Goal: Task Accomplishment & Management: Use online tool/utility

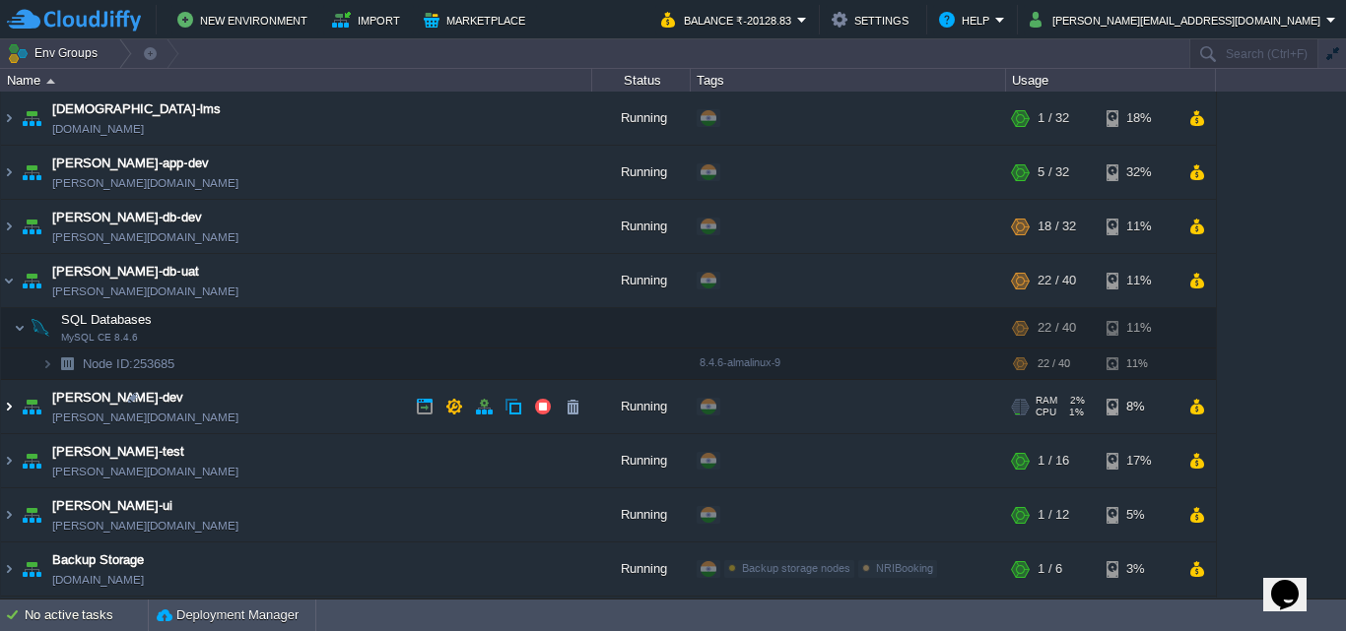
click at [6, 406] on img at bounding box center [9, 406] width 16 height 53
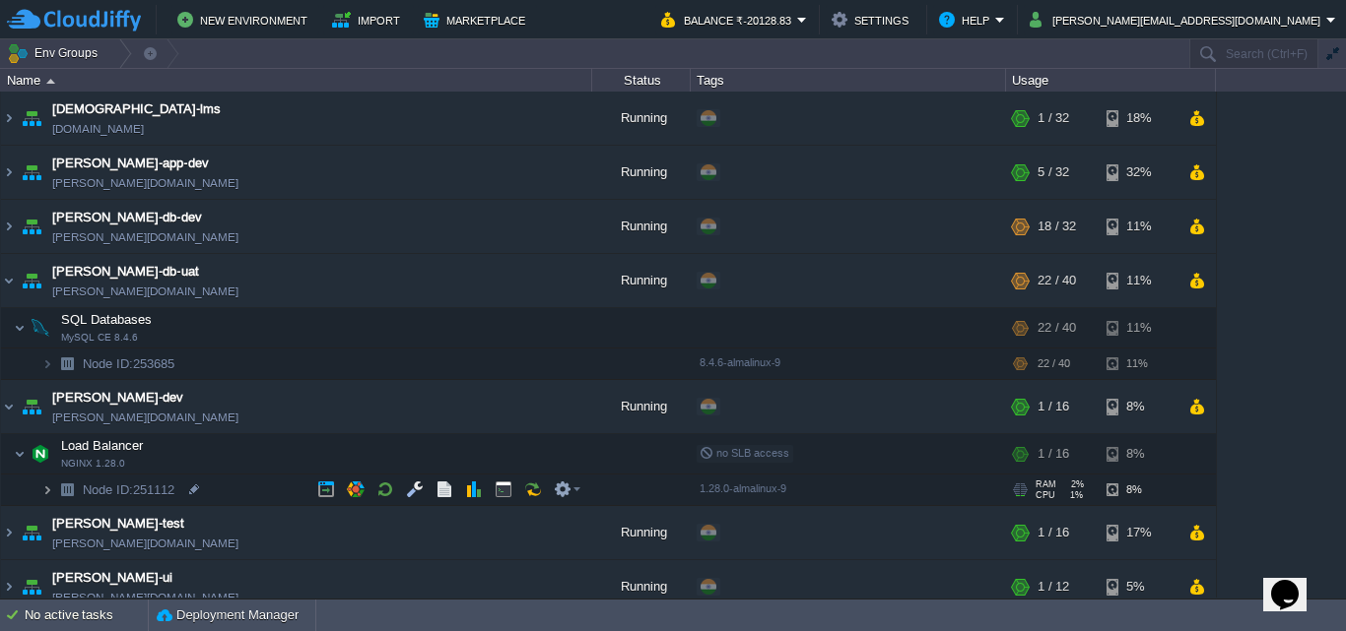
click at [45, 487] on img at bounding box center [47, 490] width 12 height 31
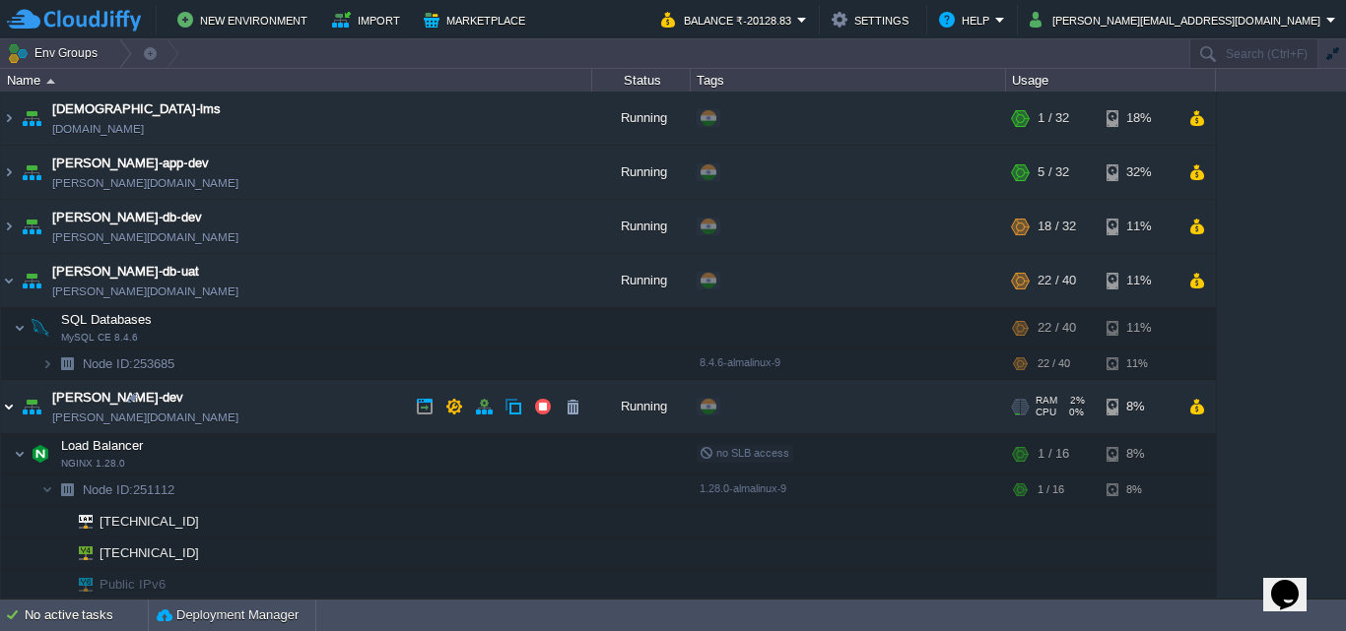
click at [11, 405] on img at bounding box center [9, 406] width 16 height 53
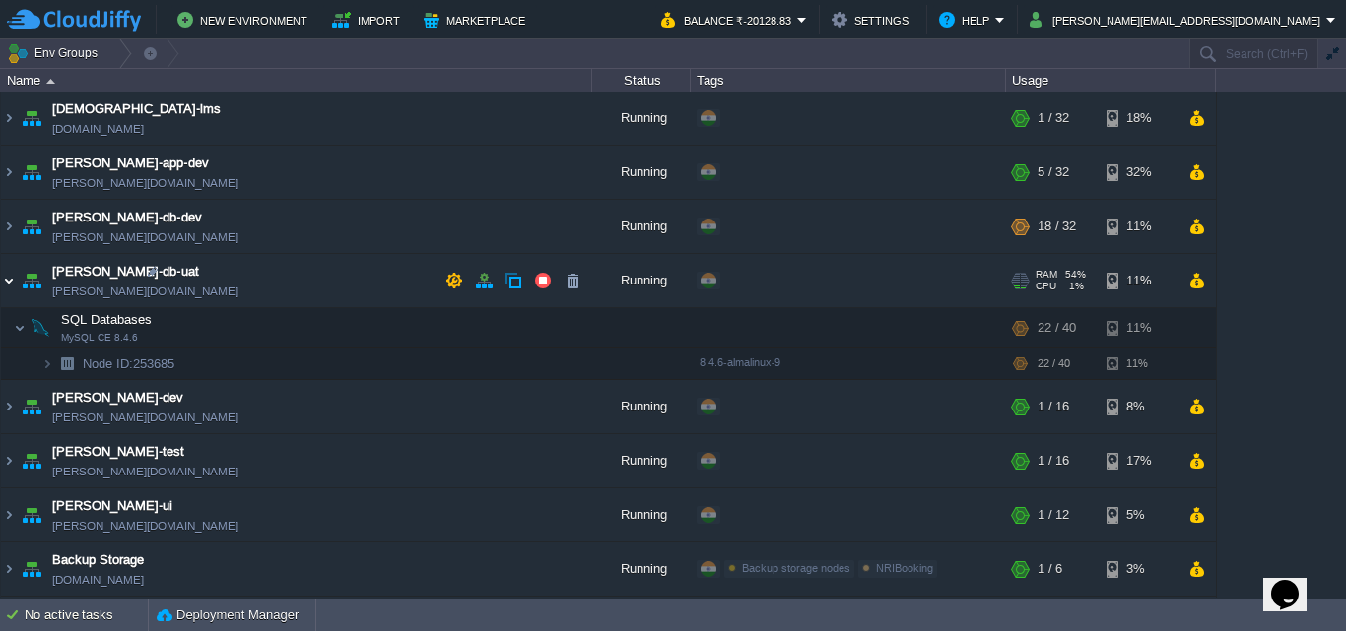
click at [8, 281] on img at bounding box center [9, 280] width 16 height 53
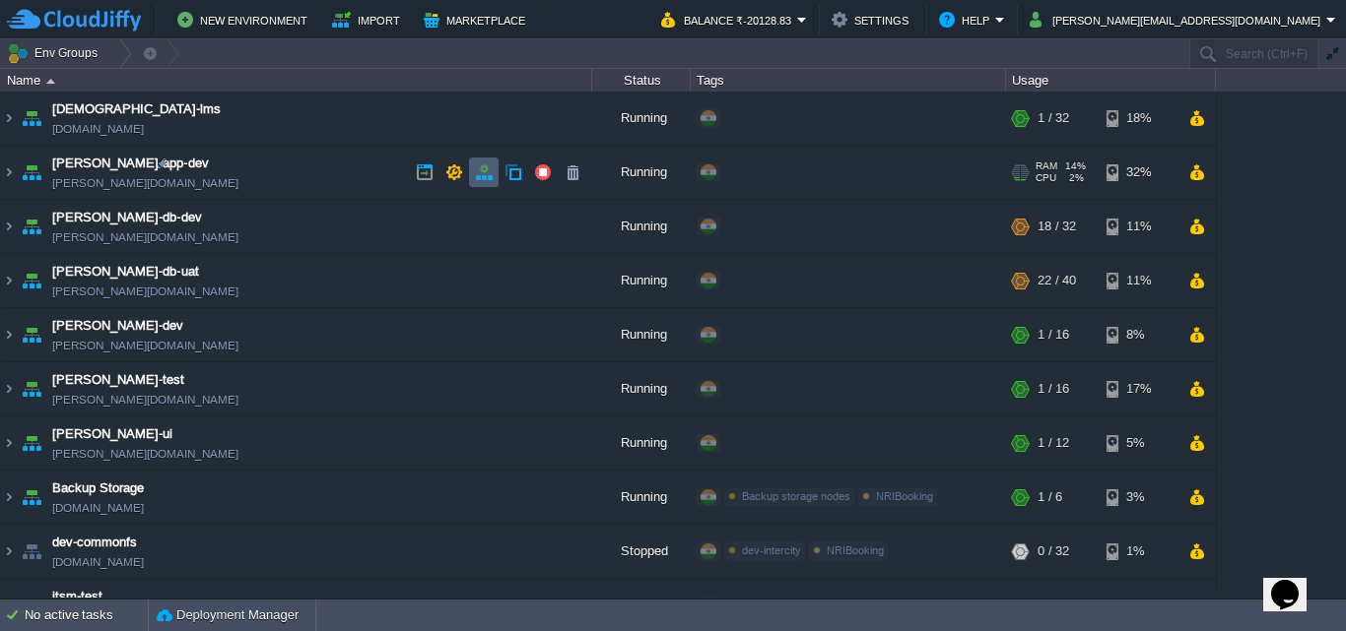
click at [479, 168] on button "button" at bounding box center [484, 173] width 18 height 18
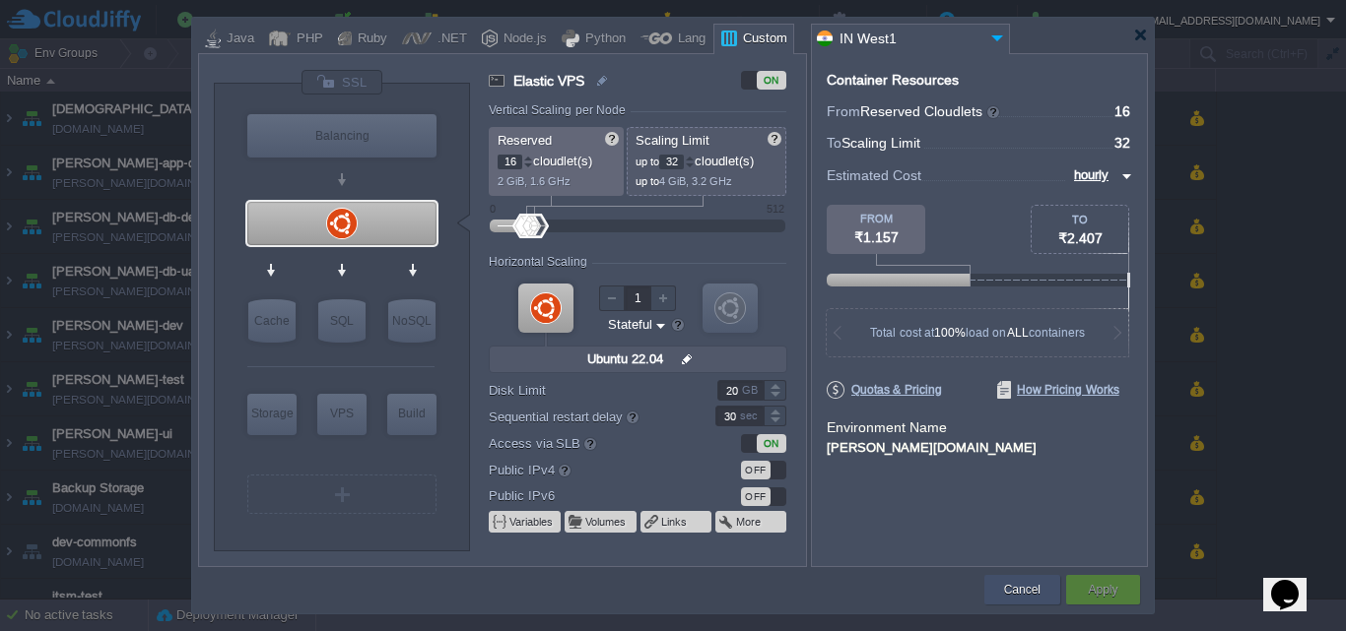
click at [1029, 594] on button "Cancel" at bounding box center [1022, 590] width 36 height 20
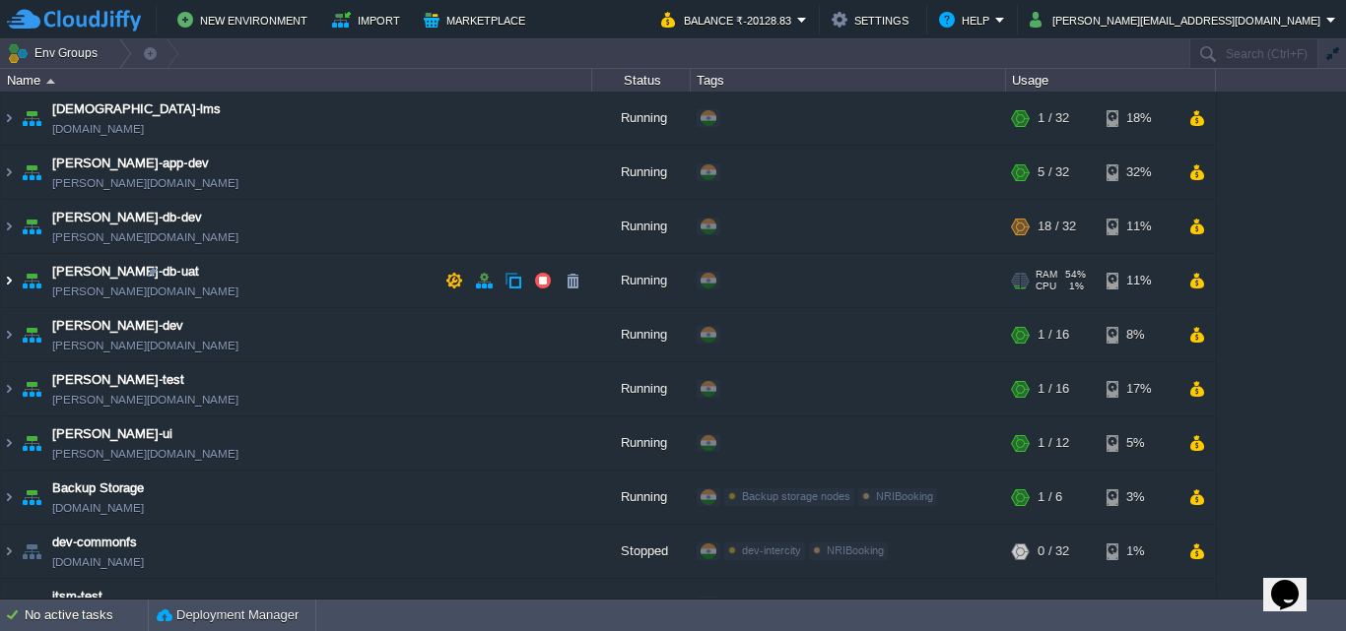
click at [8, 276] on img at bounding box center [9, 280] width 16 height 53
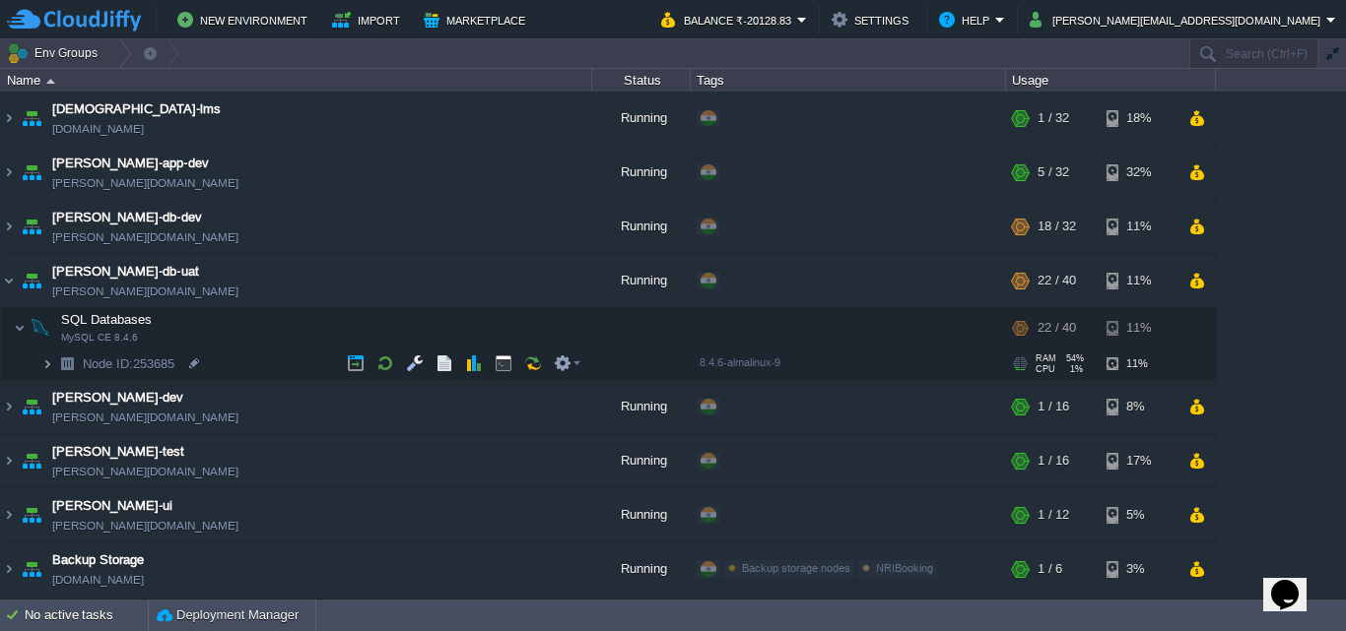
click at [46, 367] on img at bounding box center [47, 364] width 12 height 31
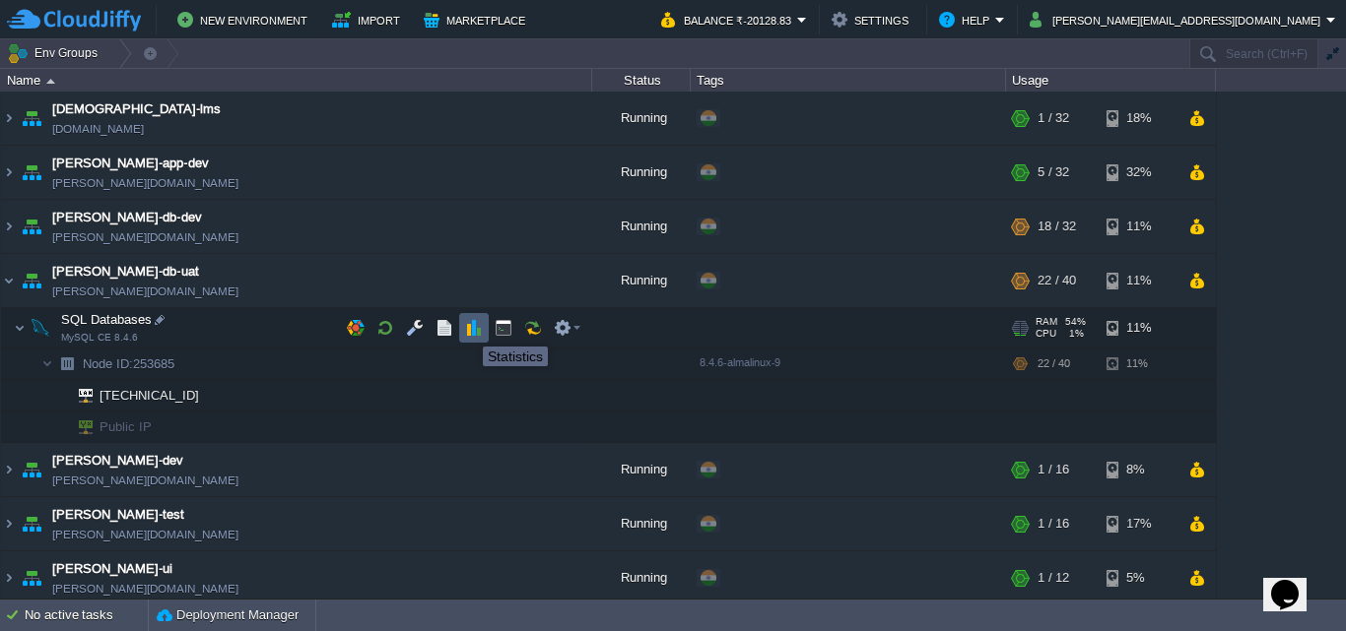
click at [468, 329] on button "button" at bounding box center [474, 328] width 18 height 18
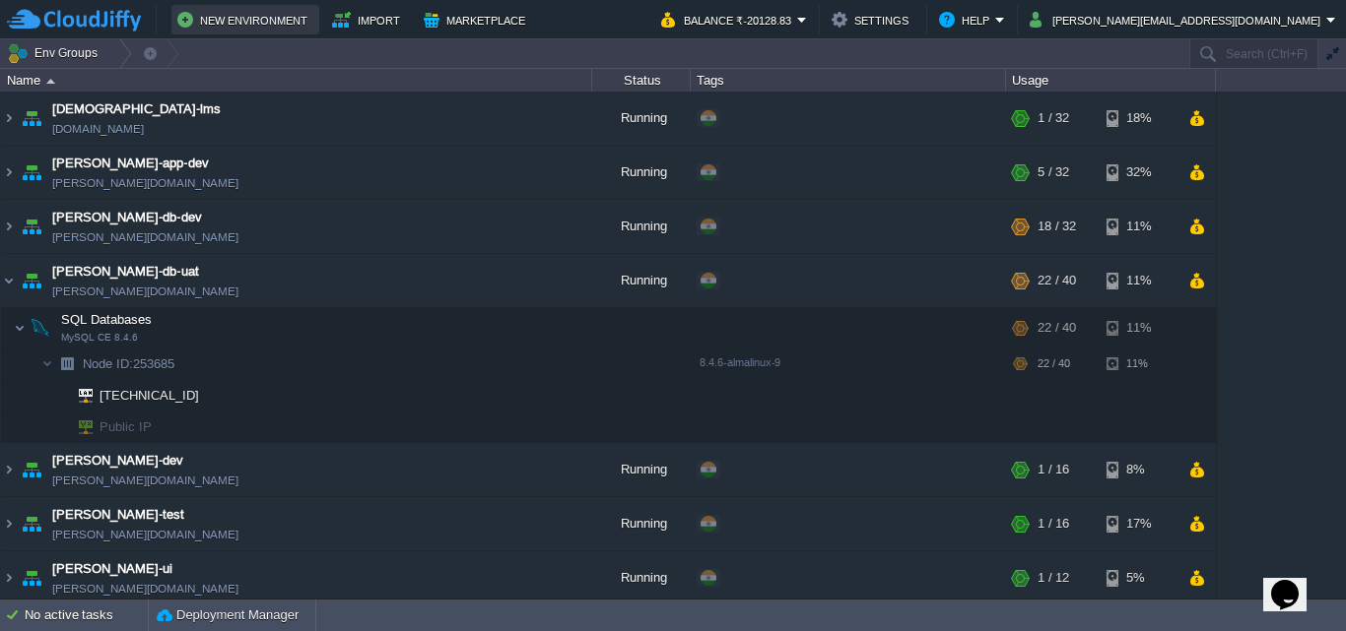
click at [248, 15] on button "New Environment" at bounding box center [245, 20] width 136 height 24
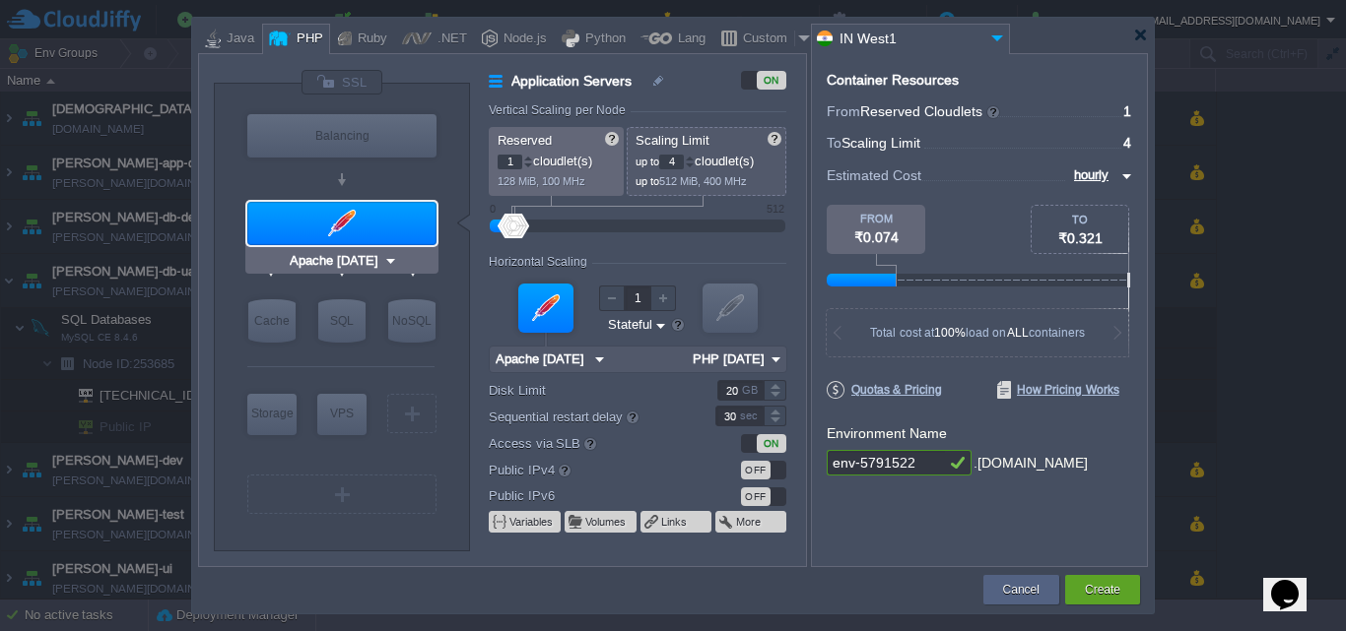
click at [360, 226] on div at bounding box center [341, 223] width 189 height 43
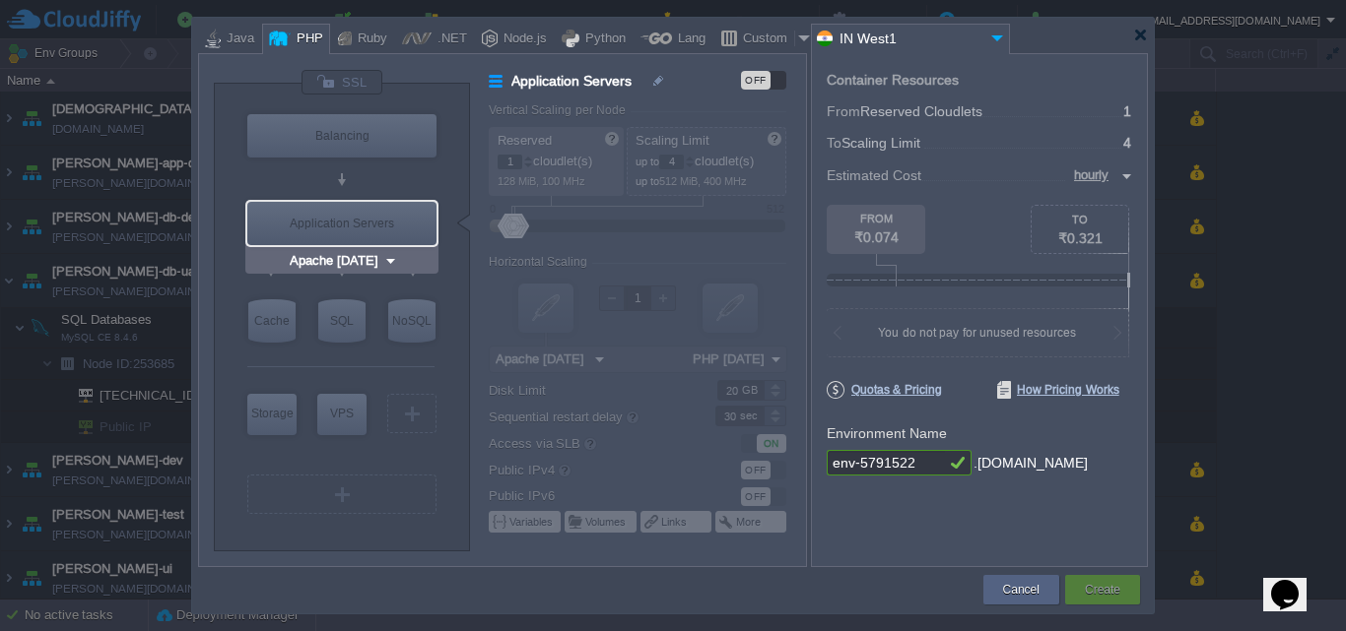
click at [388, 256] on img at bounding box center [390, 261] width 15 height 20
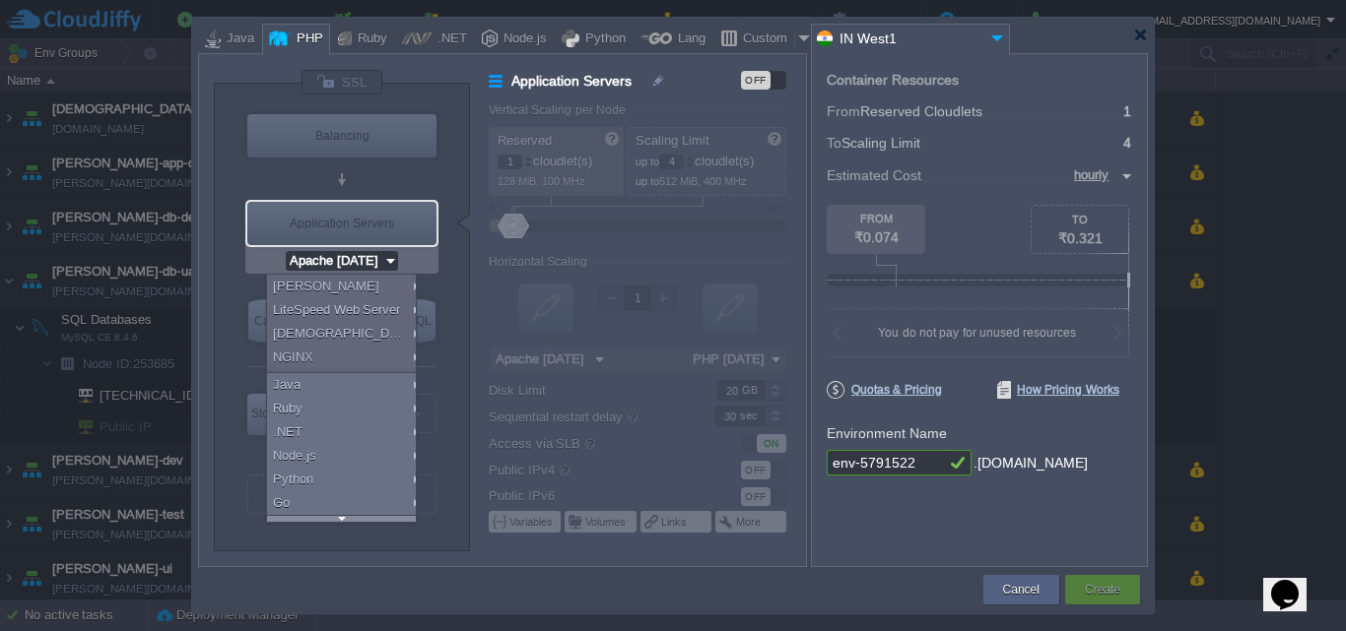
click at [337, 516] on div at bounding box center [341, 518] width 149 height 7
click at [337, 516] on div "Apache LEMP LiteSpeed Web Server LLSMP NGINX Java Ruby .NET Node.js Python Go D…" at bounding box center [341, 398] width 151 height 249
click at [337, 516] on div "More..." at bounding box center [345, 510] width 156 height 24
click at [337, 516] on div at bounding box center [342, 518] width 156 height 7
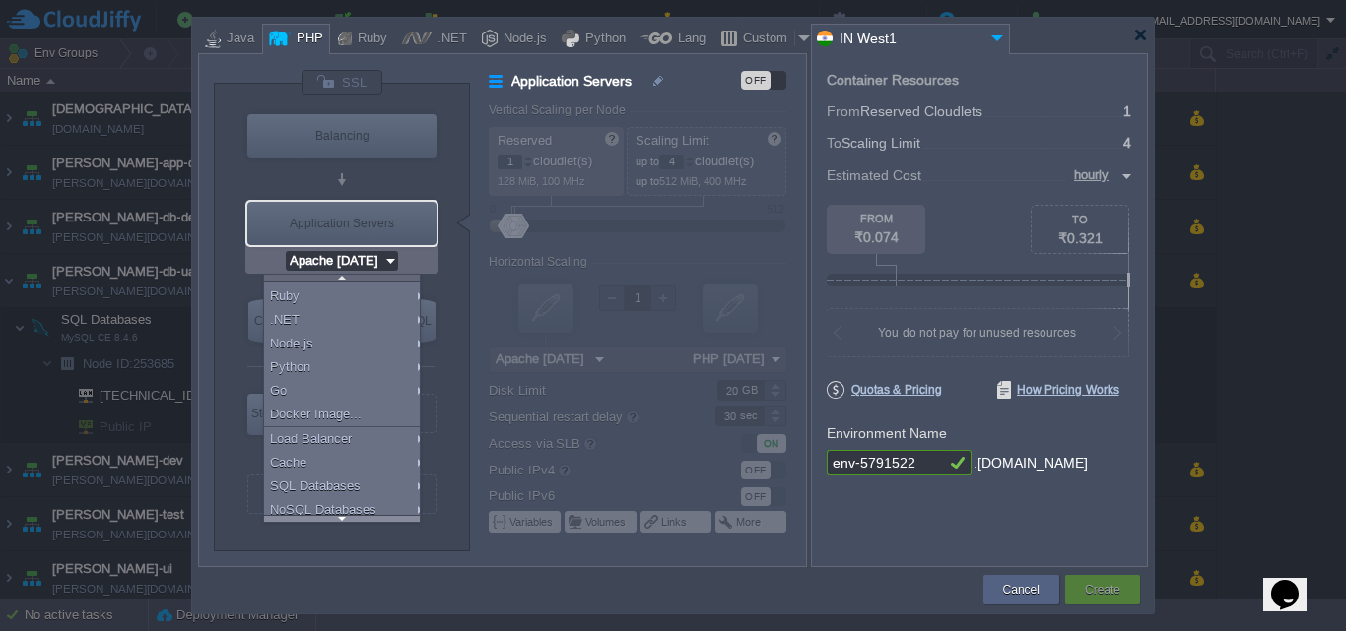
click at [337, 516] on div at bounding box center [342, 518] width 156 height 7
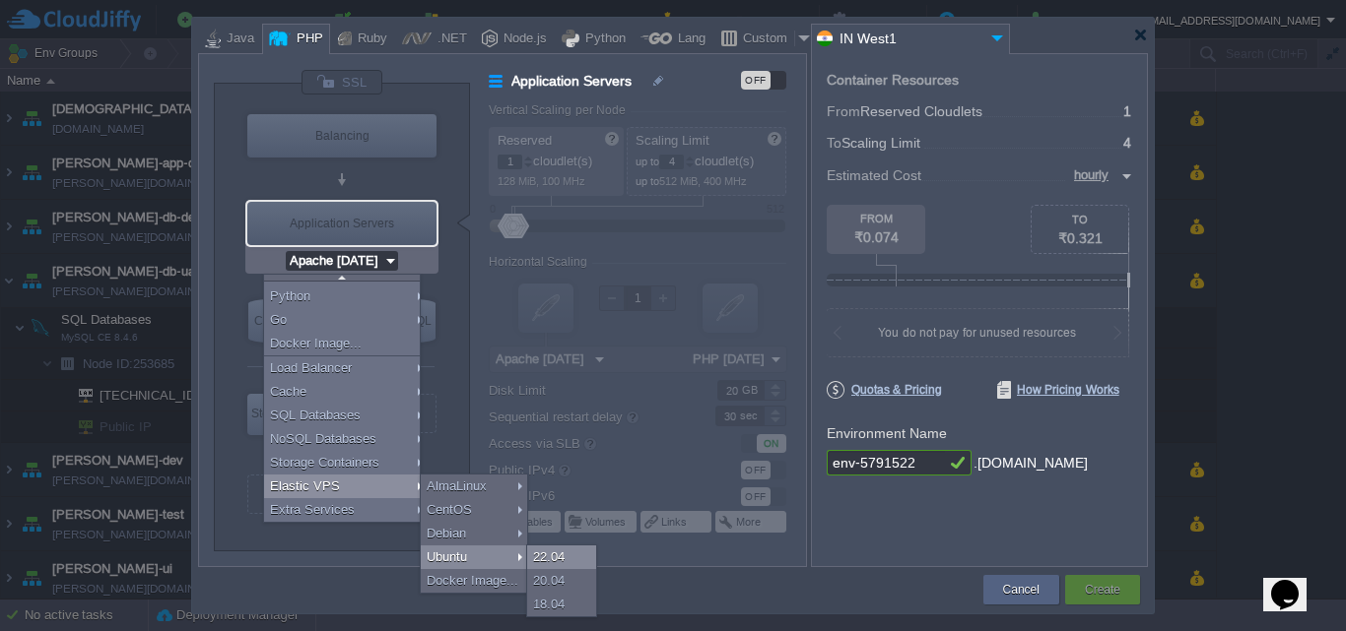
click at [558, 557] on div "22.04" at bounding box center [561, 558] width 69 height 24
type input "Elastic VPS"
type input "4"
type input "Ubuntu 22.04"
type input "22.04"
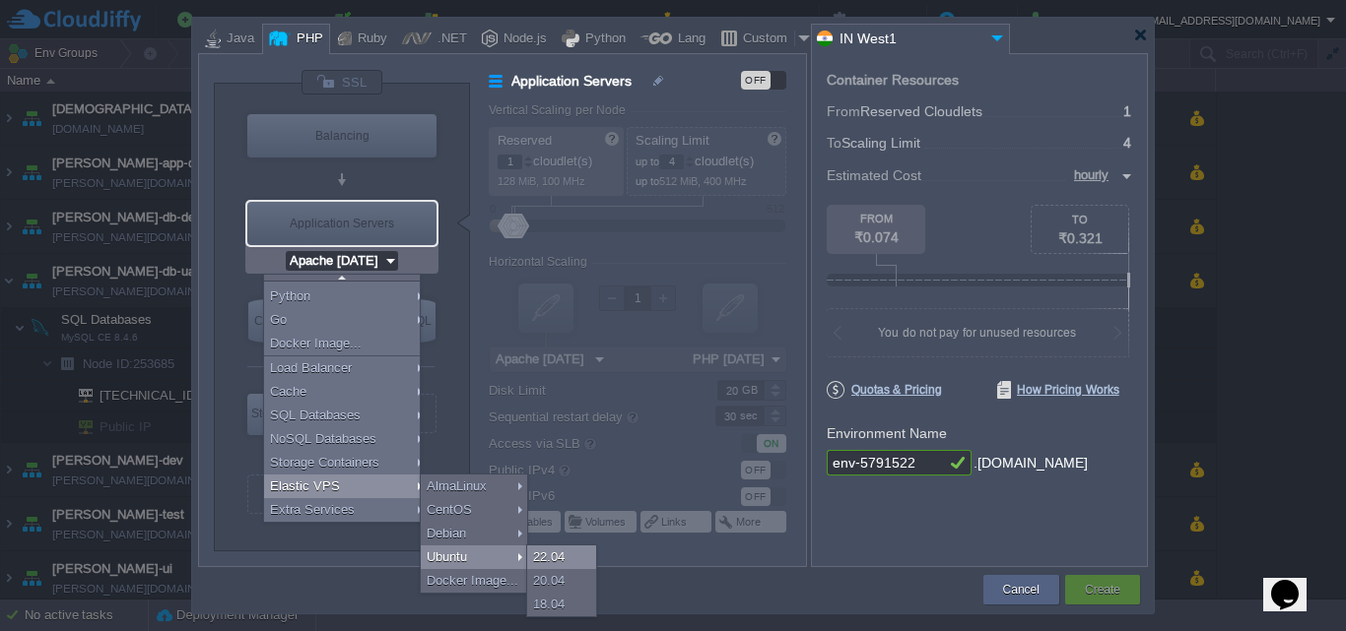
type input "Stateful"
type input "Ubuntu 22.04"
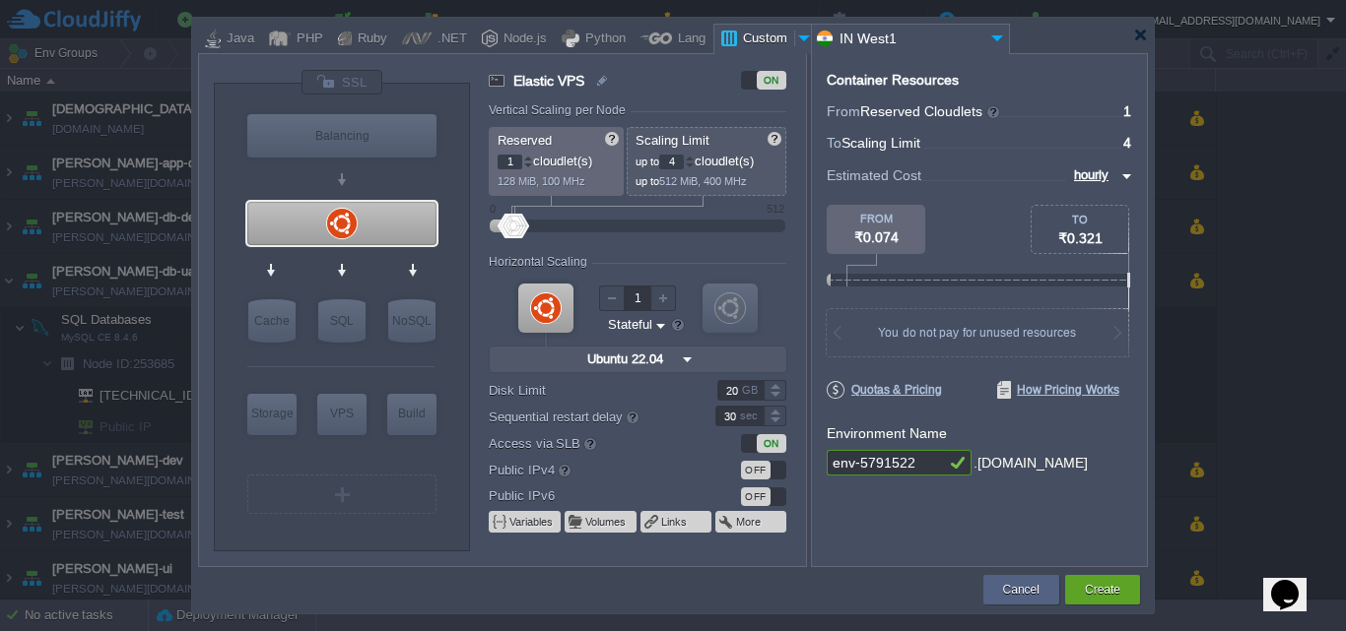
scroll to position [0, 0]
click at [679, 161] on input "4" at bounding box center [671, 162] width 25 height 15
type input "32"
click at [513, 160] on input "1" at bounding box center [510, 162] width 25 height 15
type input "16"
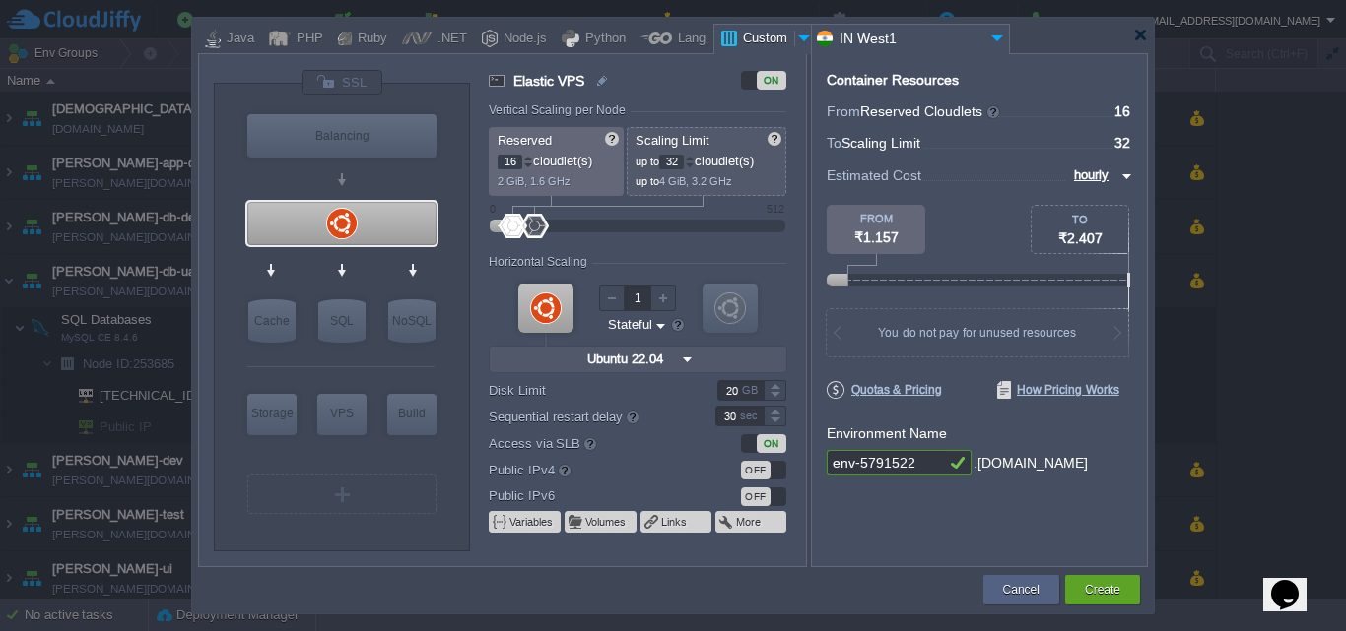
click at [928, 467] on input "env-5791522" at bounding box center [886, 463] width 118 height 26
type input "e"
type input "[PERSON_NAME]-app-uat"
click at [1114, 585] on button "Create" at bounding box center [1102, 590] width 35 height 20
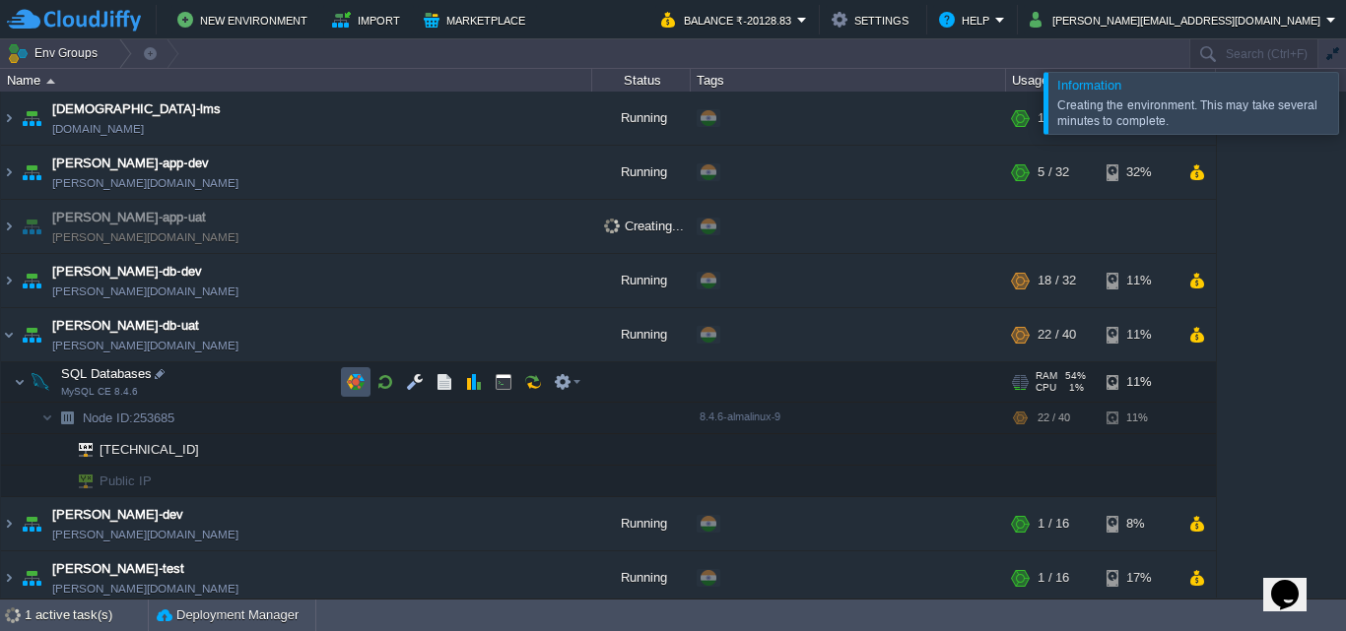
click at [352, 383] on button "button" at bounding box center [356, 382] width 18 height 18
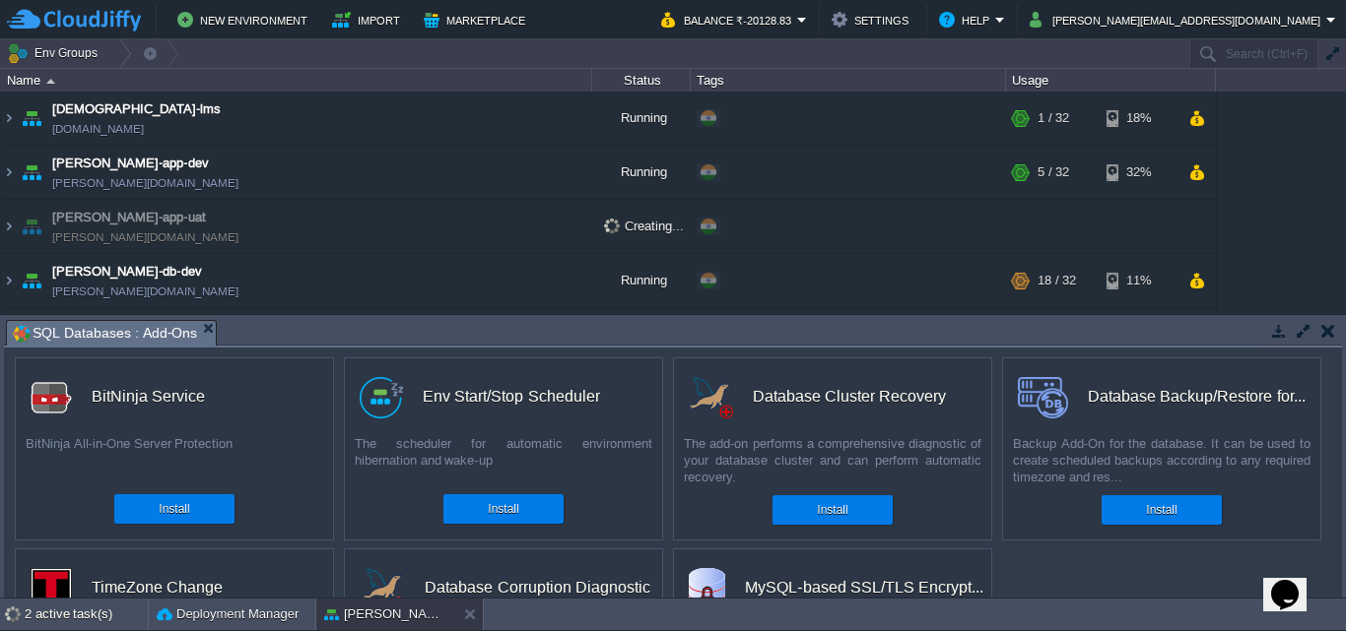
scroll to position [147, 0]
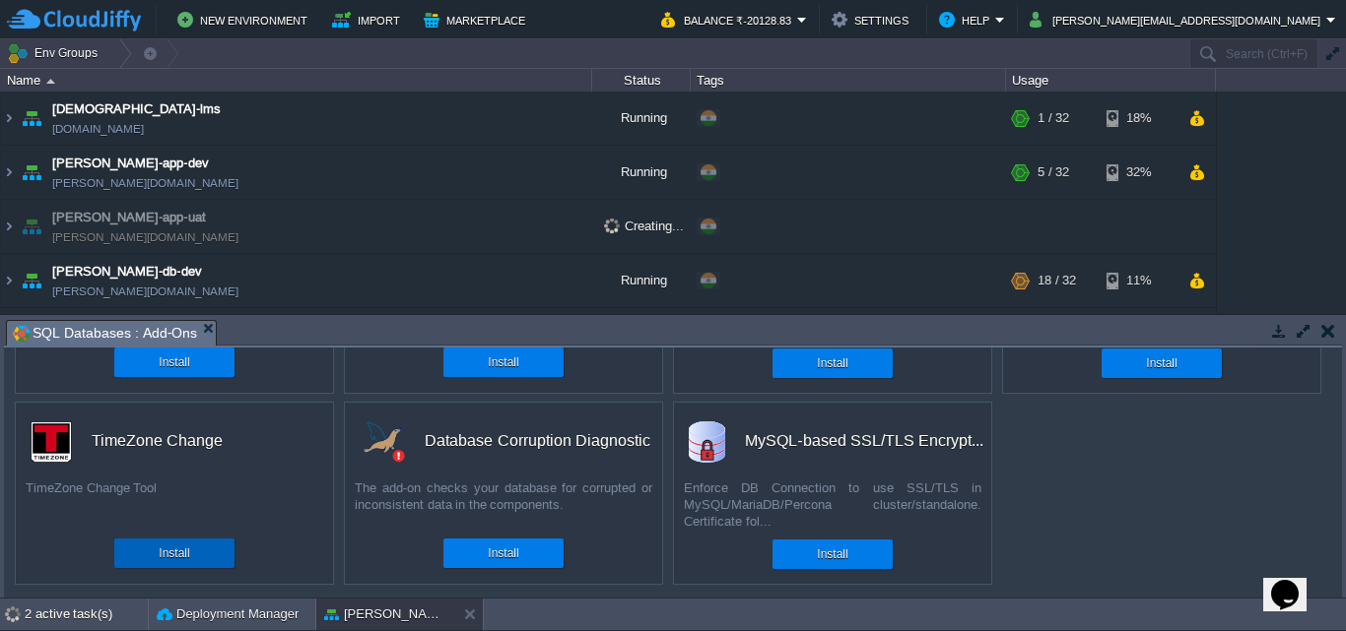
click at [135, 547] on div "Install" at bounding box center [174, 554] width 91 height 30
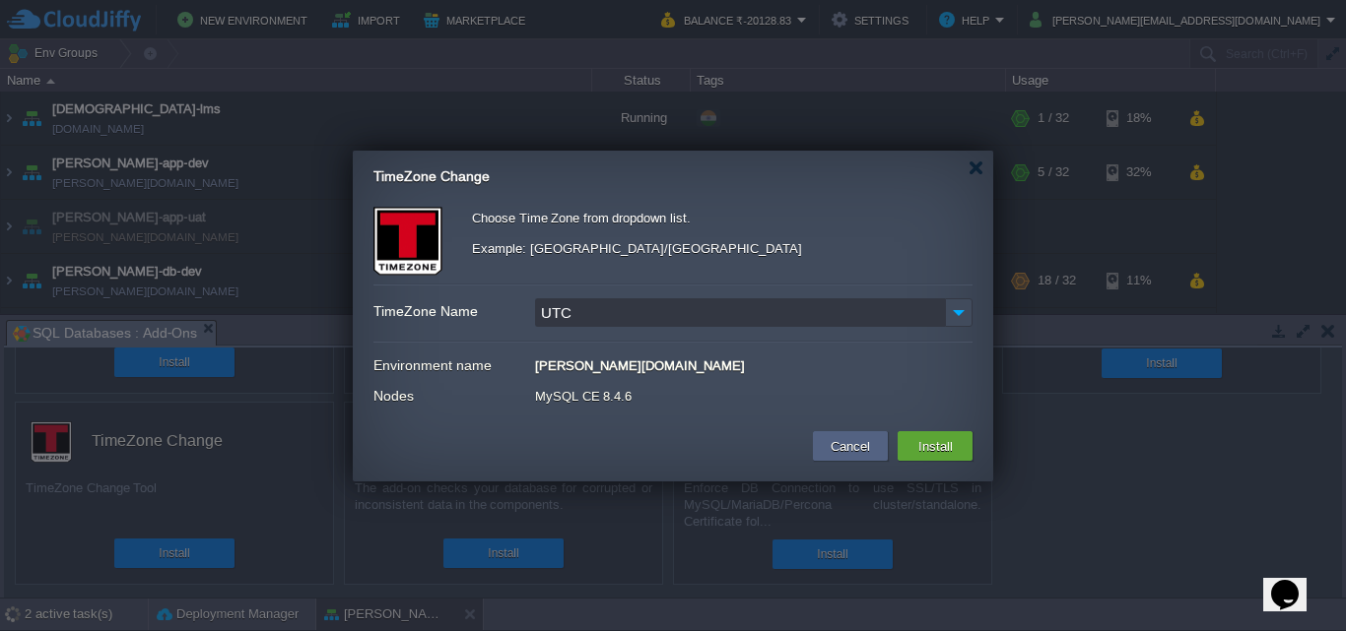
click at [834, 313] on input "UTC" at bounding box center [740, 313] width 410 height 29
click at [959, 308] on img at bounding box center [959, 313] width 28 height 29
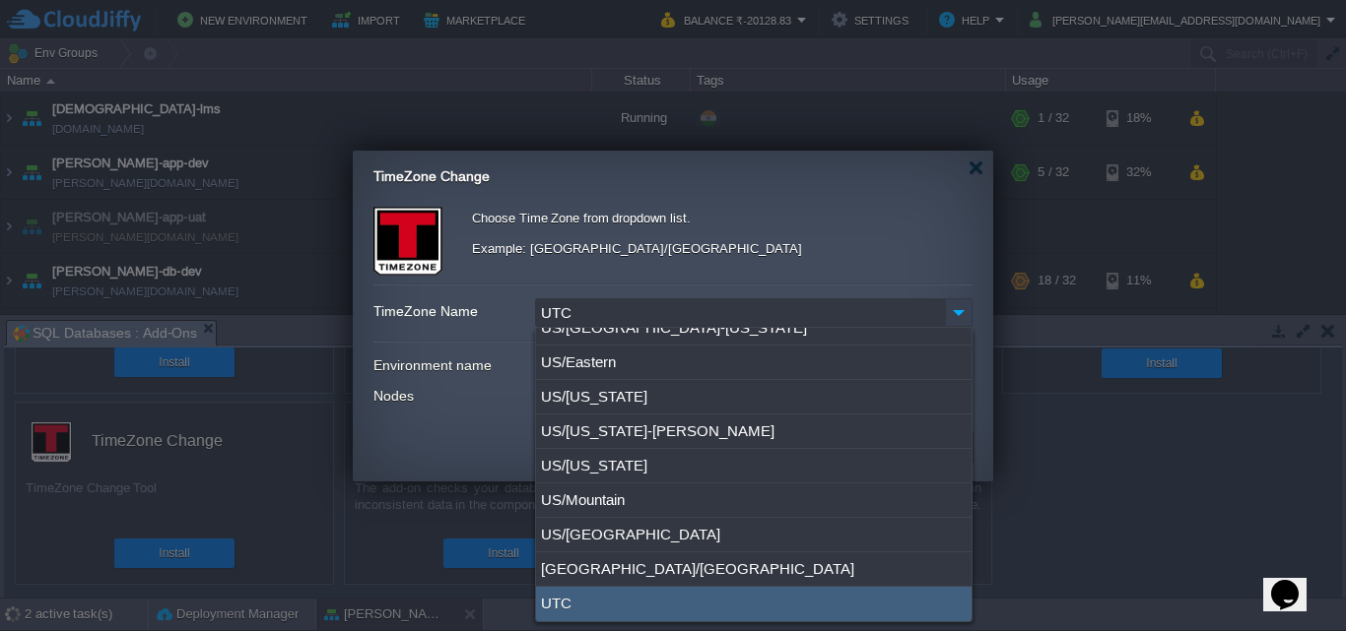
click at [959, 308] on img at bounding box center [959, 313] width 28 height 29
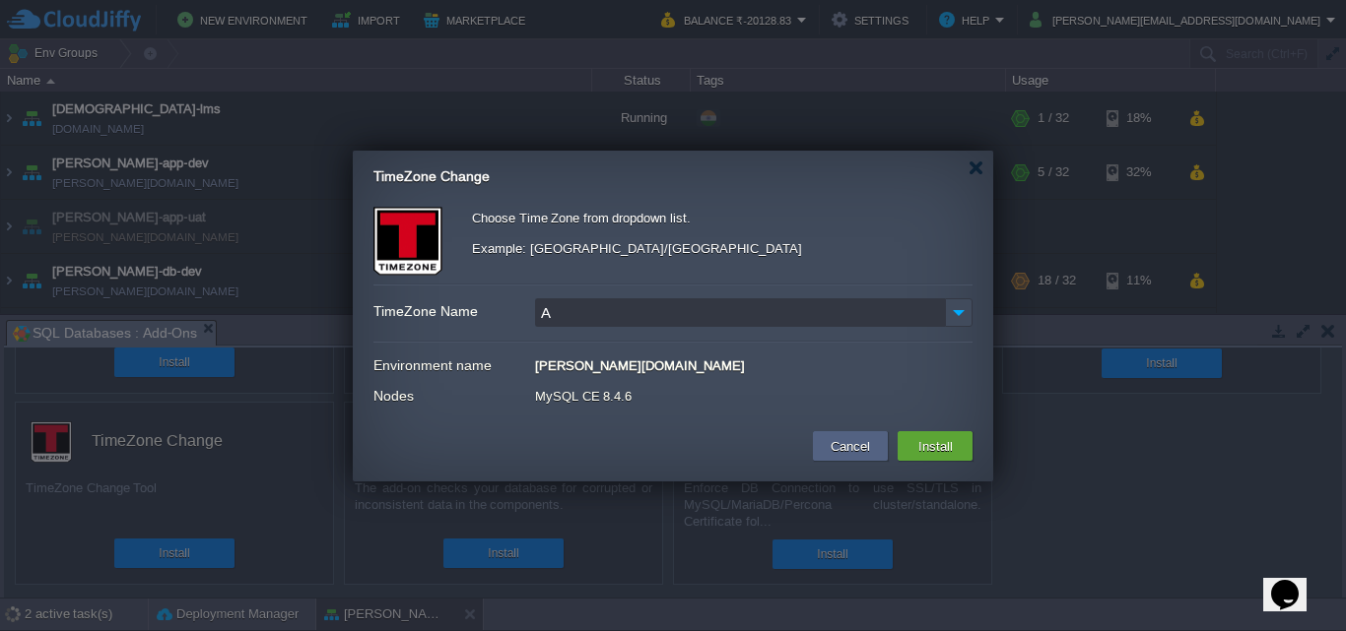
scroll to position [0, 0]
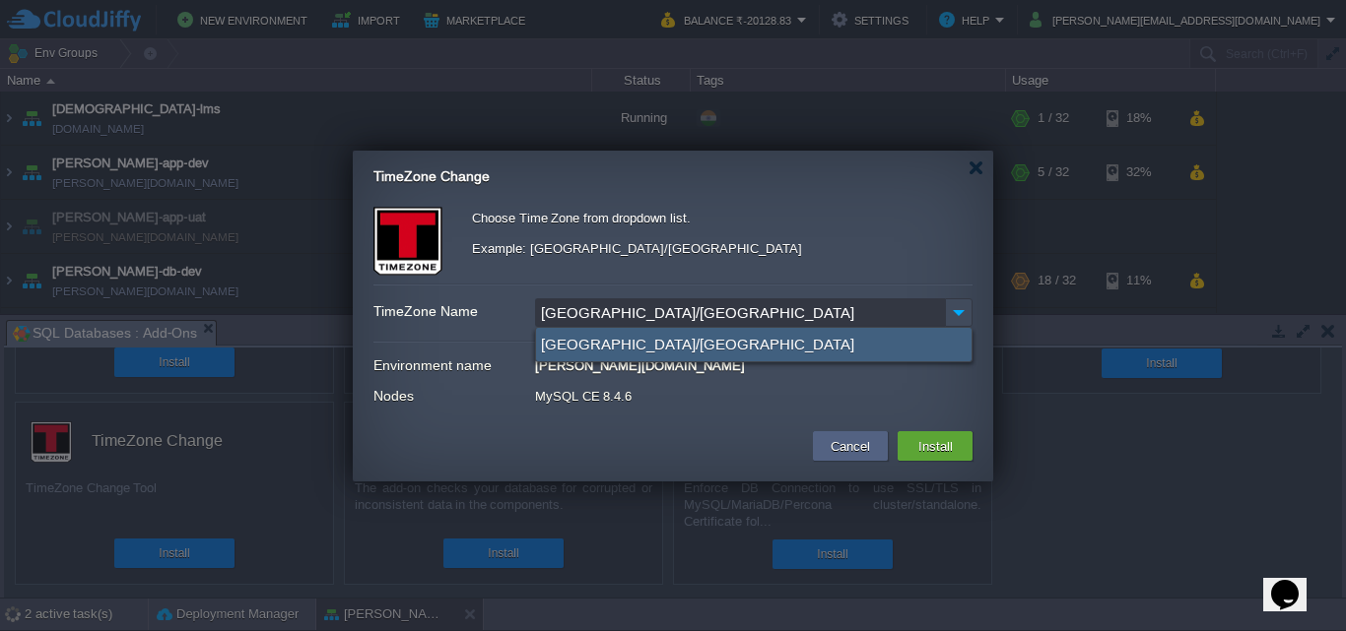
type input "[GEOGRAPHIC_DATA]/[GEOGRAPHIC_DATA]"
click at [613, 349] on div "[GEOGRAPHIC_DATA]/[GEOGRAPHIC_DATA]" at bounding box center [753, 344] width 435 height 33
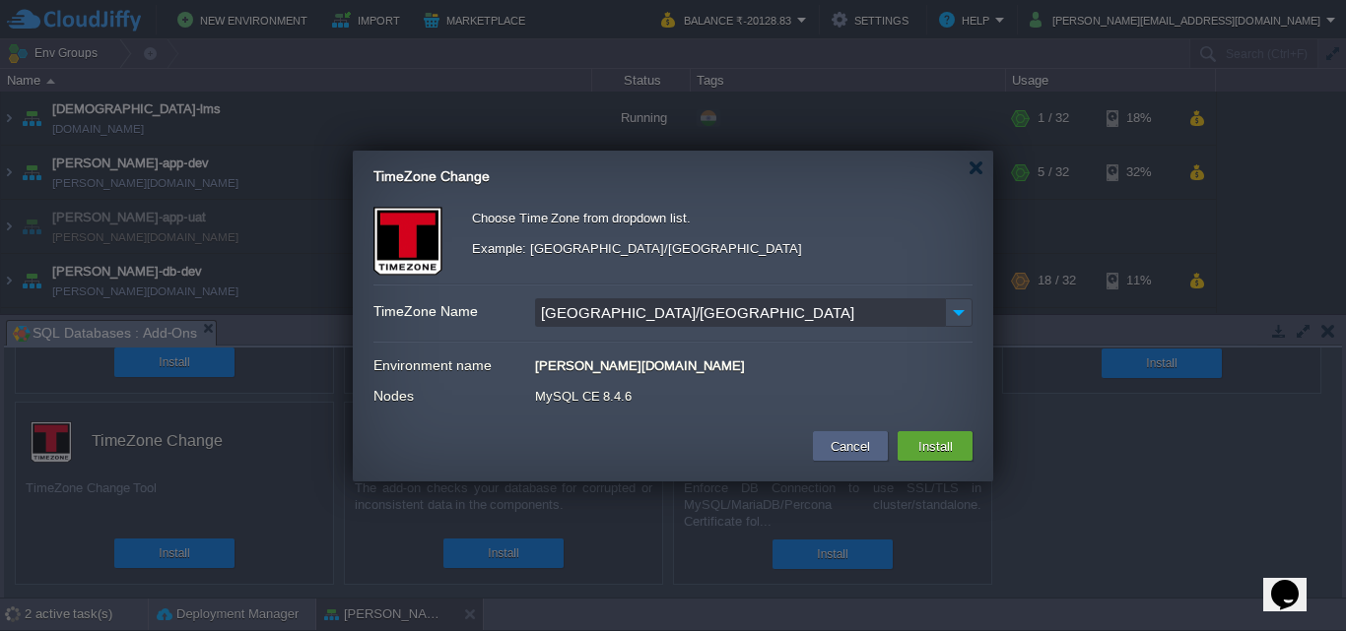
click at [789, 377] on div "Environment name archer-db-uat.cloudjiffy.net" at bounding box center [672, 366] width 599 height 27
click at [931, 442] on button "Install" at bounding box center [935, 446] width 46 height 24
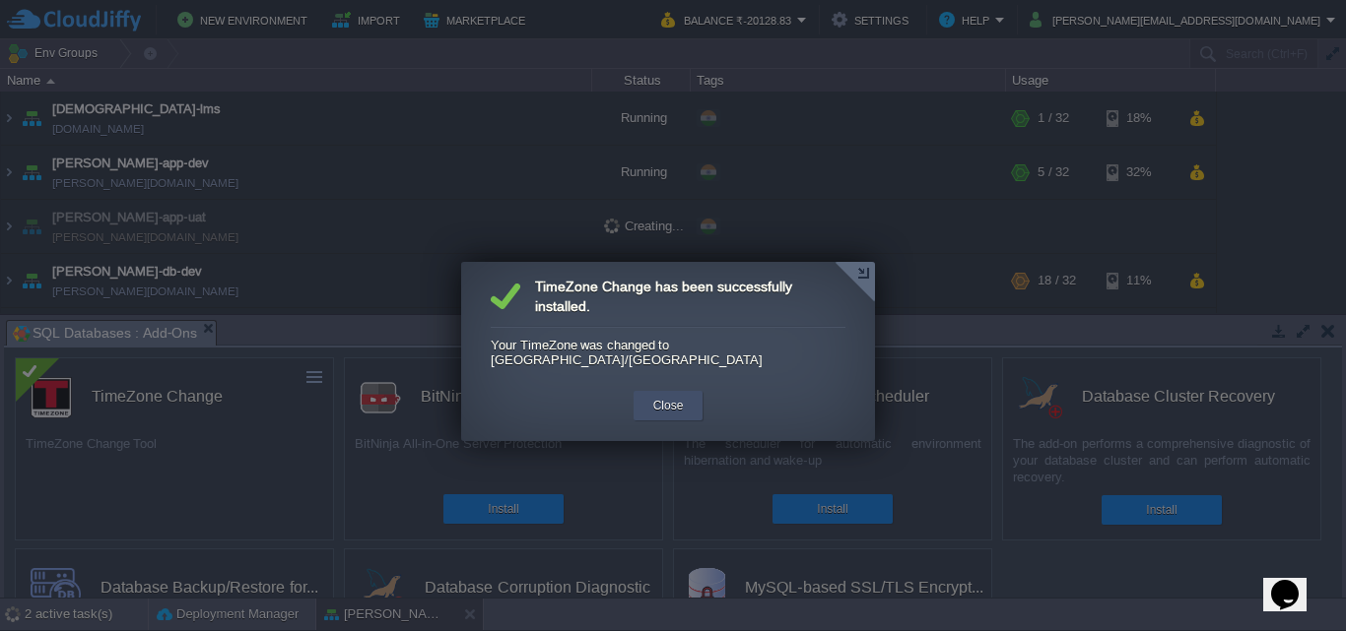
click at [670, 396] on button "Close" at bounding box center [668, 406] width 31 height 20
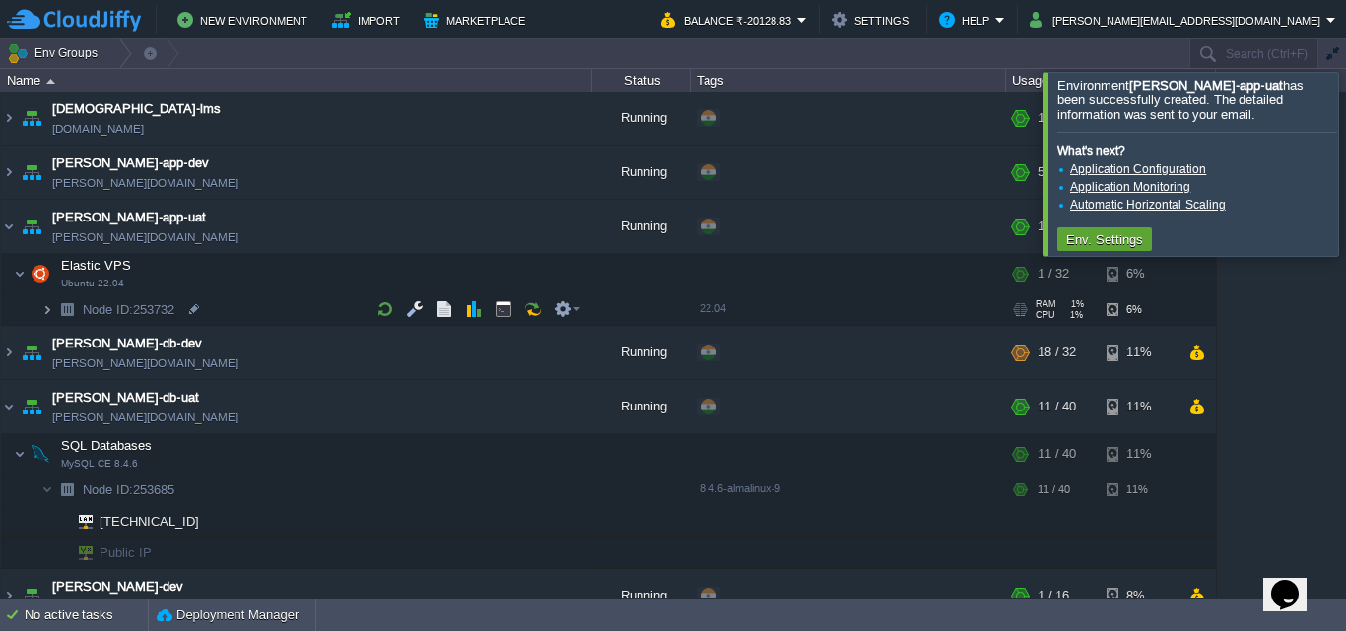
click at [52, 306] on img at bounding box center [47, 310] width 12 height 31
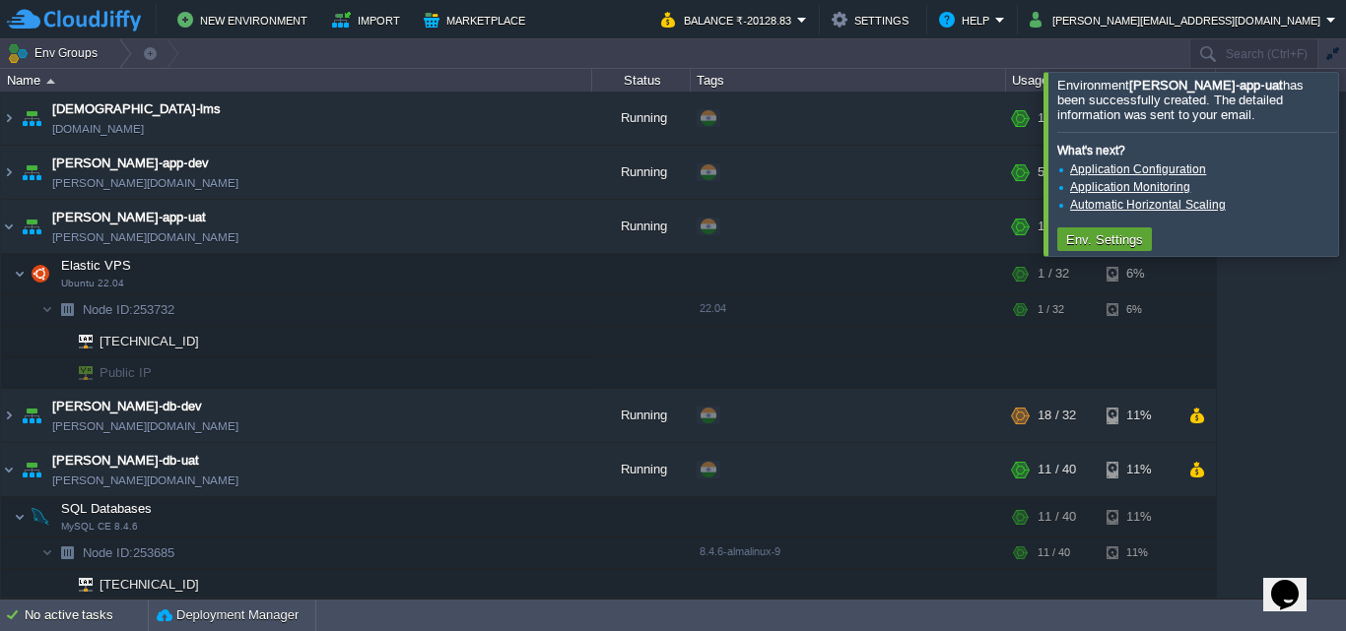
click at [1345, 163] on div at bounding box center [1369, 163] width 0 height 183
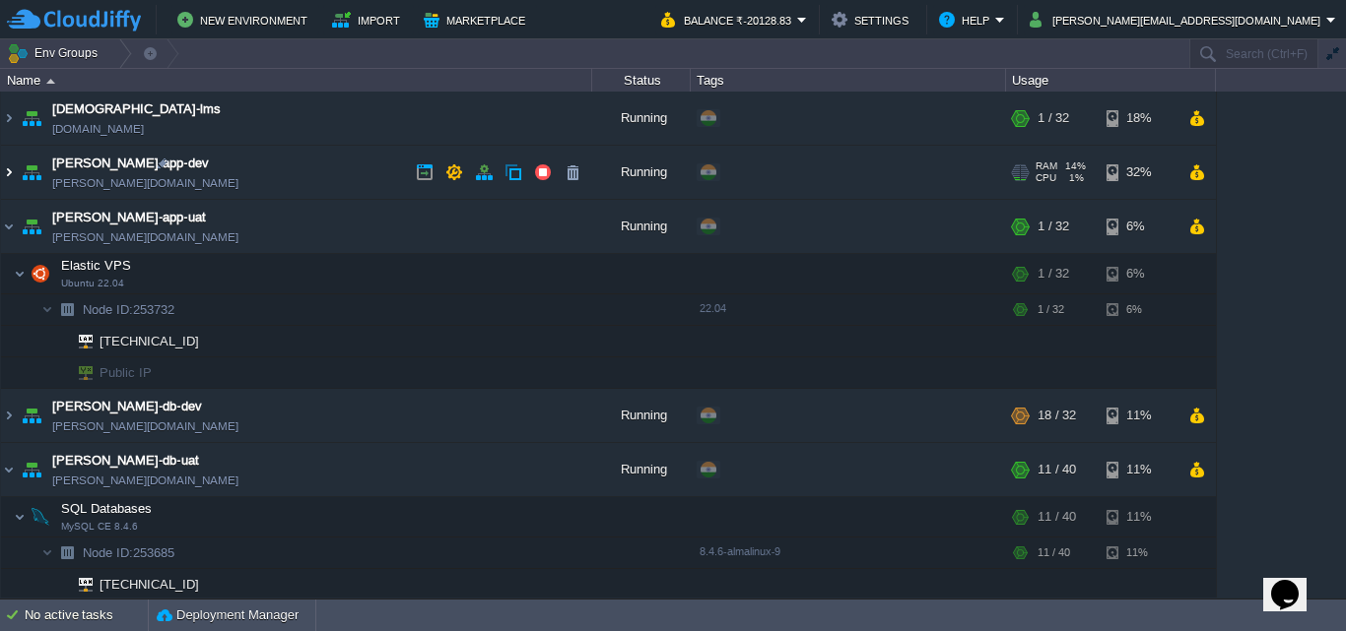
click at [7, 174] on img at bounding box center [9, 172] width 16 height 53
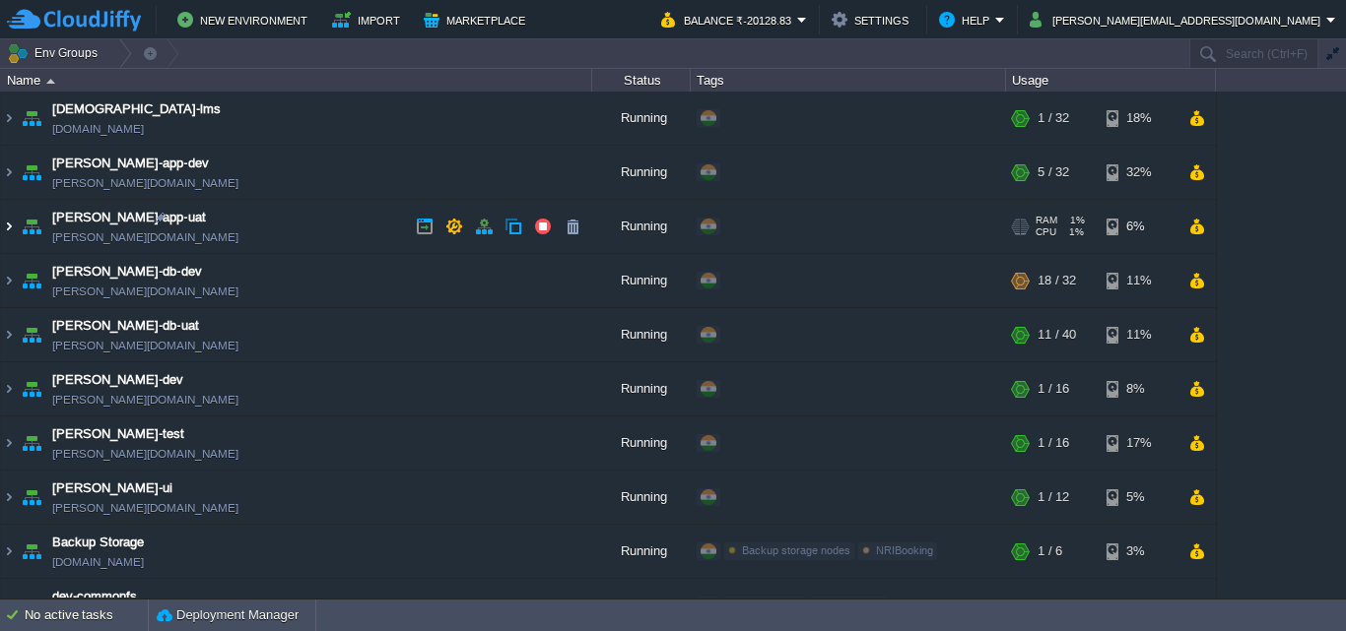
click at [13, 222] on img at bounding box center [9, 226] width 16 height 53
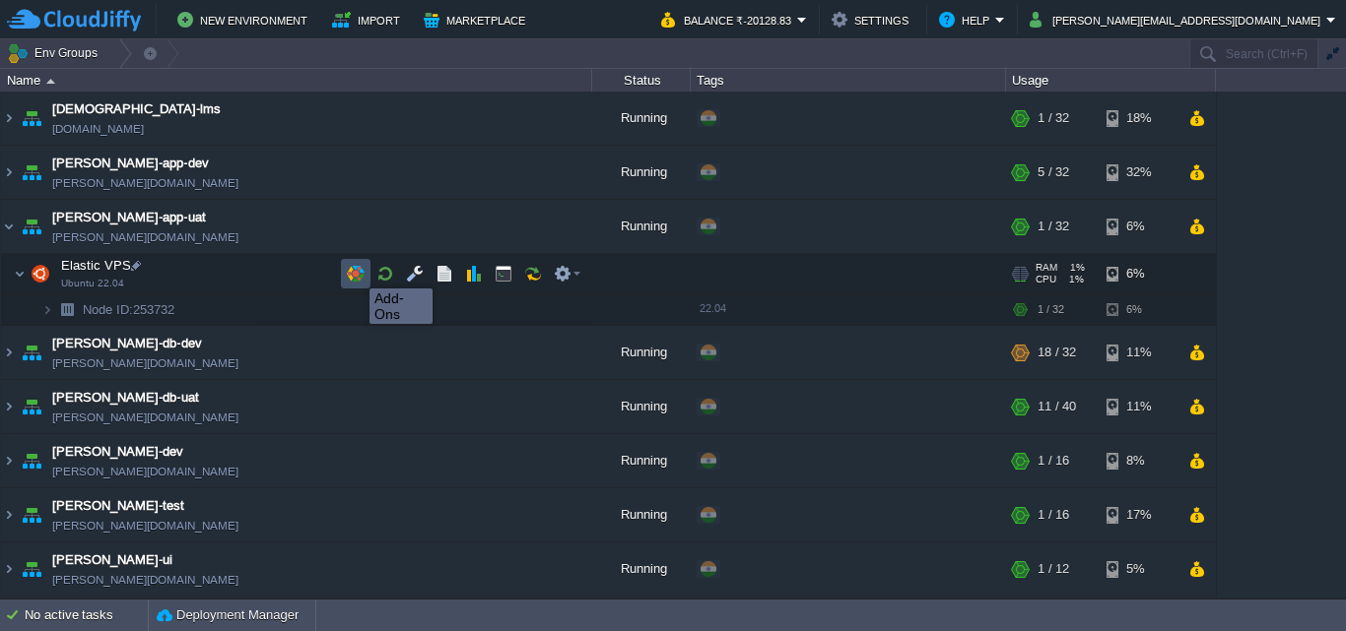
click at [355, 271] on button "button" at bounding box center [356, 274] width 18 height 18
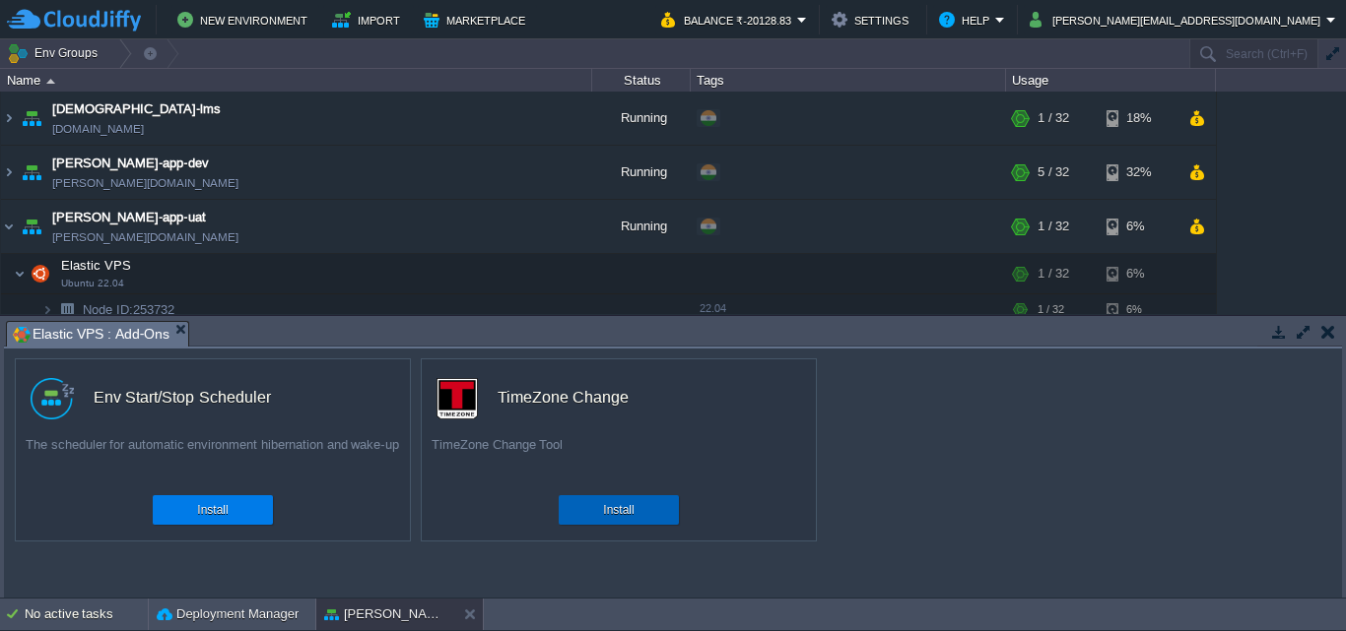
click at [636, 514] on div "Install" at bounding box center [618, 511] width 91 height 30
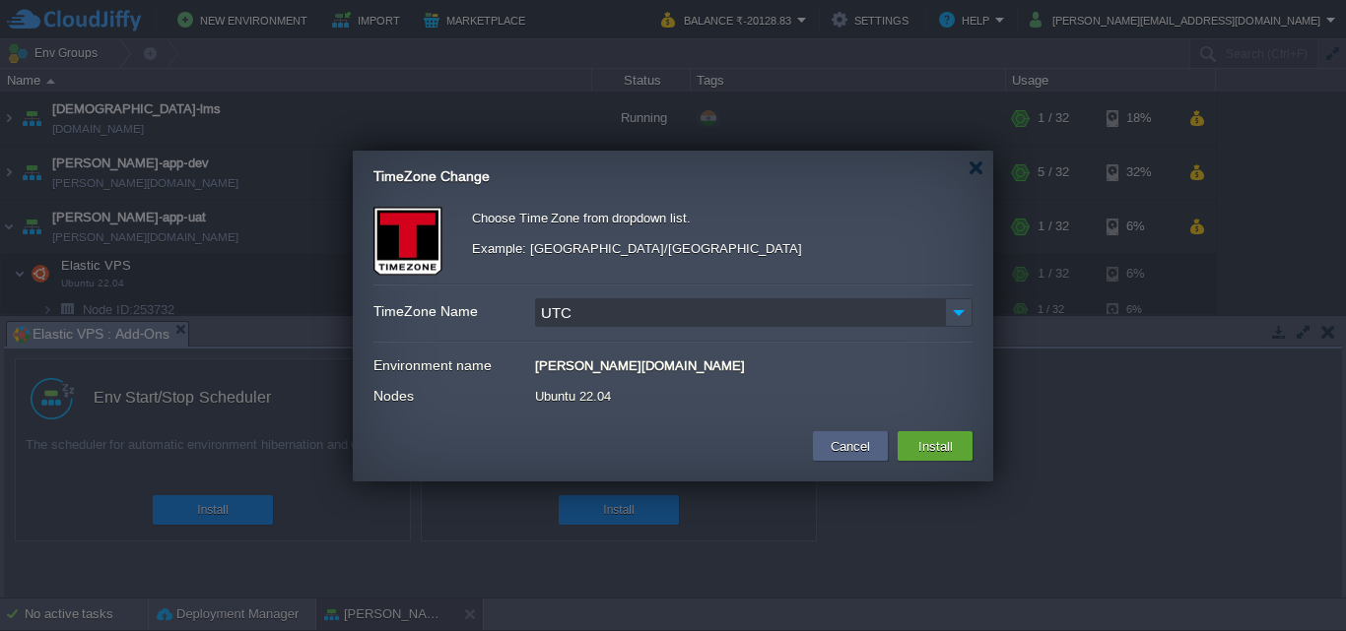
click at [746, 307] on input "UTC" at bounding box center [740, 313] width 410 height 29
type input "U"
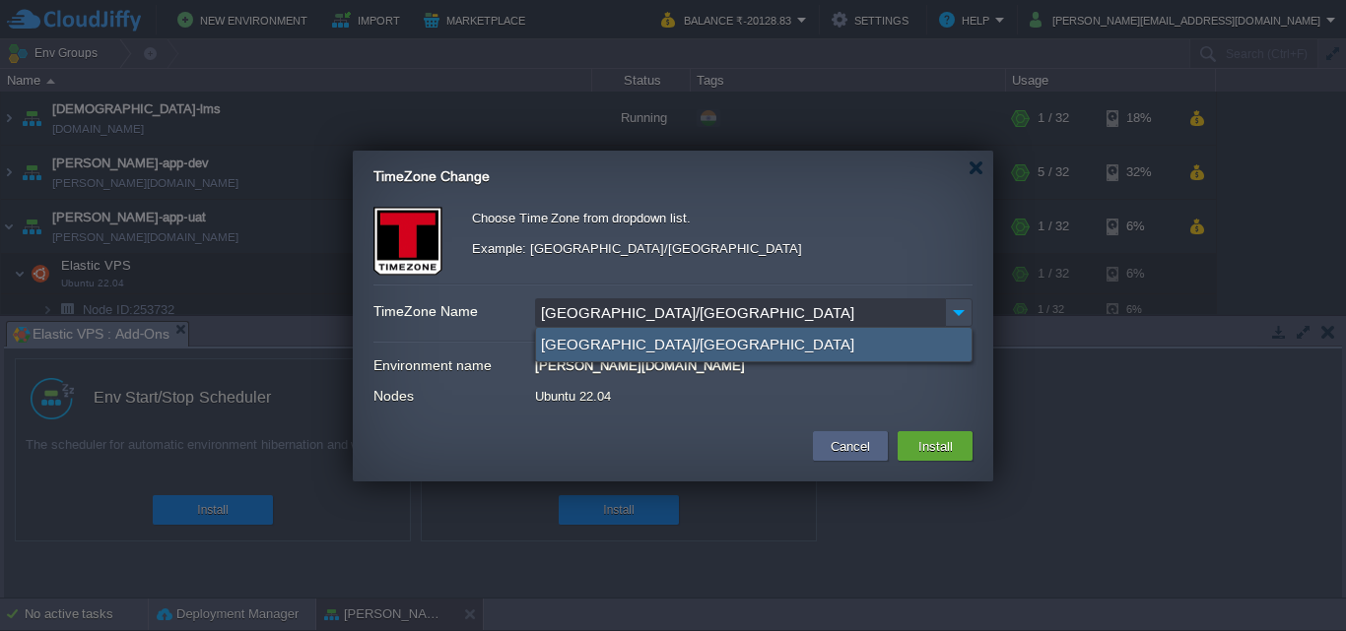
type input "[GEOGRAPHIC_DATA]/[GEOGRAPHIC_DATA]"
click at [628, 348] on div "[GEOGRAPHIC_DATA]/[GEOGRAPHIC_DATA]" at bounding box center [753, 344] width 435 height 33
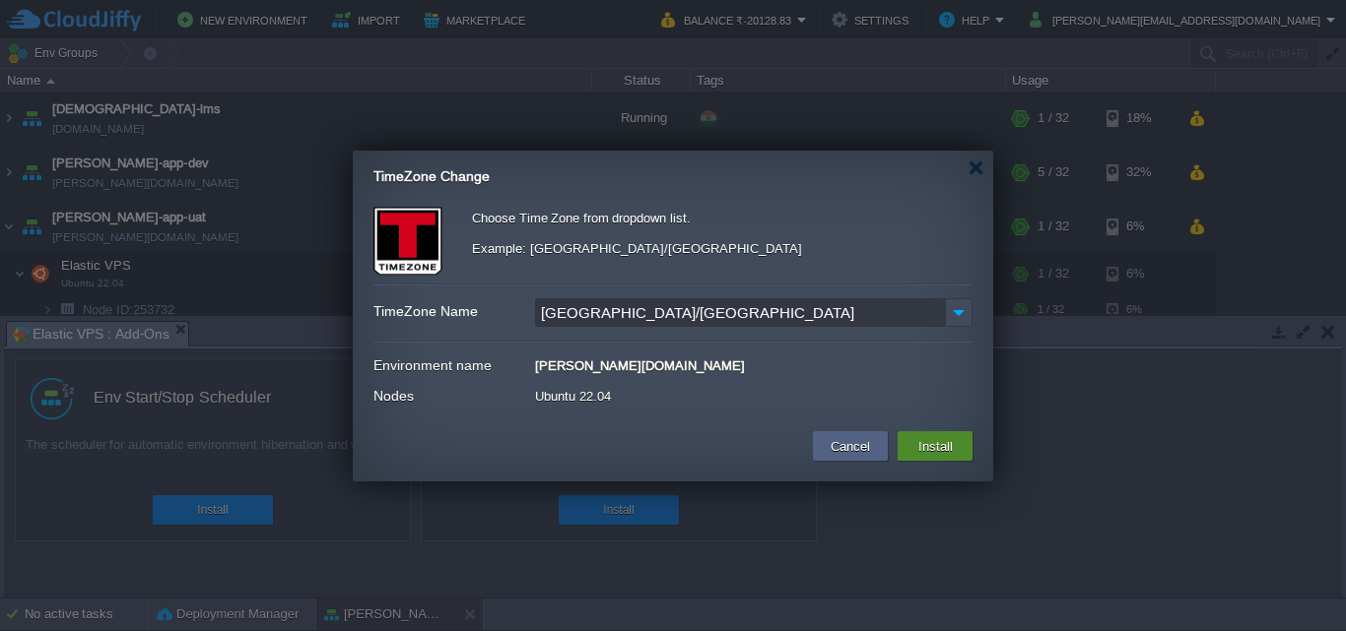
click at [929, 445] on button "Install" at bounding box center [935, 446] width 46 height 24
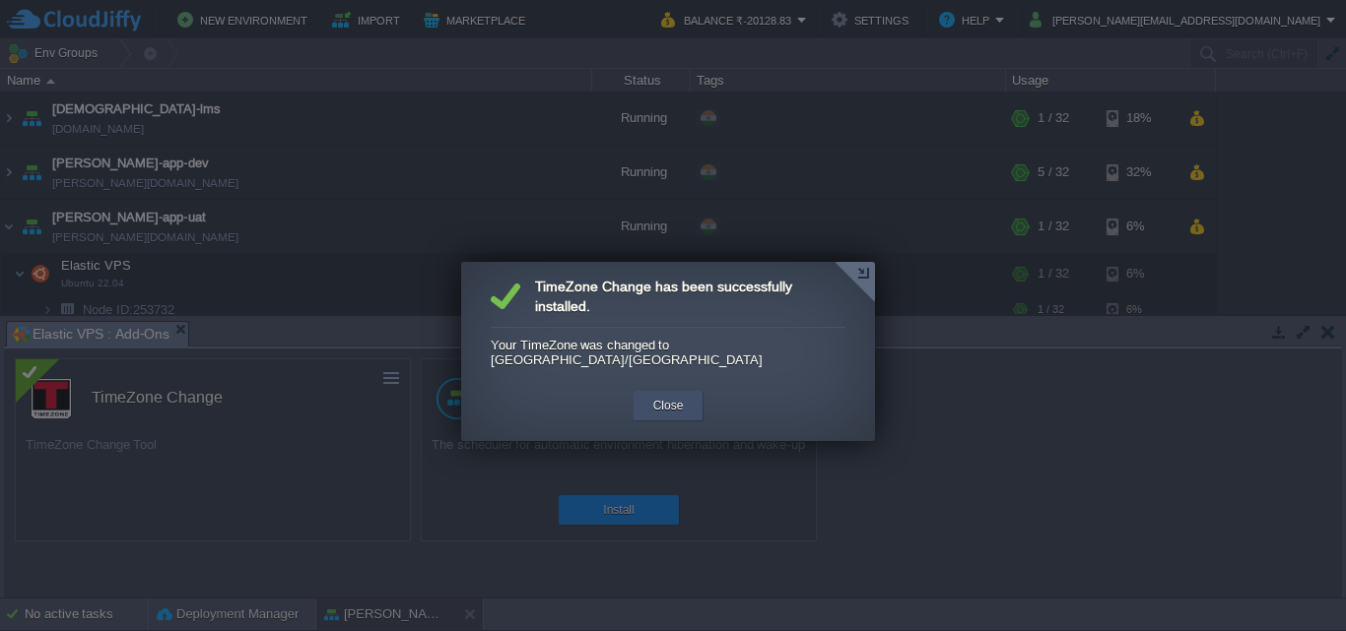
click at [677, 396] on button "Close" at bounding box center [668, 406] width 31 height 20
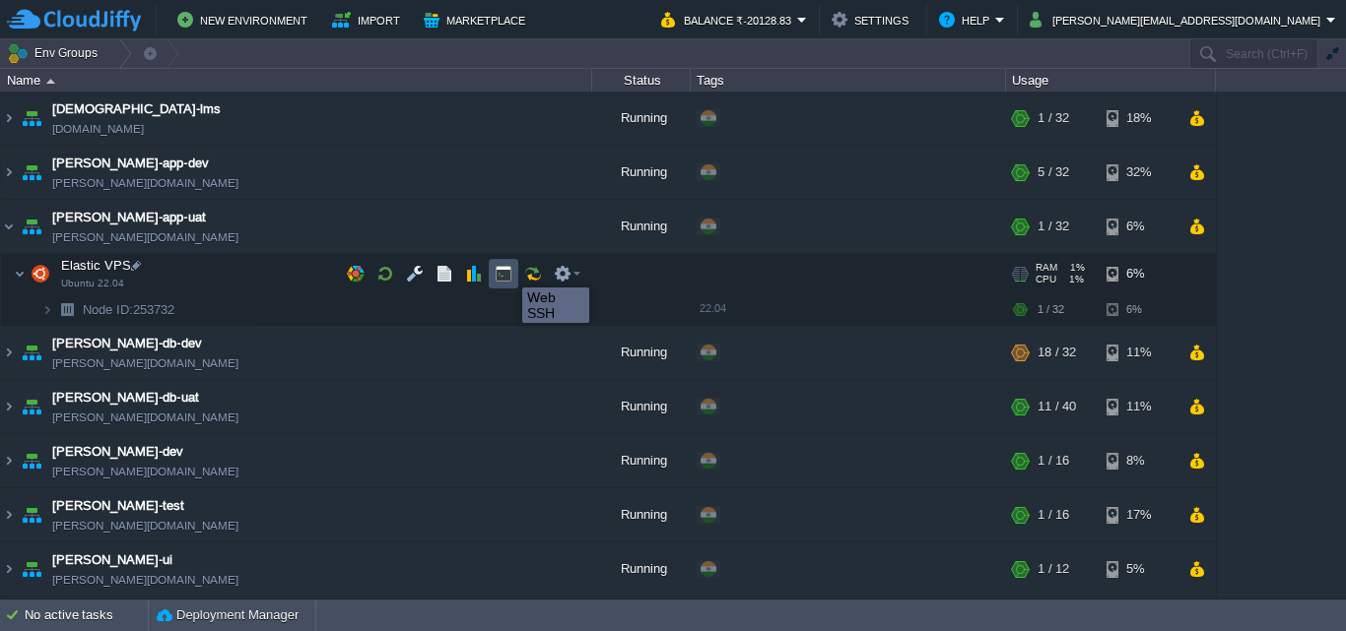
click at [507, 270] on button "button" at bounding box center [504, 274] width 18 height 18
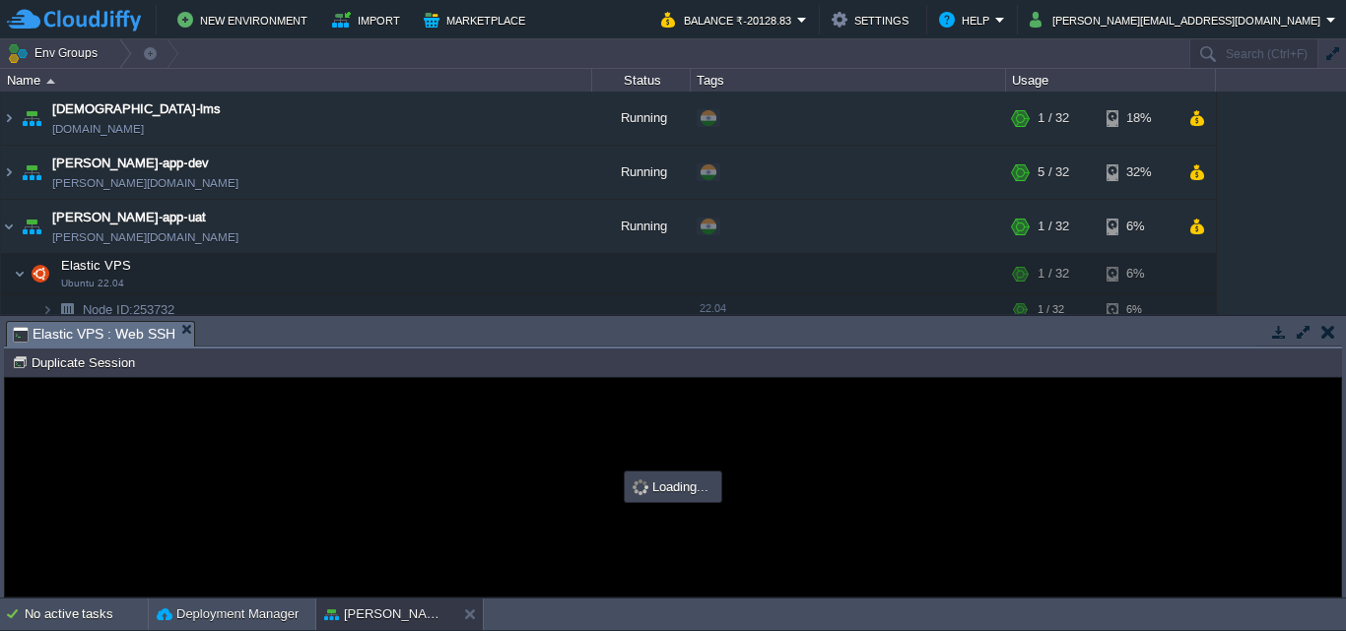
type input "#000000"
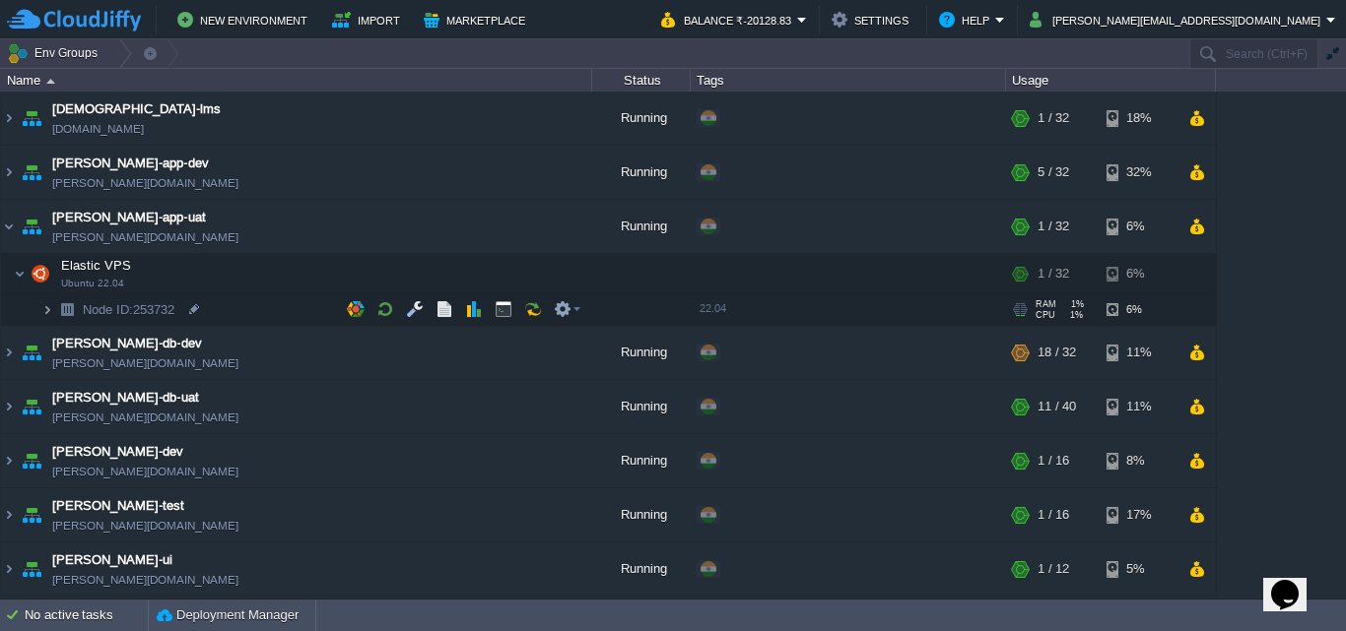
click at [50, 308] on img at bounding box center [47, 310] width 12 height 31
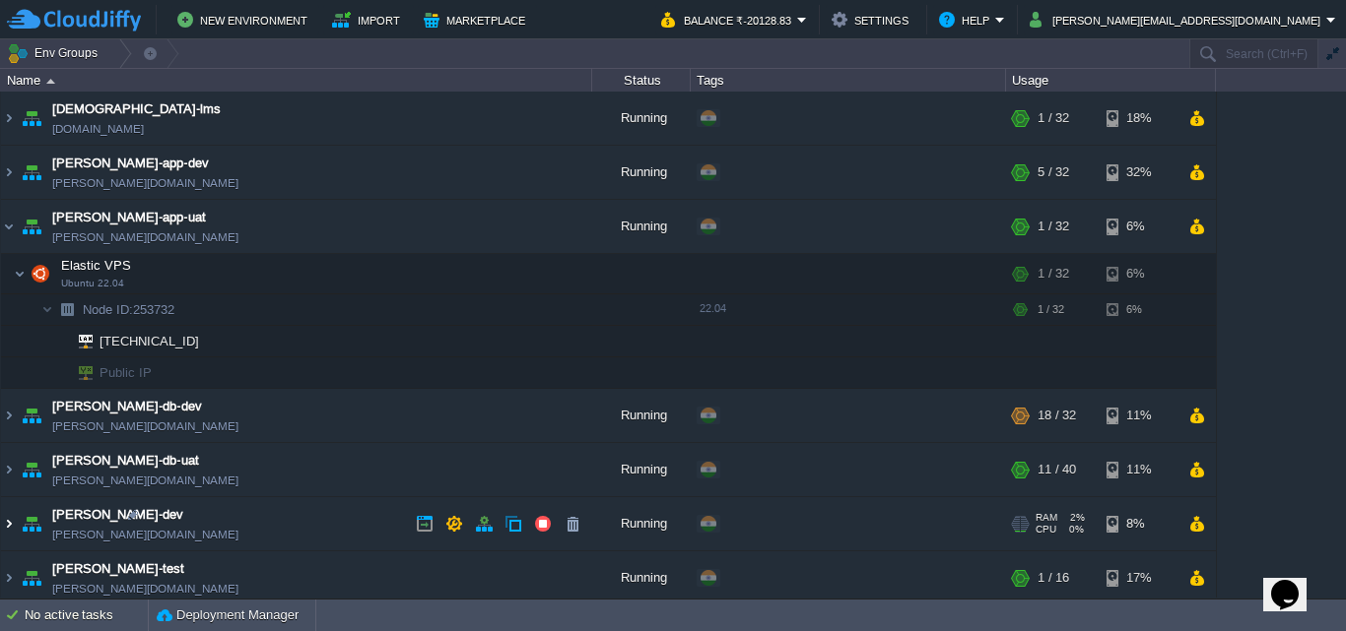
click at [7, 528] on img at bounding box center [9, 524] width 16 height 53
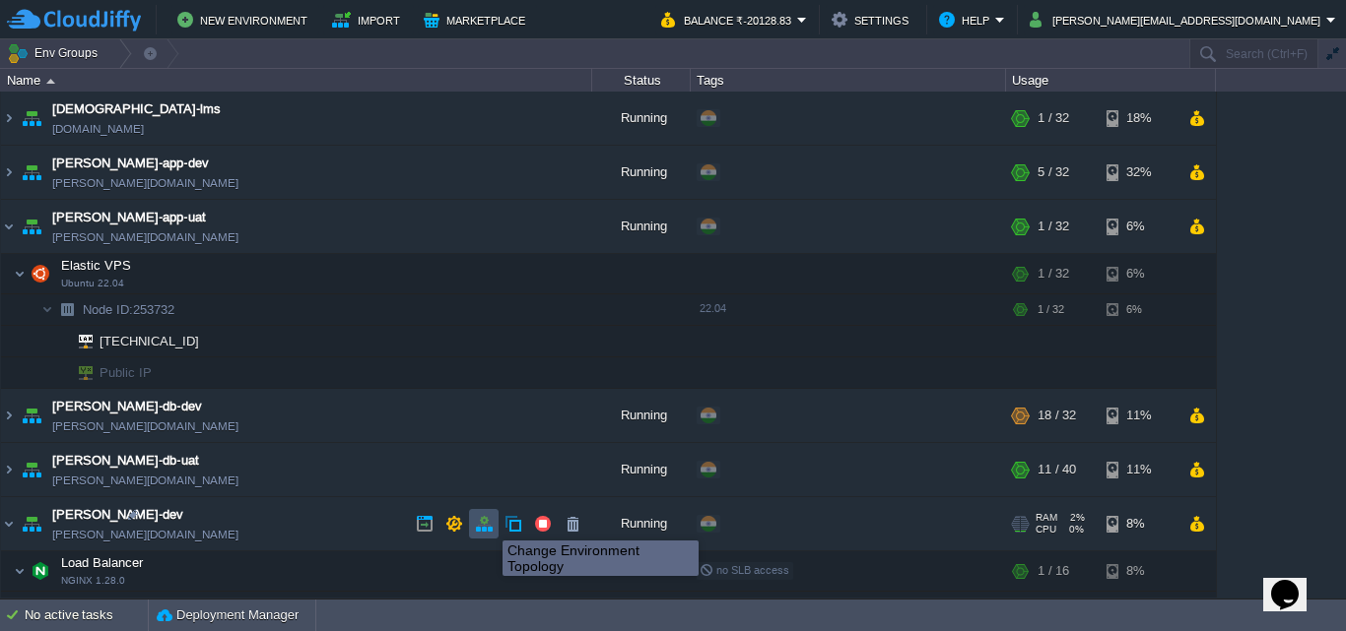
click at [488, 523] on button "button" at bounding box center [484, 524] width 18 height 18
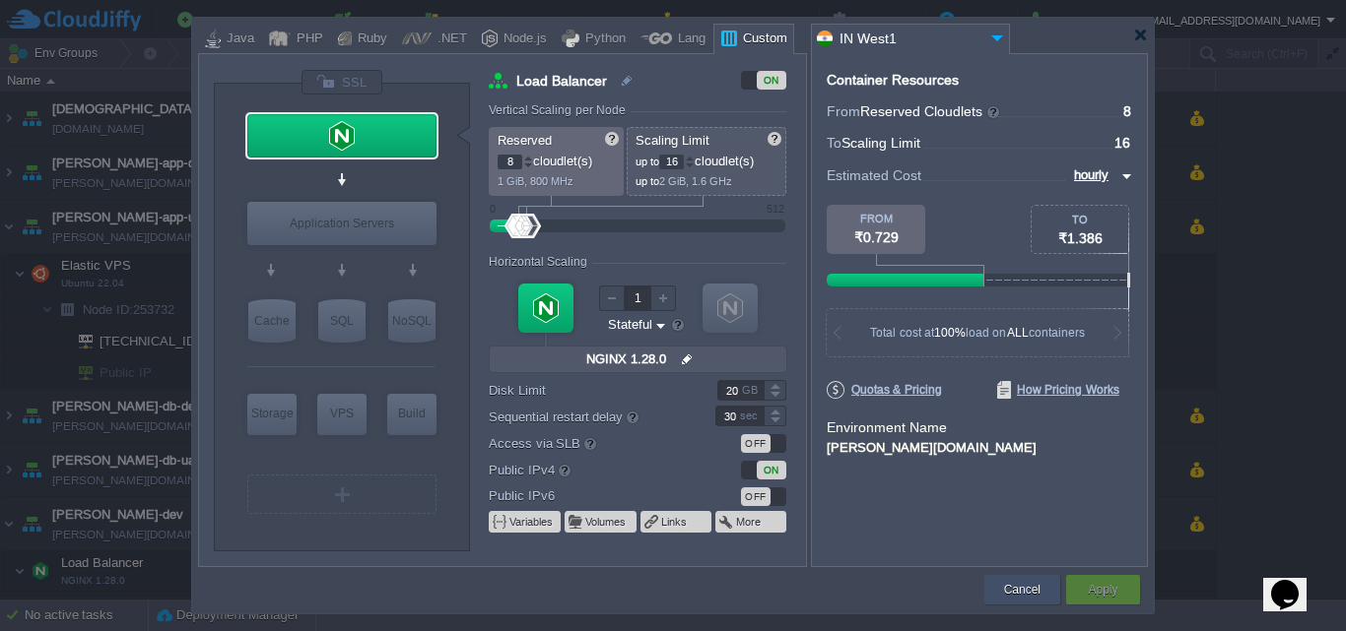
click at [1012, 583] on button "Cancel" at bounding box center [1022, 590] width 36 height 20
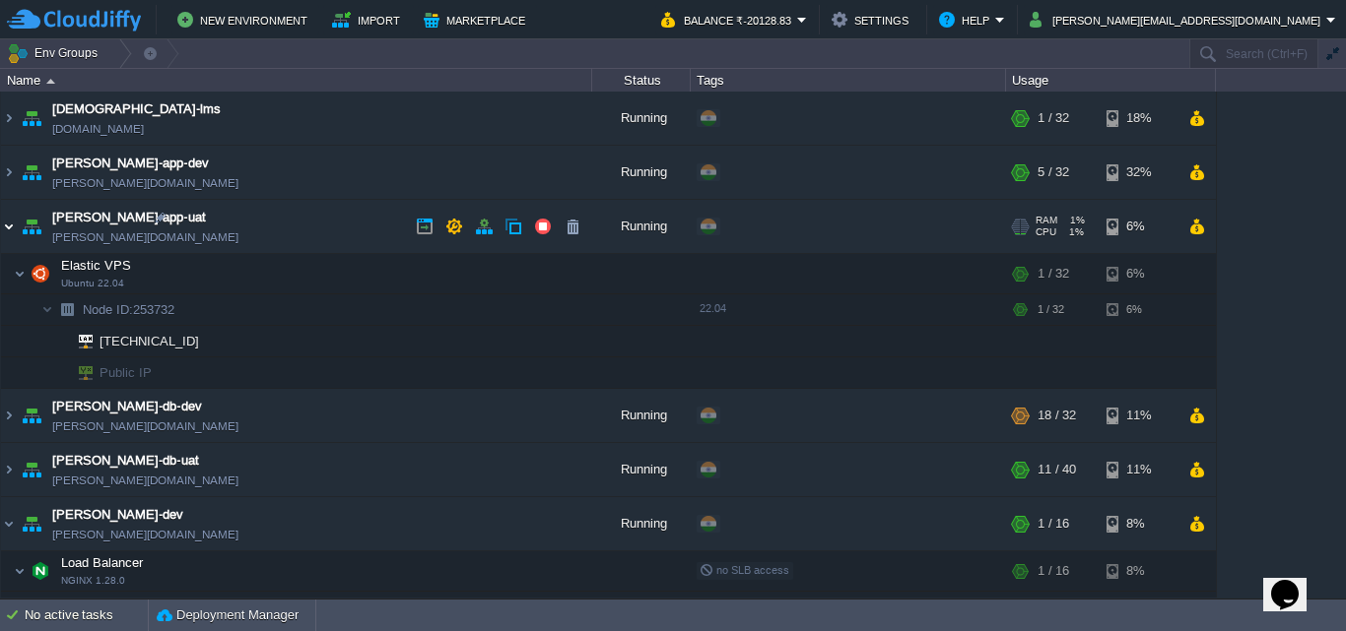
click at [11, 224] on img at bounding box center [9, 226] width 16 height 53
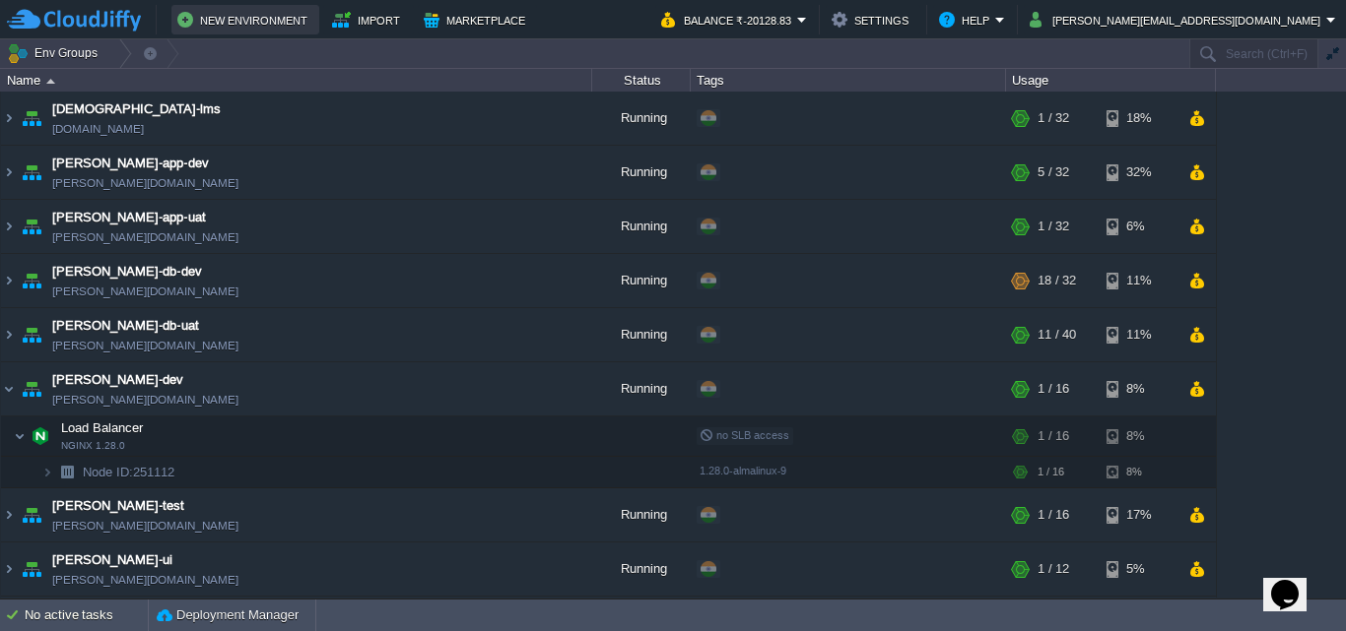
click at [243, 28] on button "New Environment" at bounding box center [245, 20] width 136 height 24
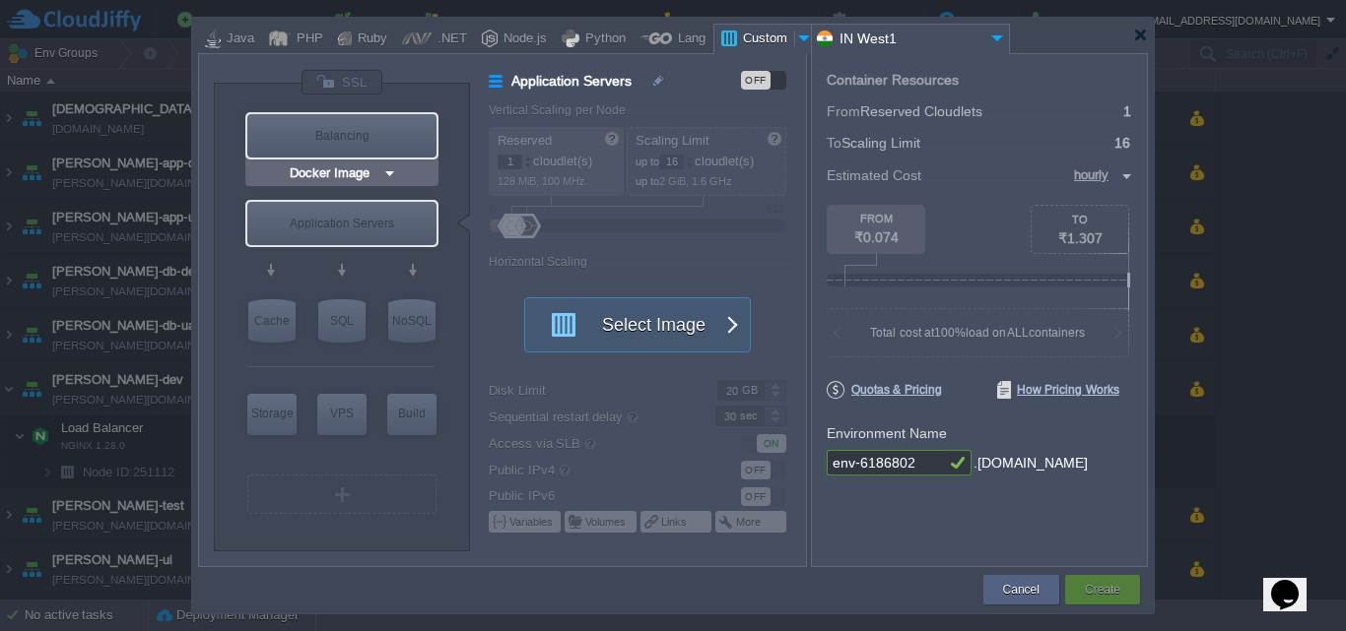
click at [367, 134] on div "Balancing" at bounding box center [341, 135] width 189 height 43
type input "Load Balancer"
type input "4"
type input "Select Image"
type input "Stateful"
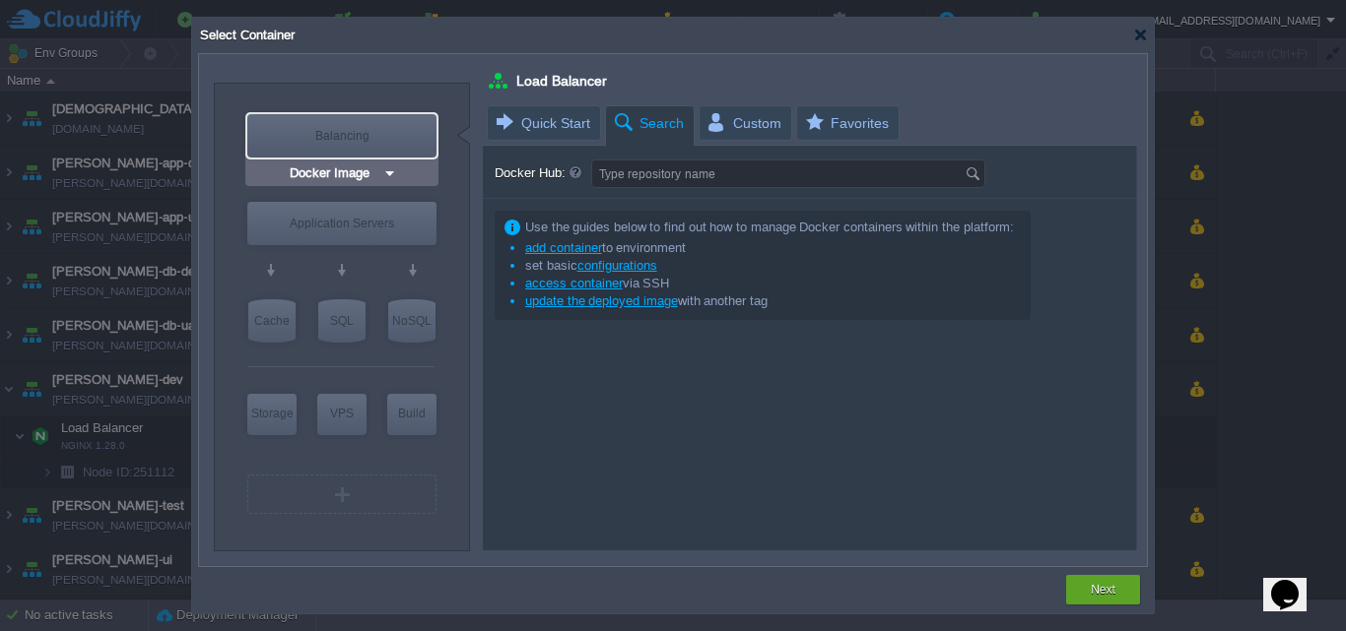
click at [392, 172] on img at bounding box center [389, 174] width 15 height 20
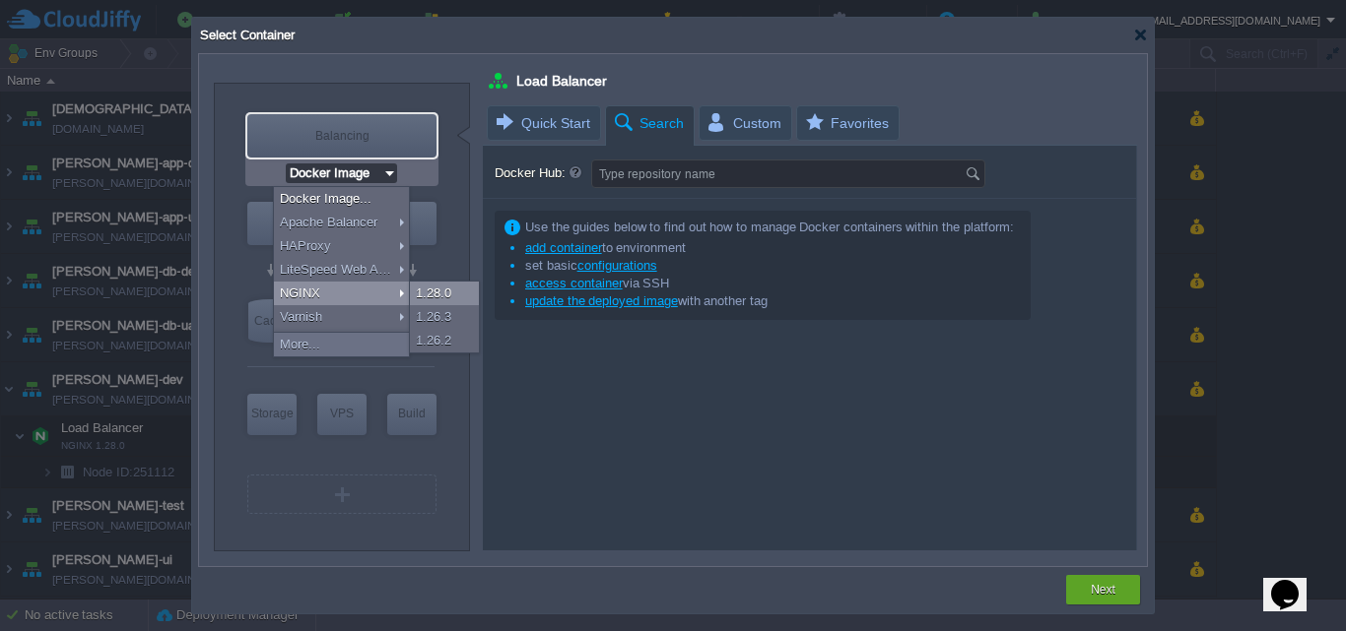
click at [430, 292] on div "1.28.0" at bounding box center [444, 294] width 69 height 24
type input "NGINX 1.28.0"
type input "1.28.0-almalin..."
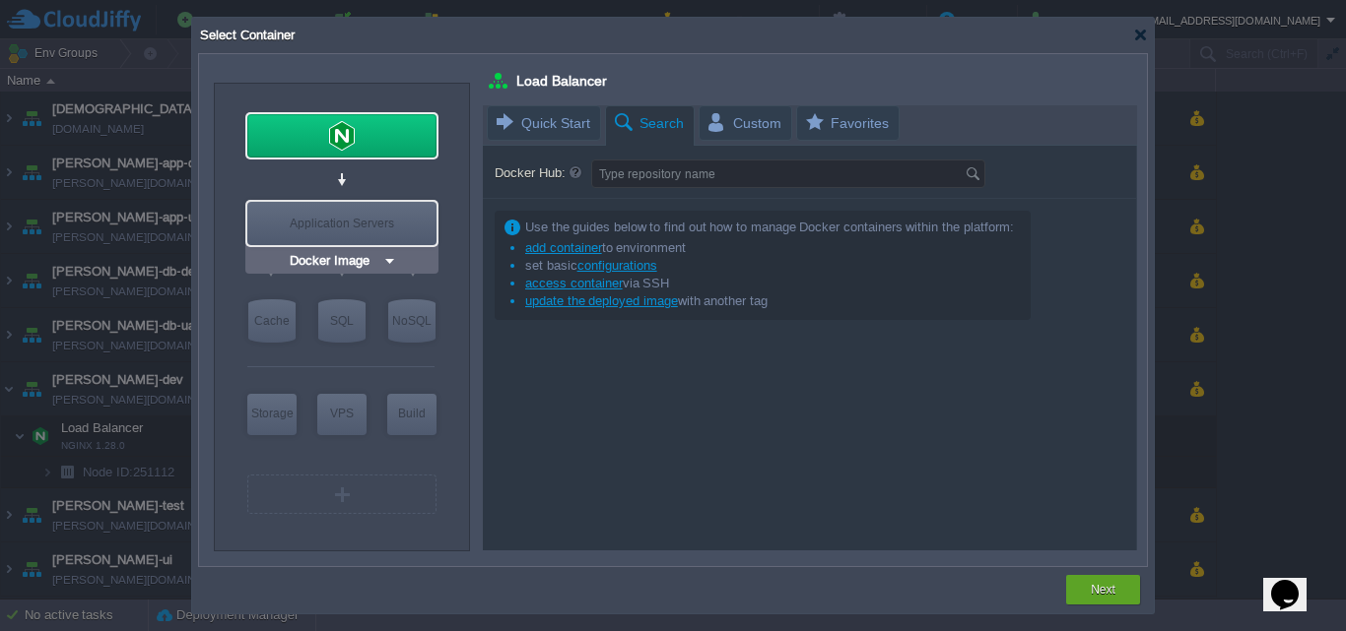
type input "NGINX 1.28.0"
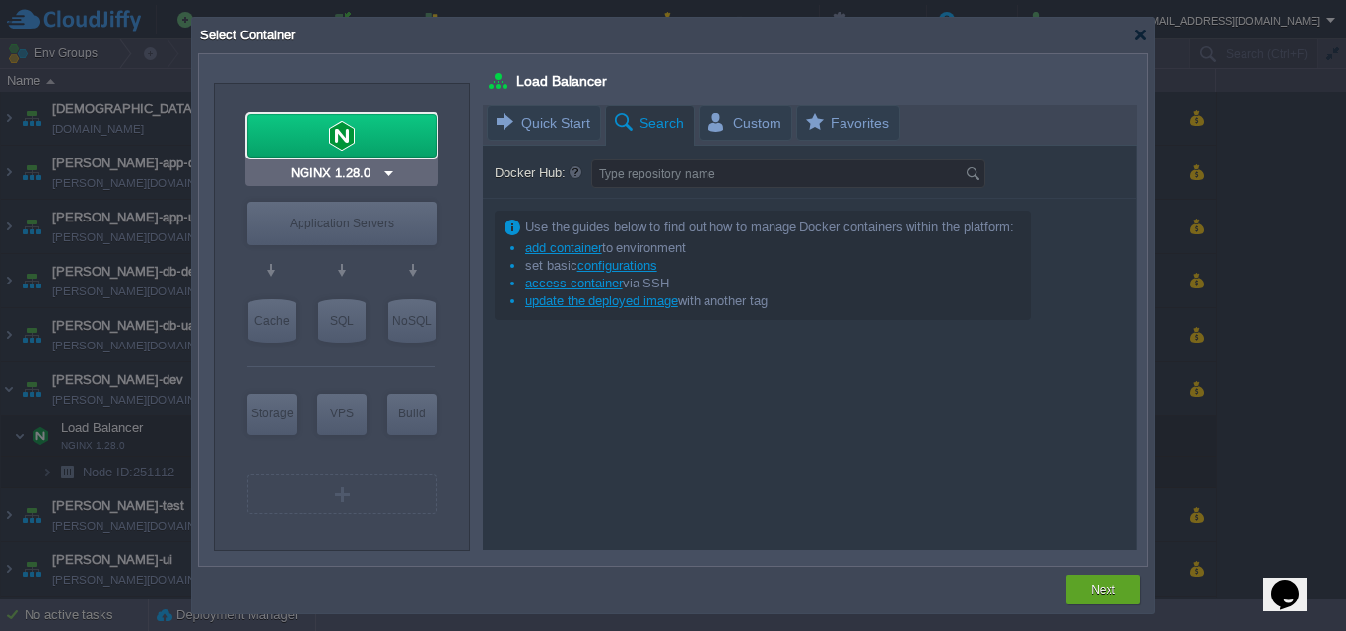
click at [389, 136] on div at bounding box center [341, 135] width 189 height 43
click at [389, 136] on div "Balancing" at bounding box center [341, 135] width 189 height 43
click at [1096, 587] on button "Next" at bounding box center [1103, 590] width 25 height 20
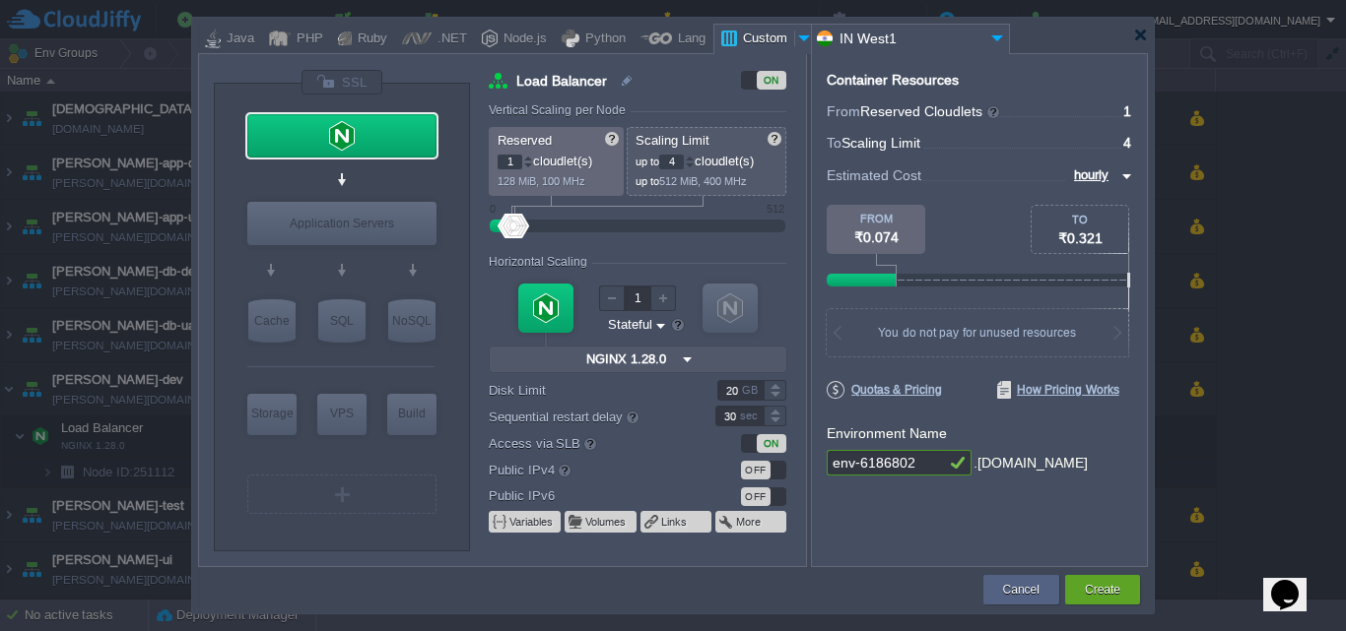
click at [683, 158] on input "4" at bounding box center [671, 162] width 25 height 15
type input "16"
click at [514, 156] on input "1" at bounding box center [510, 162] width 25 height 15
type input "8"
click at [775, 473] on div "OFF" at bounding box center [763, 470] width 45 height 19
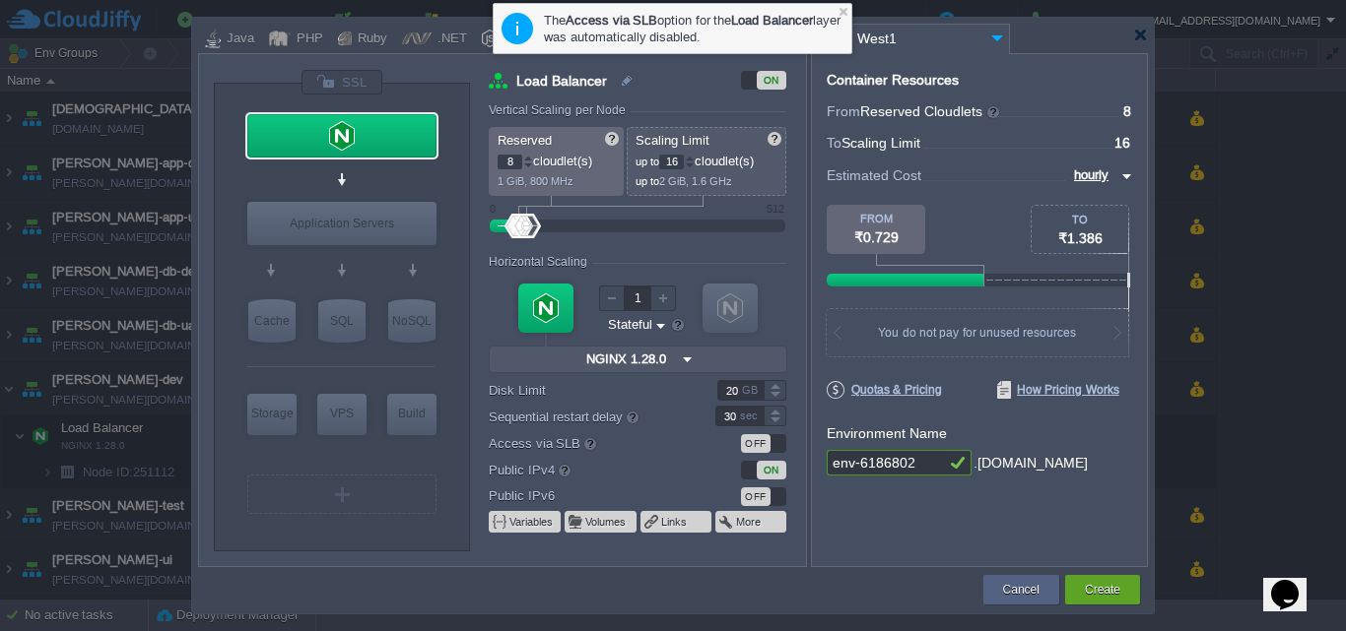
drag, startPoint x: 917, startPoint y: 467, endPoint x: 797, endPoint y: 474, distance: 120.4
click at [797, 474] on div "VM Balancing VM Application Servers VM Cache VM SQL VM NoSQL VM Storage VM VPS …" at bounding box center [673, 310] width 950 height 514
type input "archer-uat"
click at [1107, 588] on button "Create" at bounding box center [1102, 590] width 35 height 20
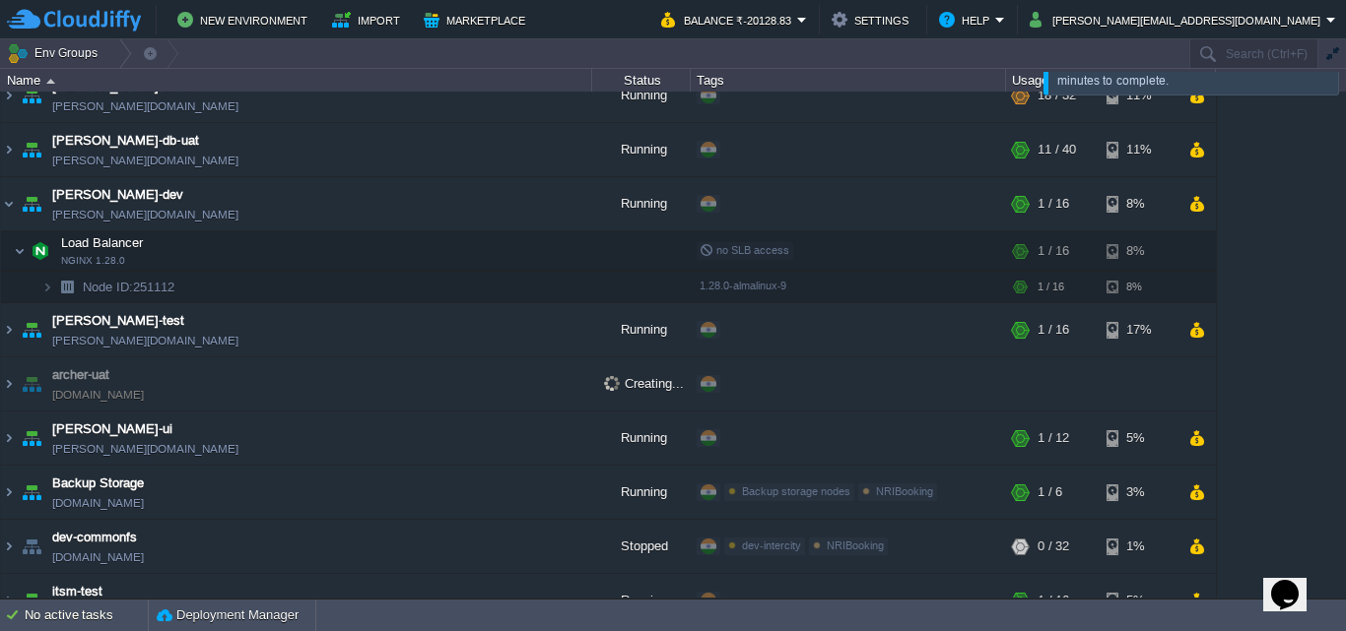
scroll to position [192, 0]
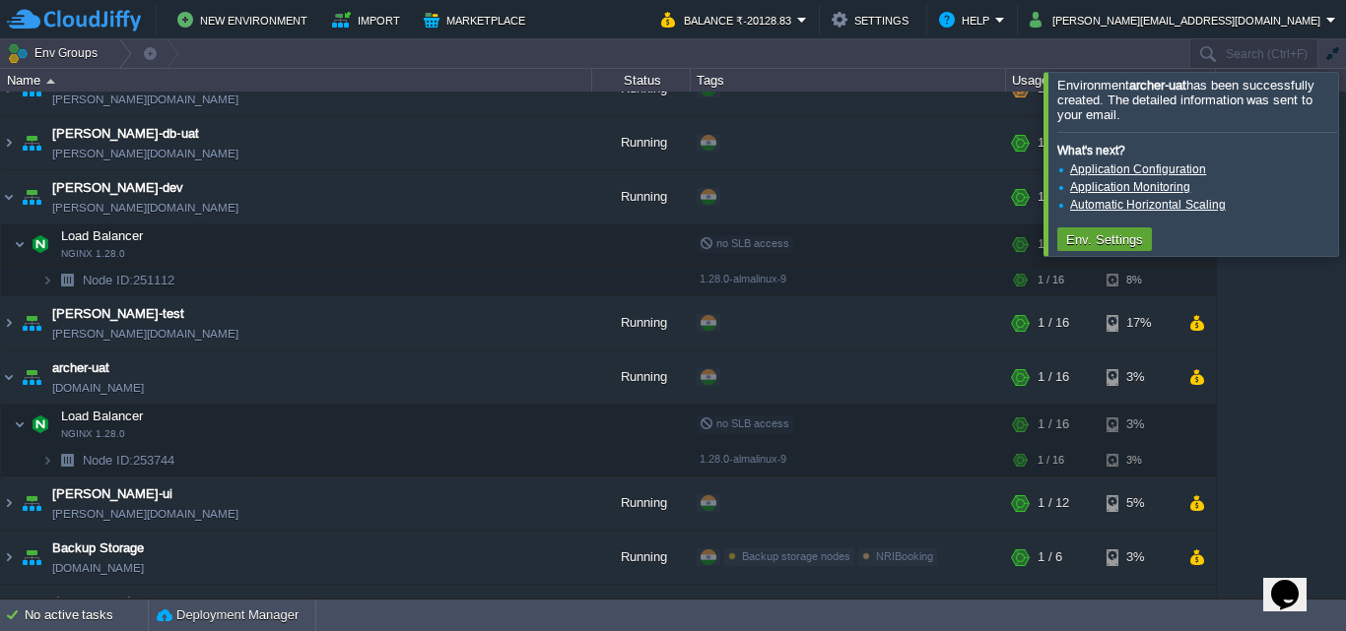
click at [1345, 169] on div at bounding box center [1369, 163] width 0 height 183
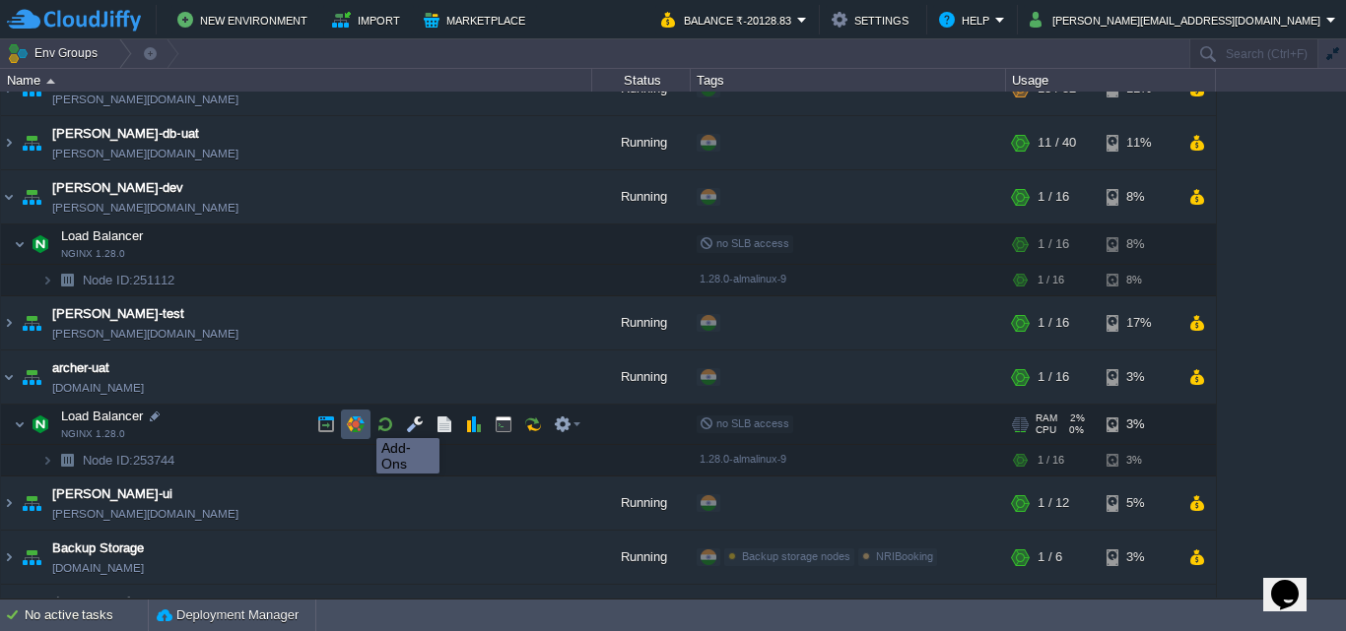
click at [362, 421] on button "button" at bounding box center [356, 425] width 18 height 18
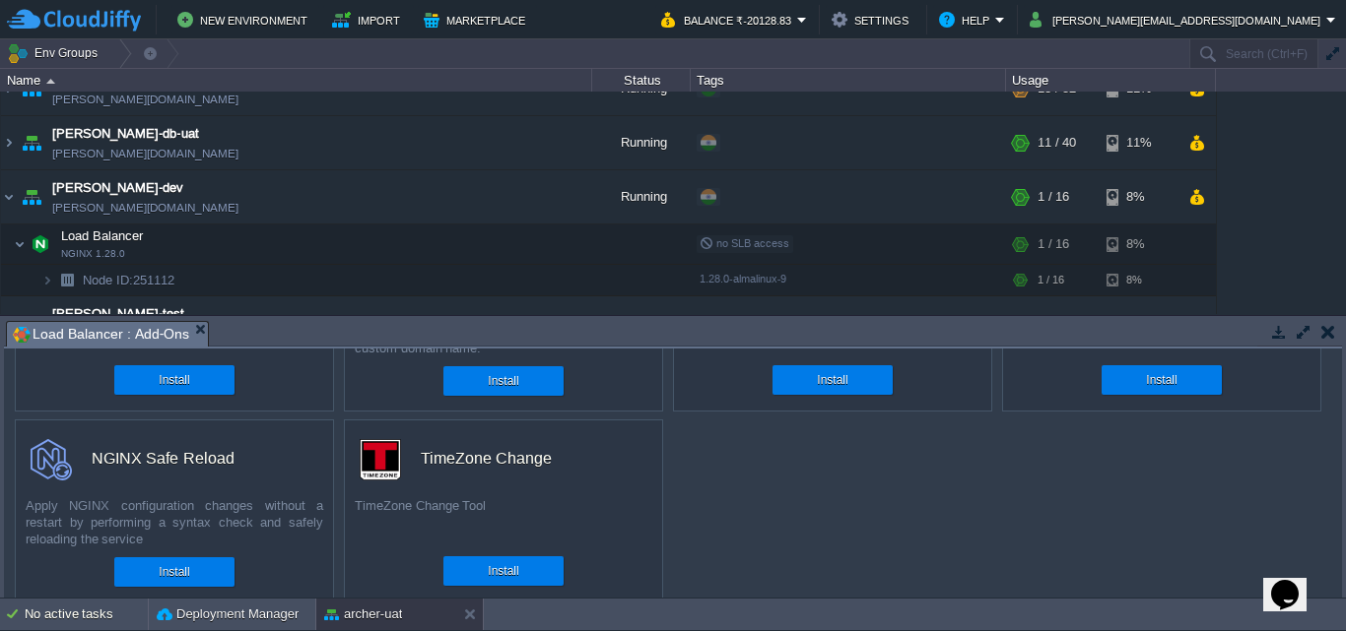
scroll to position [148, 0]
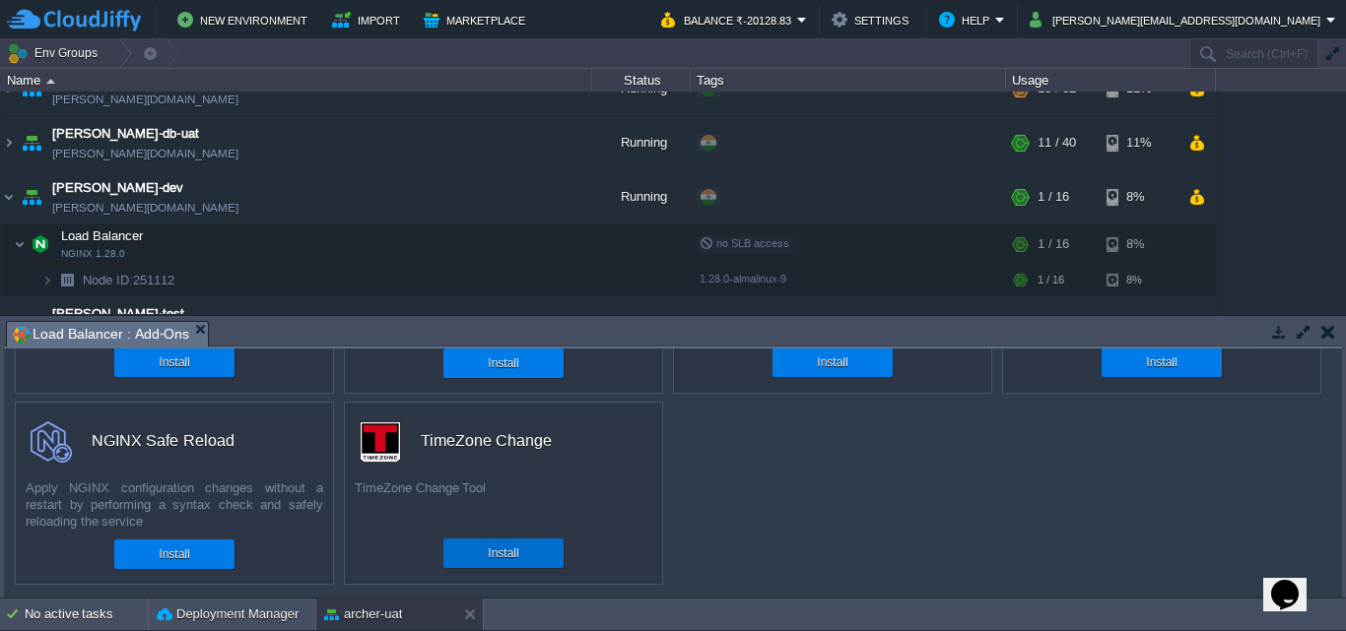
click at [509, 557] on button "Install" at bounding box center [503, 554] width 31 height 20
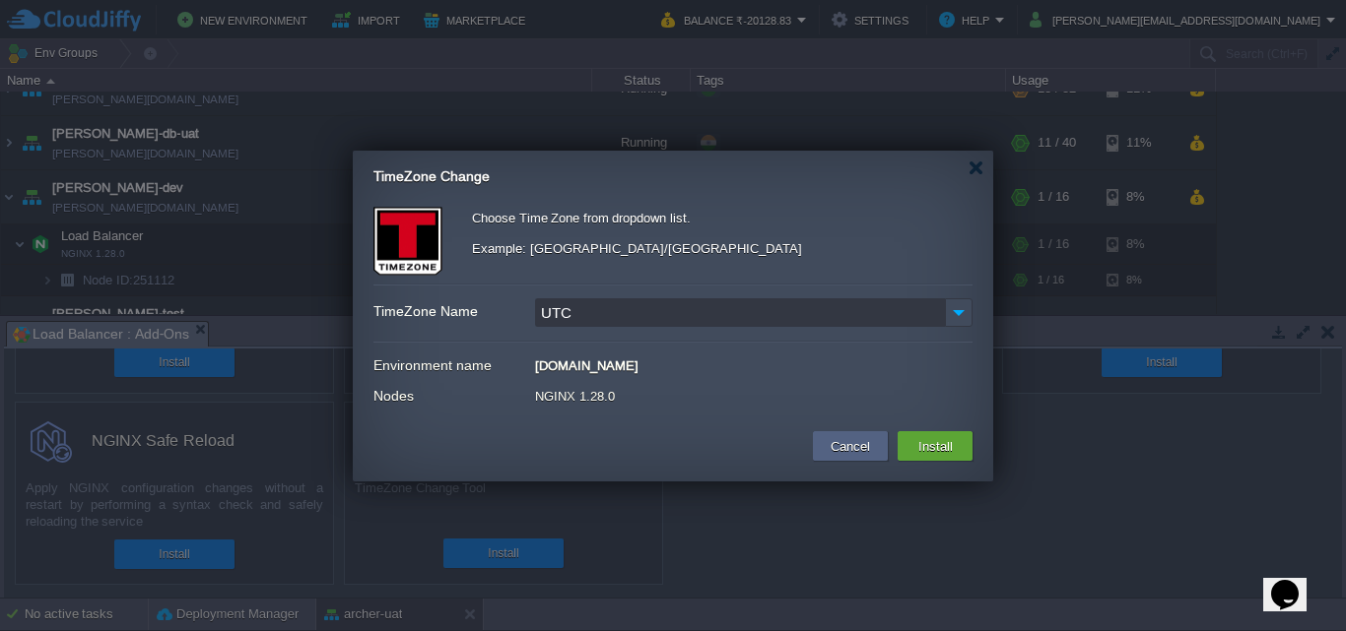
click at [605, 314] on input "UTC" at bounding box center [740, 313] width 410 height 29
type input "U"
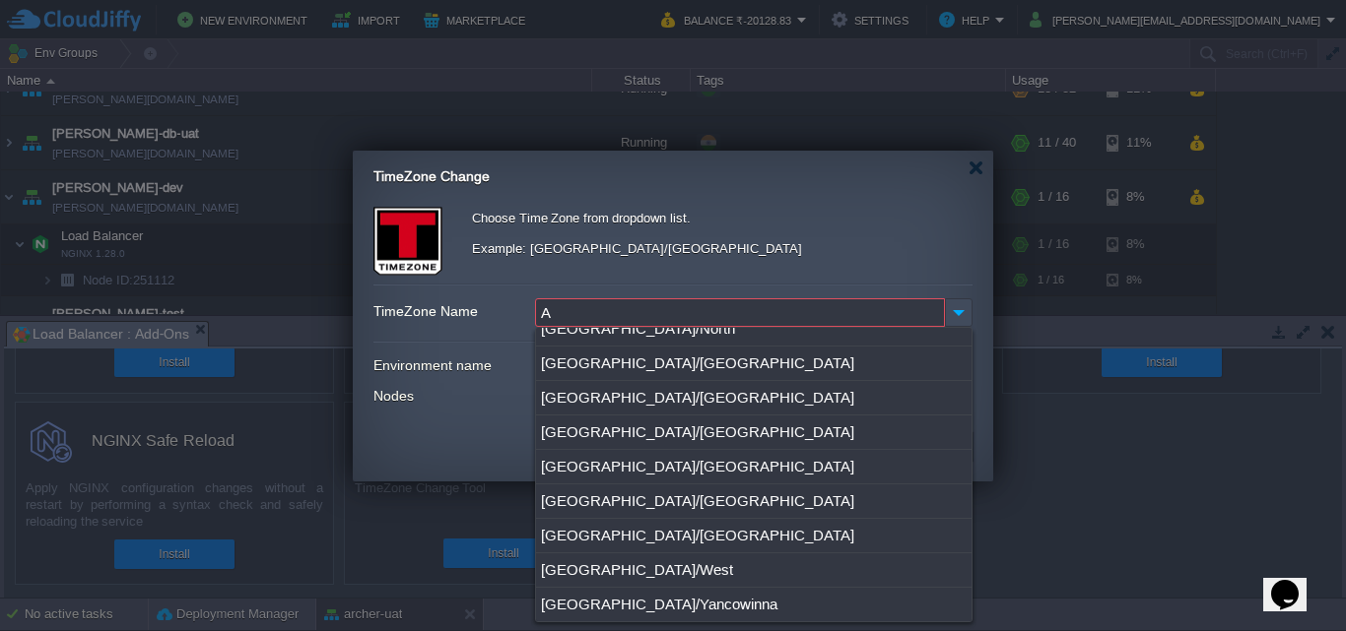
scroll to position [0, 0]
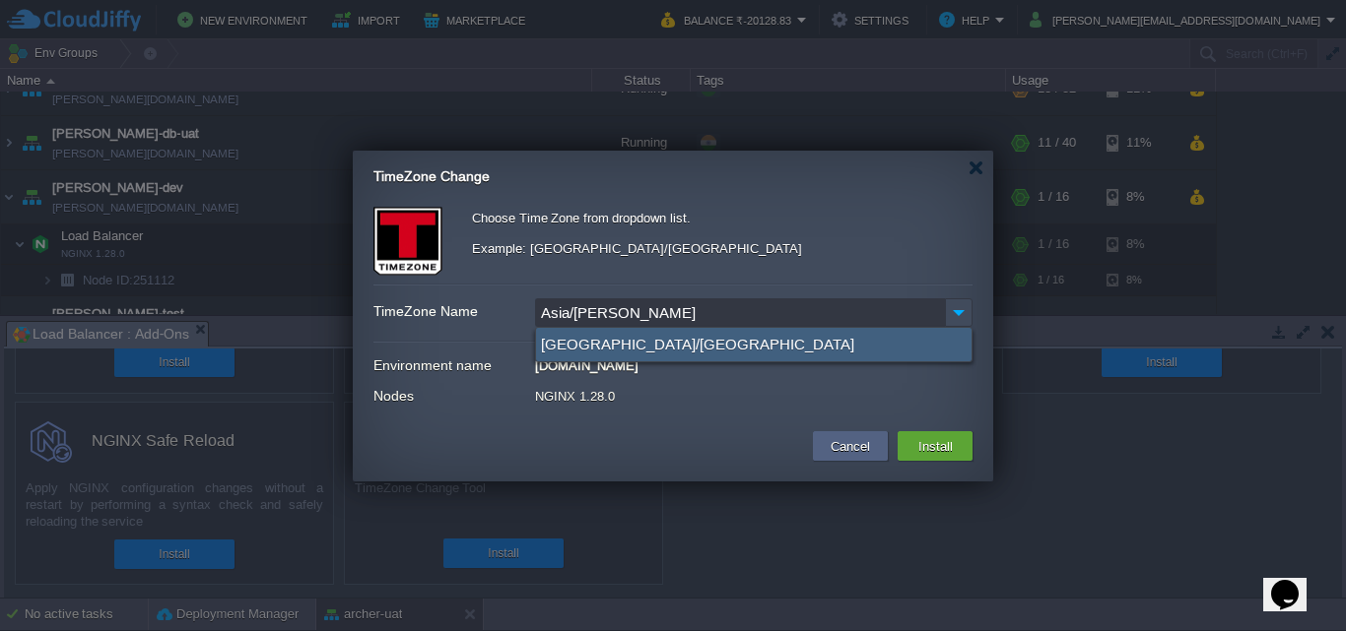
click at [593, 343] on div "[GEOGRAPHIC_DATA]/[GEOGRAPHIC_DATA]" at bounding box center [753, 344] width 435 height 33
type input "[GEOGRAPHIC_DATA]/[GEOGRAPHIC_DATA]"
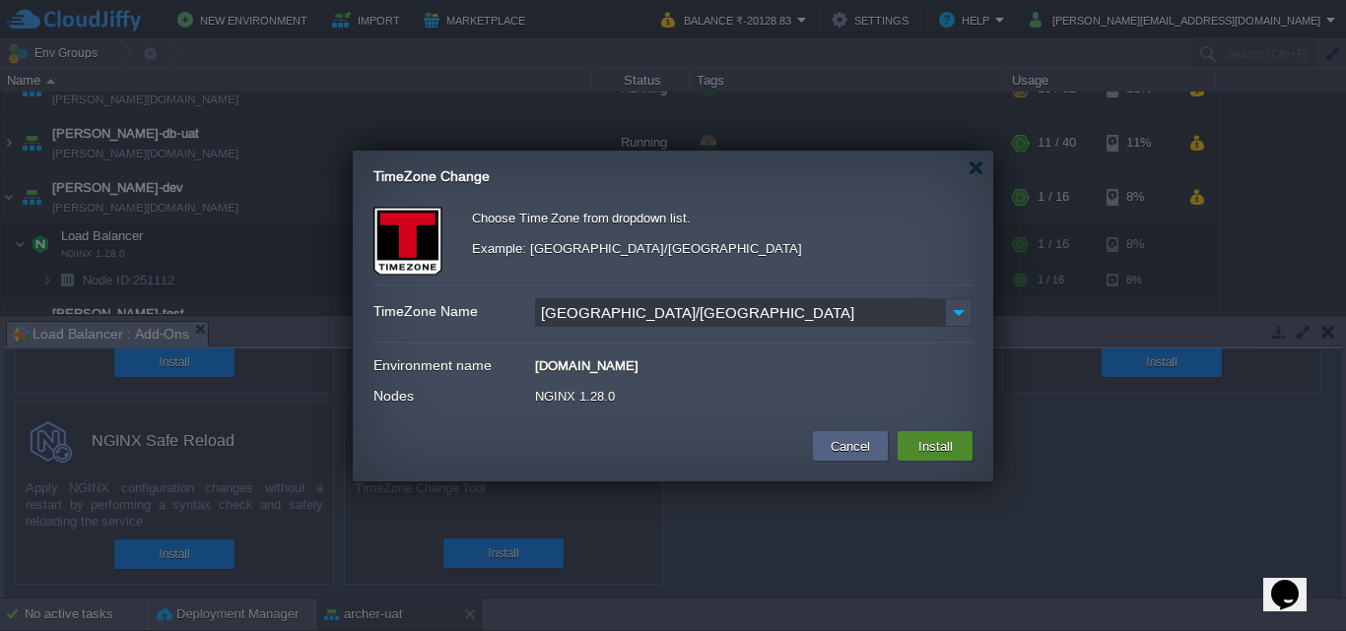
click at [947, 437] on button "Install" at bounding box center [935, 446] width 46 height 24
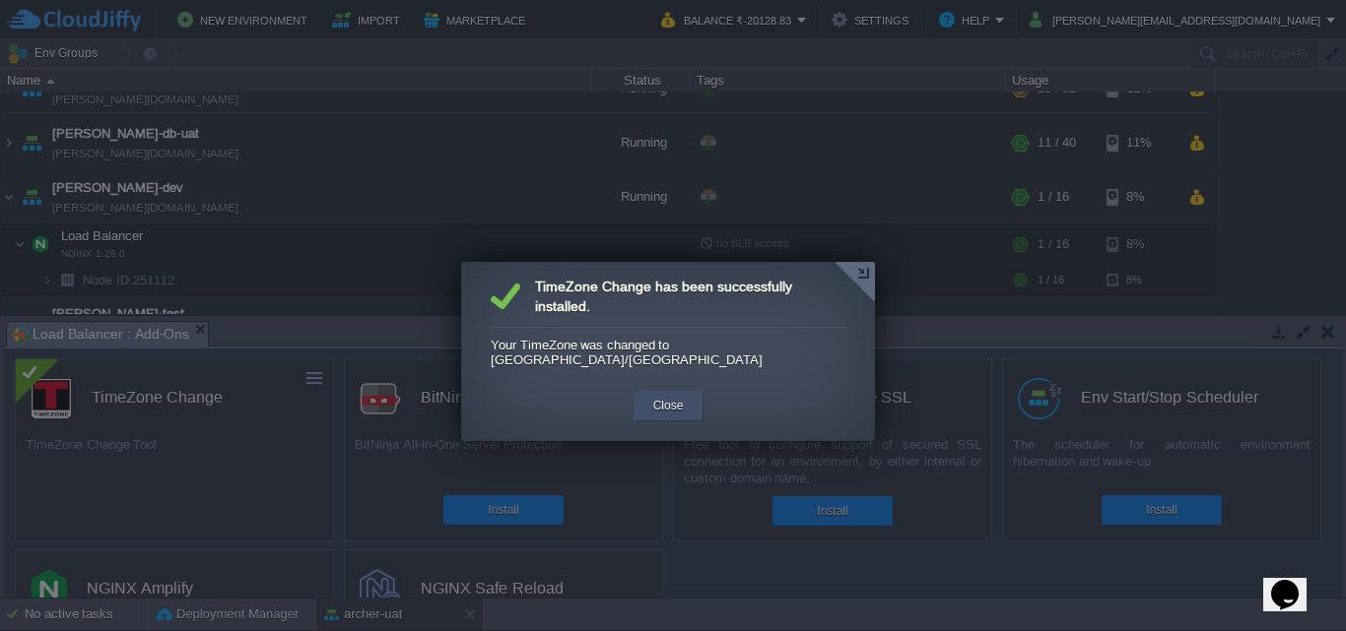
click at [667, 396] on button "Close" at bounding box center [668, 406] width 31 height 20
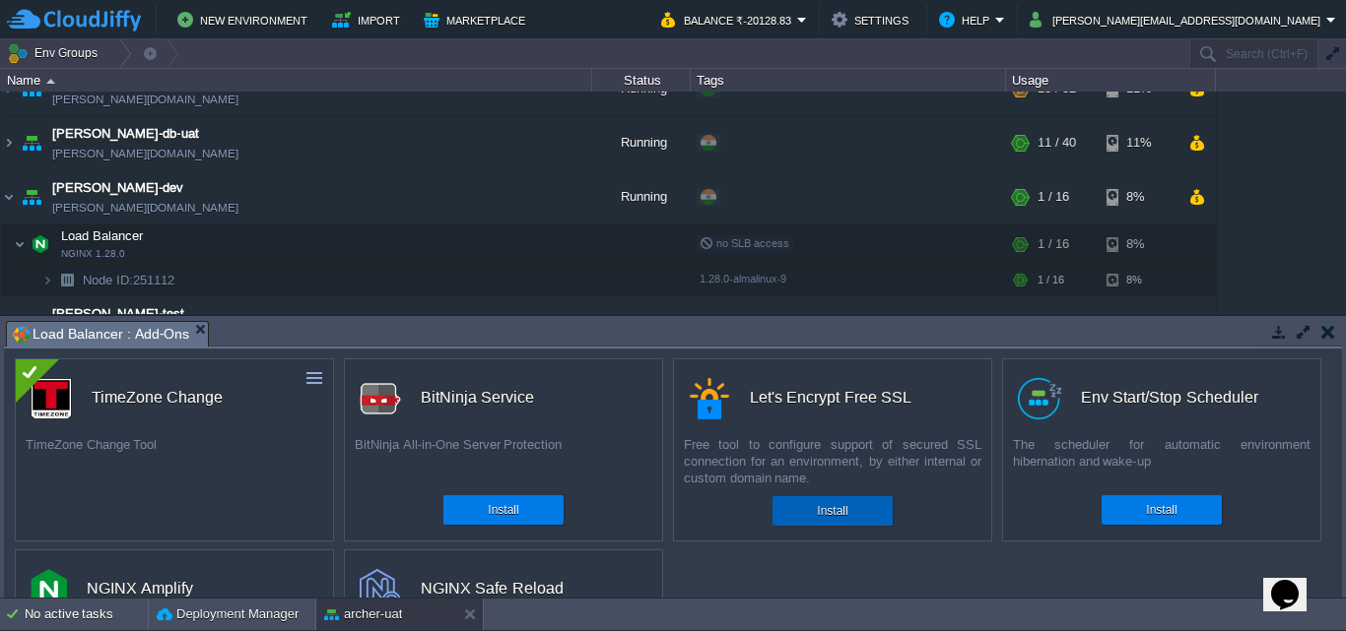
click at [840, 514] on button "Install" at bounding box center [832, 511] width 31 height 20
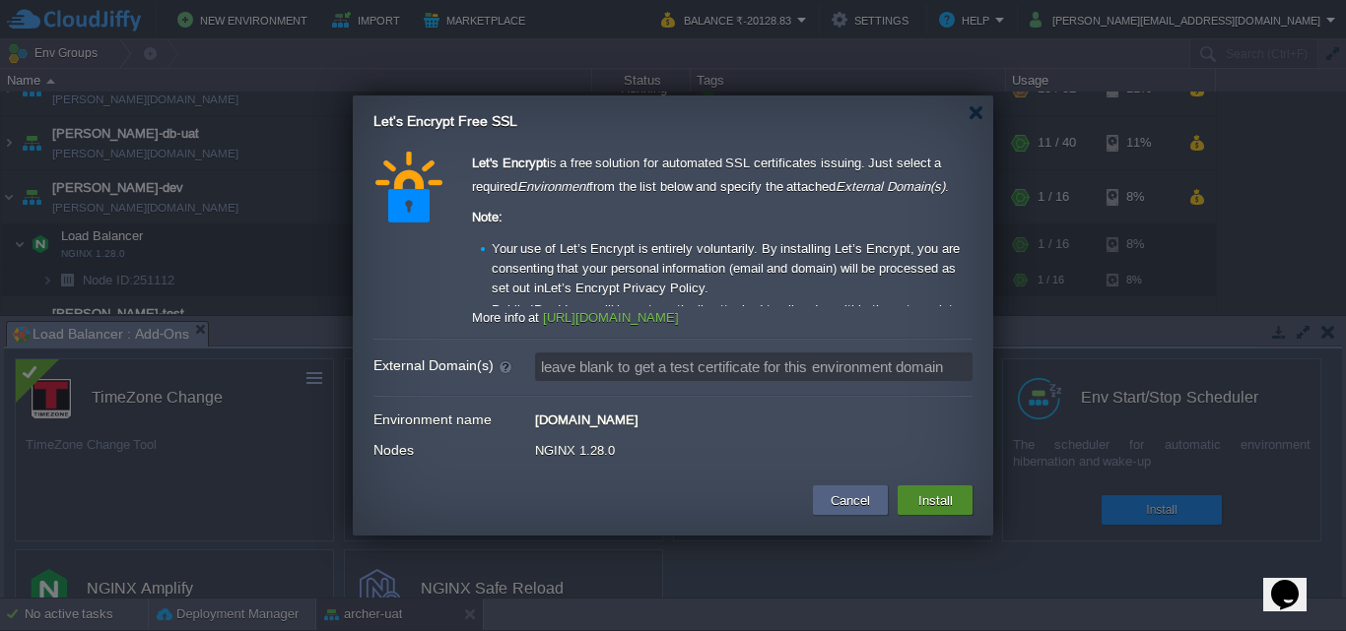
click at [938, 497] on button "Install" at bounding box center [935, 501] width 46 height 24
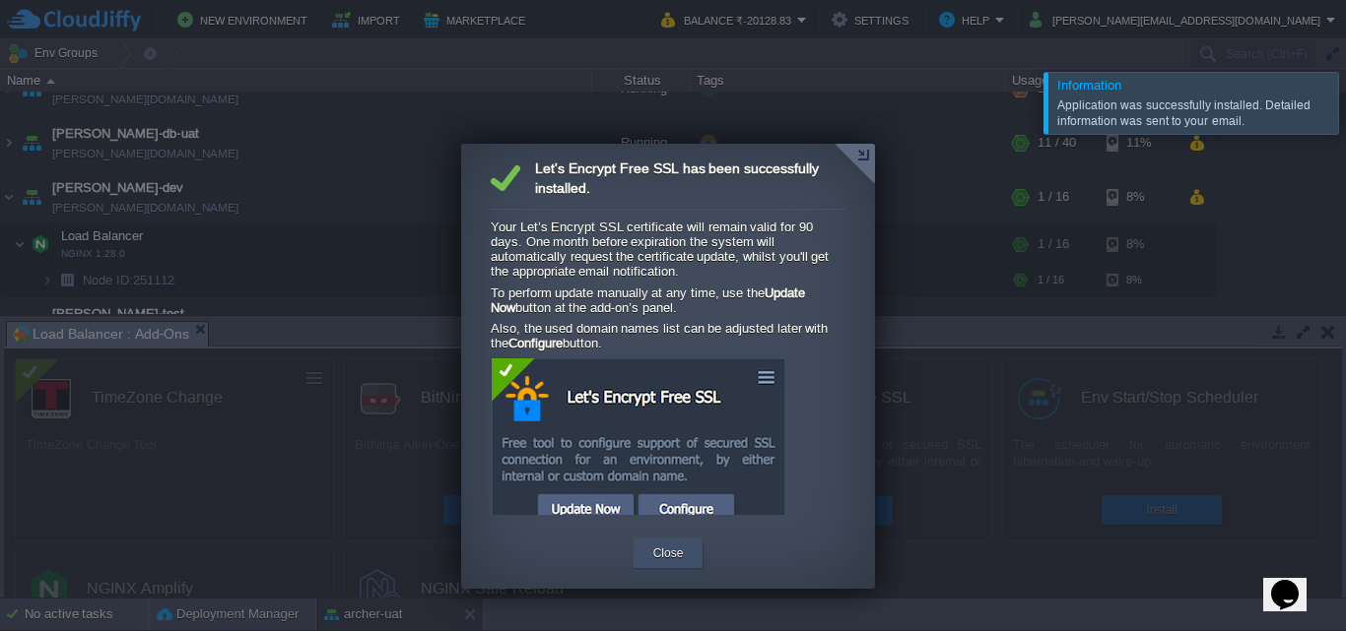
click at [661, 555] on button "Close" at bounding box center [668, 554] width 31 height 20
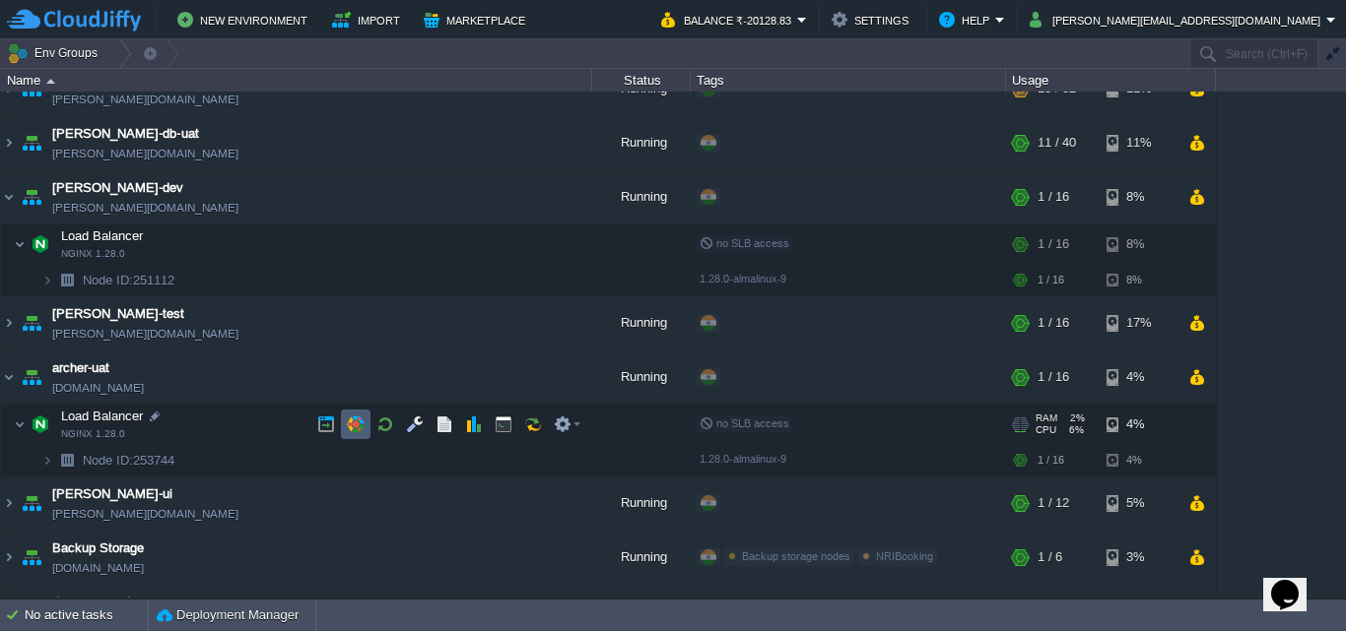
click at [350, 415] on td at bounding box center [356, 425] width 30 height 30
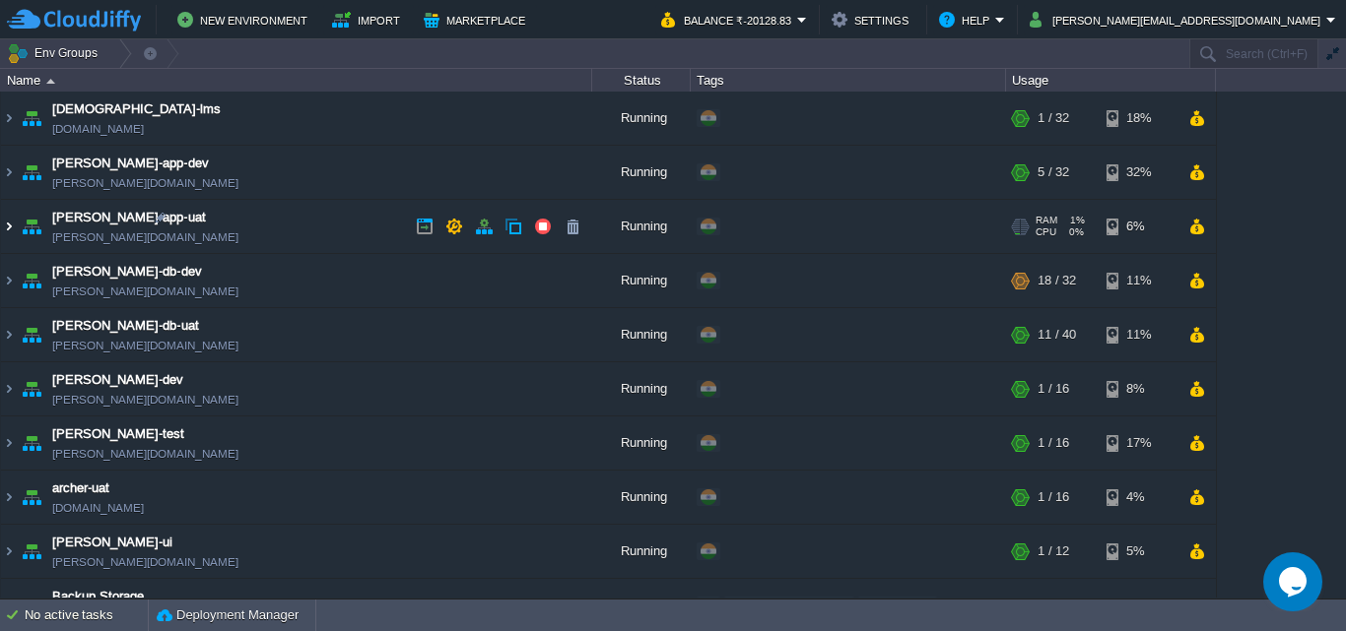
click at [10, 229] on img at bounding box center [9, 226] width 16 height 53
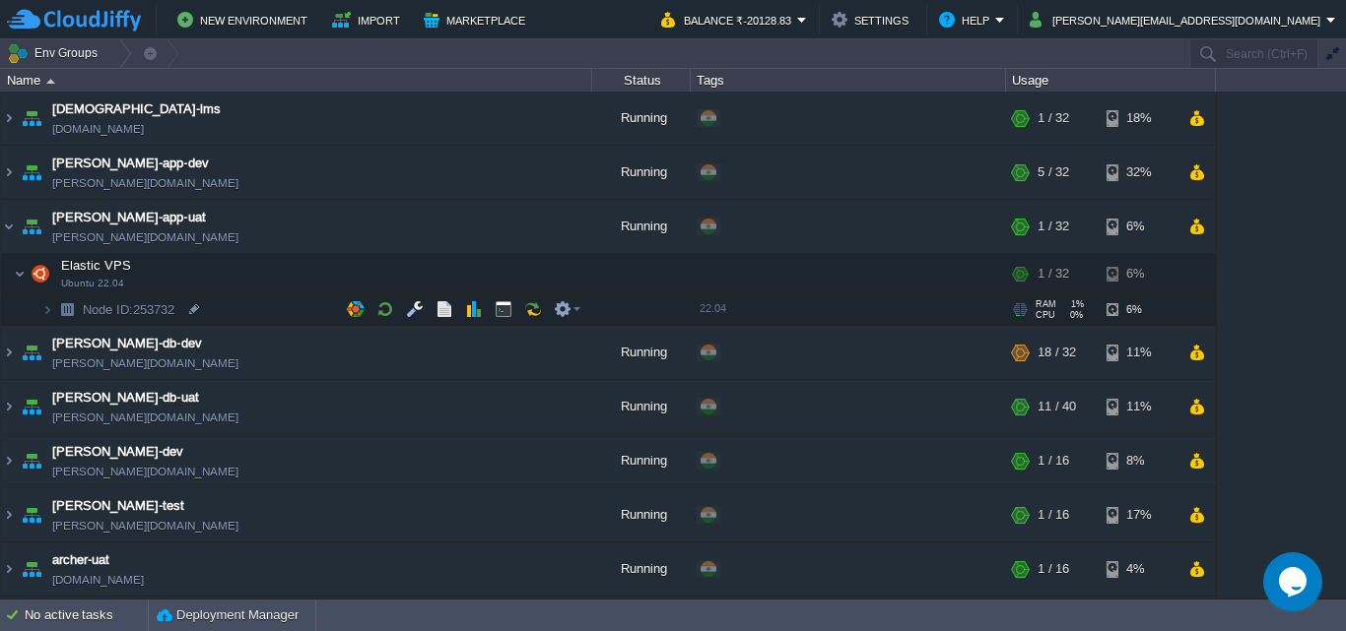
click at [53, 303] on img at bounding box center [67, 310] width 28 height 31
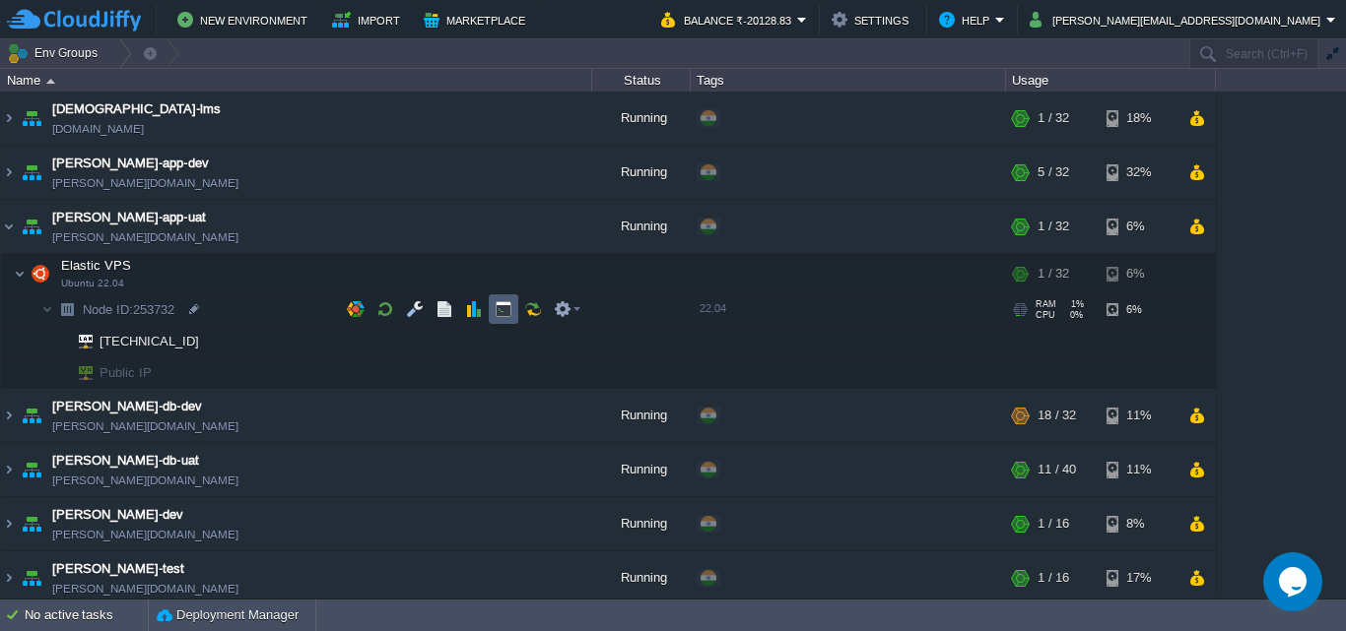
click at [512, 307] on td at bounding box center [504, 310] width 30 height 30
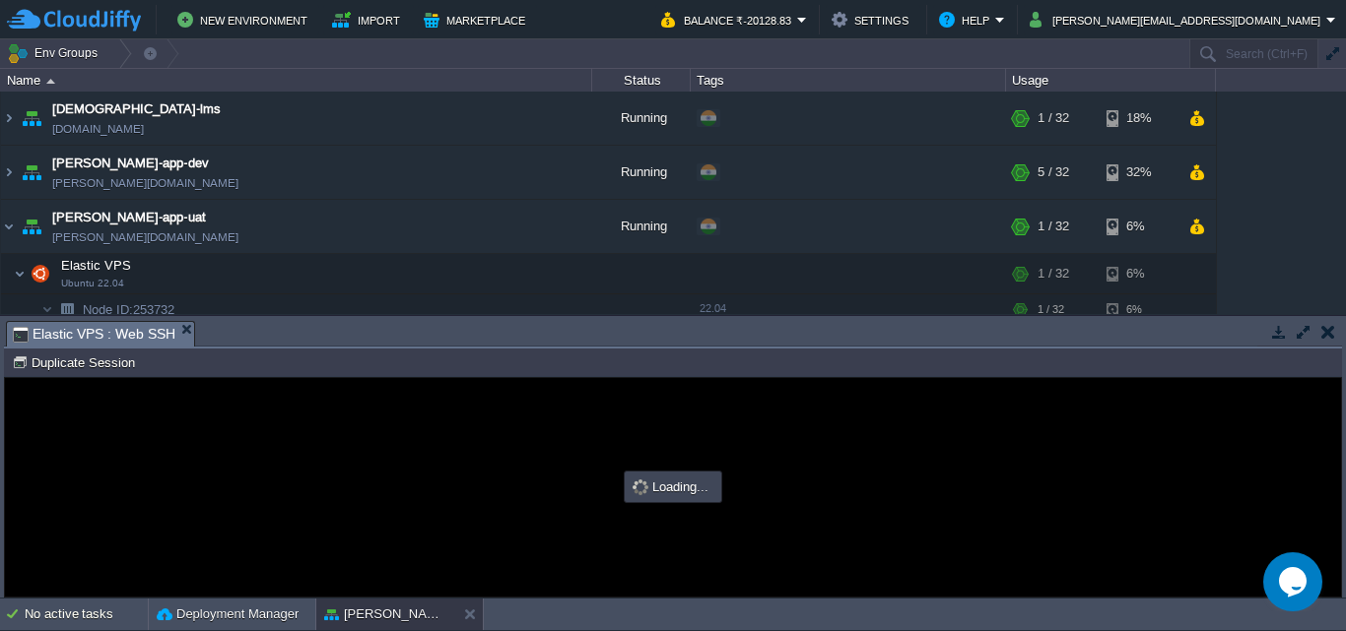
type input "#000000"
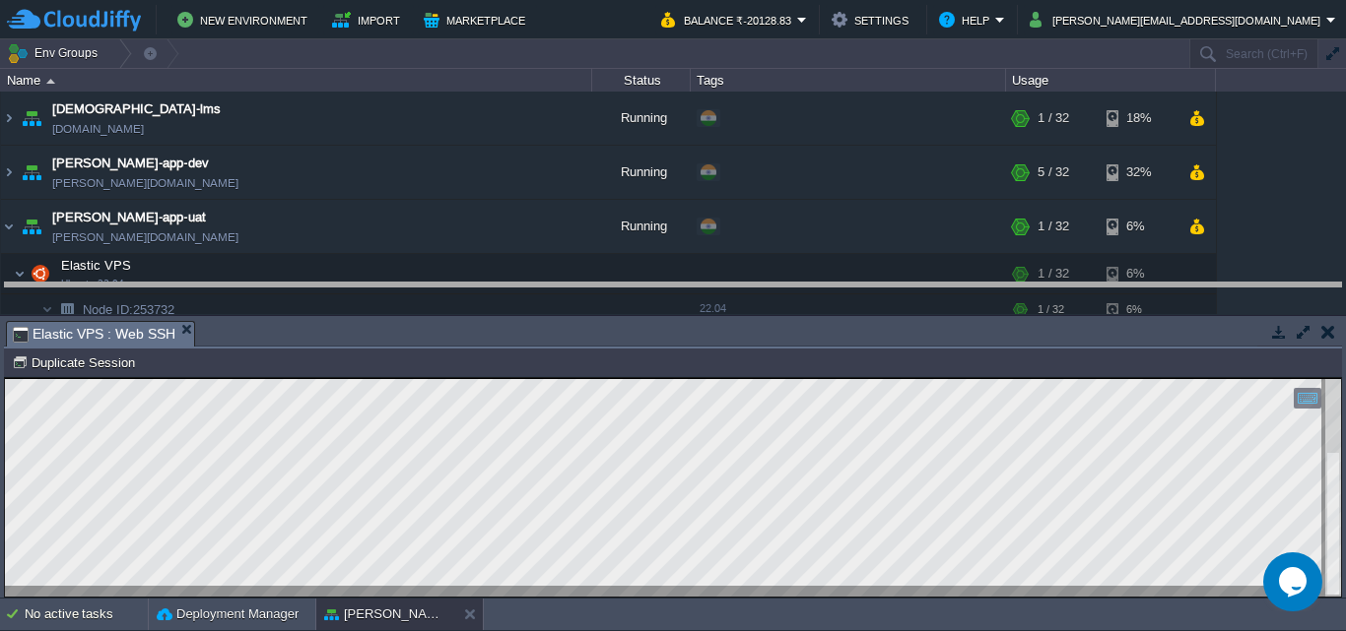
drag, startPoint x: 649, startPoint y: 334, endPoint x: 650, endPoint y: 295, distance: 39.4
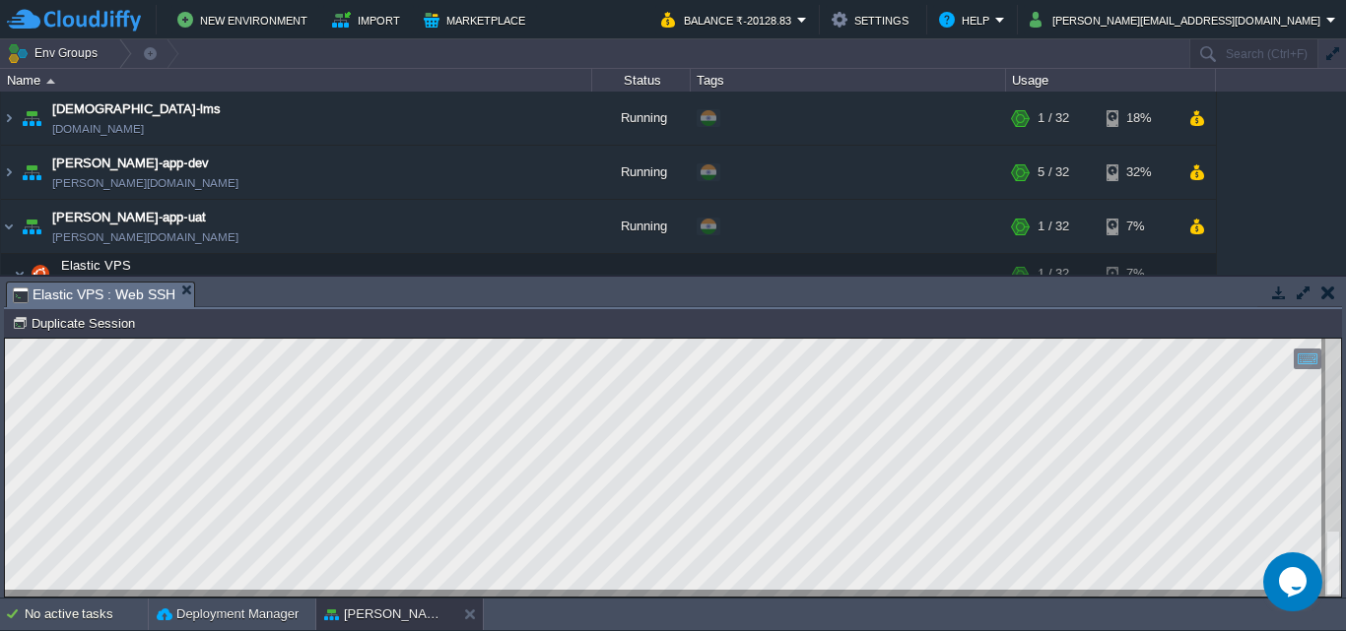
click at [1339, 572] on div at bounding box center [1333, 468] width 16 height 258
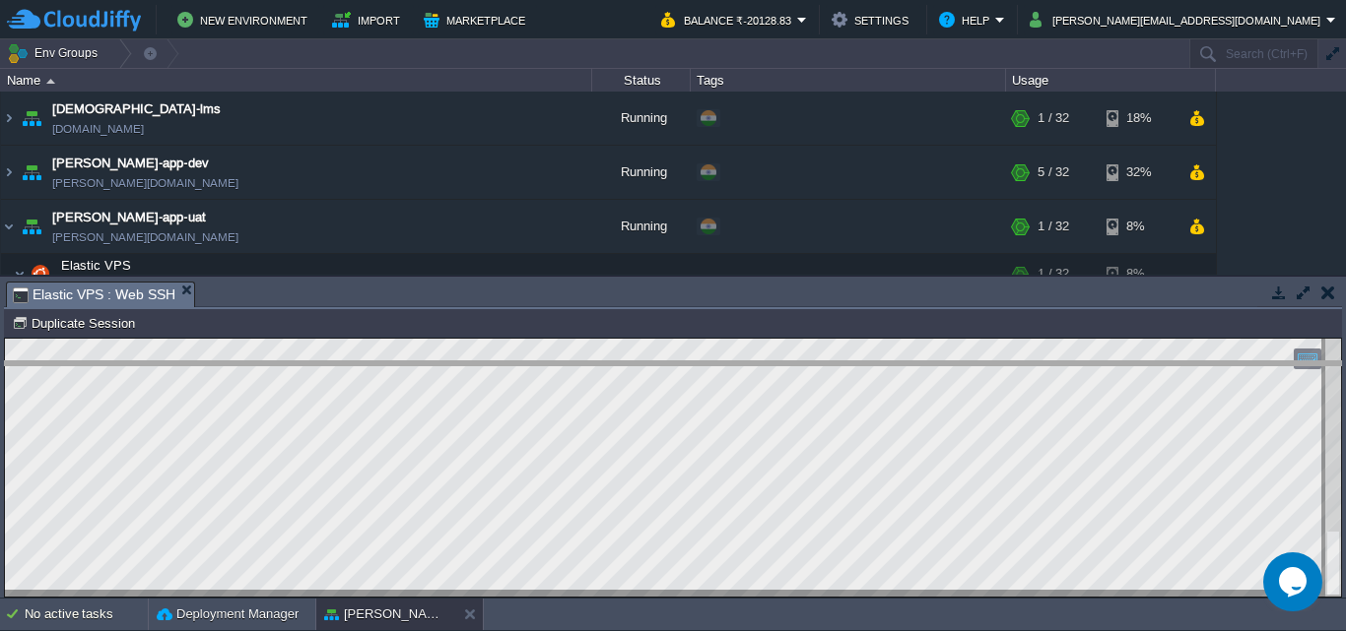
drag, startPoint x: 499, startPoint y: 295, endPoint x: 495, endPoint y: 374, distance: 80.0
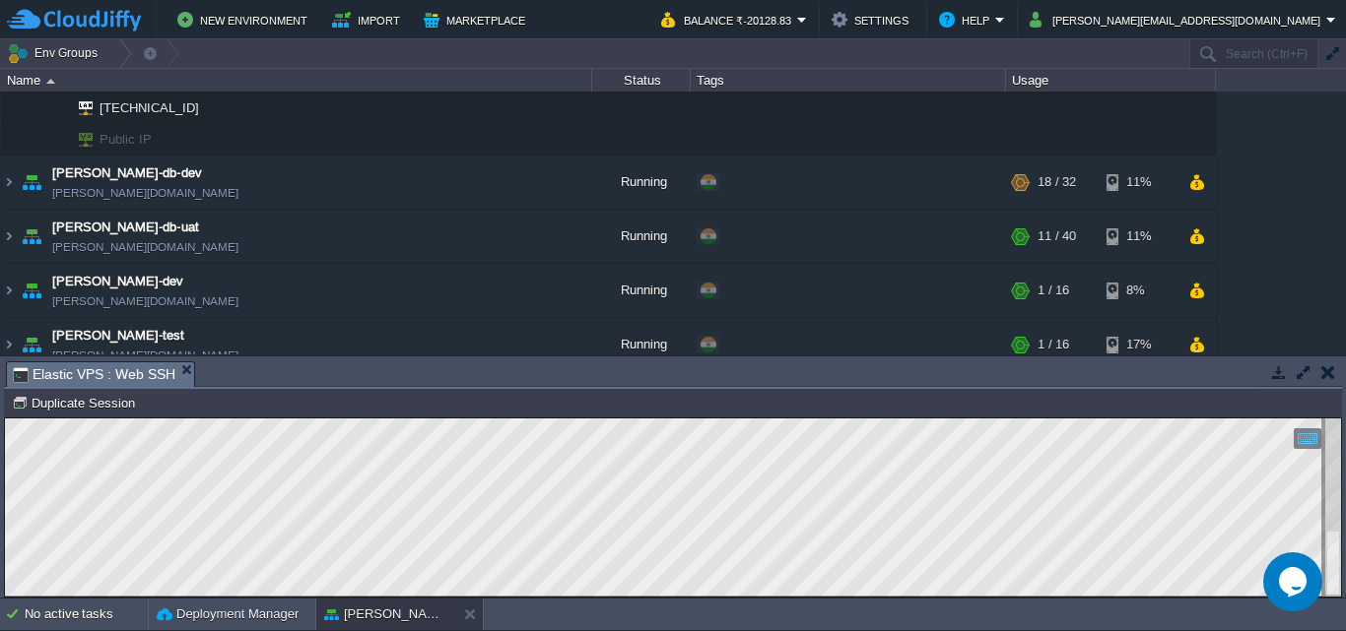
scroll to position [305, 0]
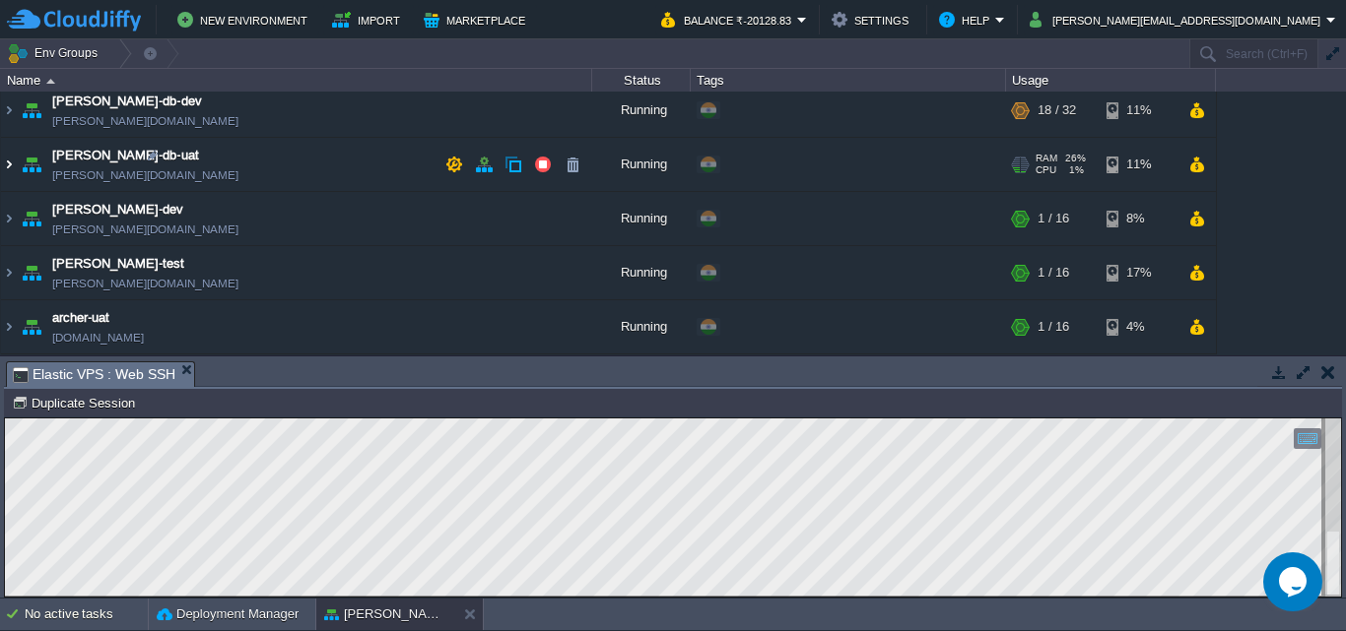
click at [2, 158] on img at bounding box center [9, 164] width 16 height 53
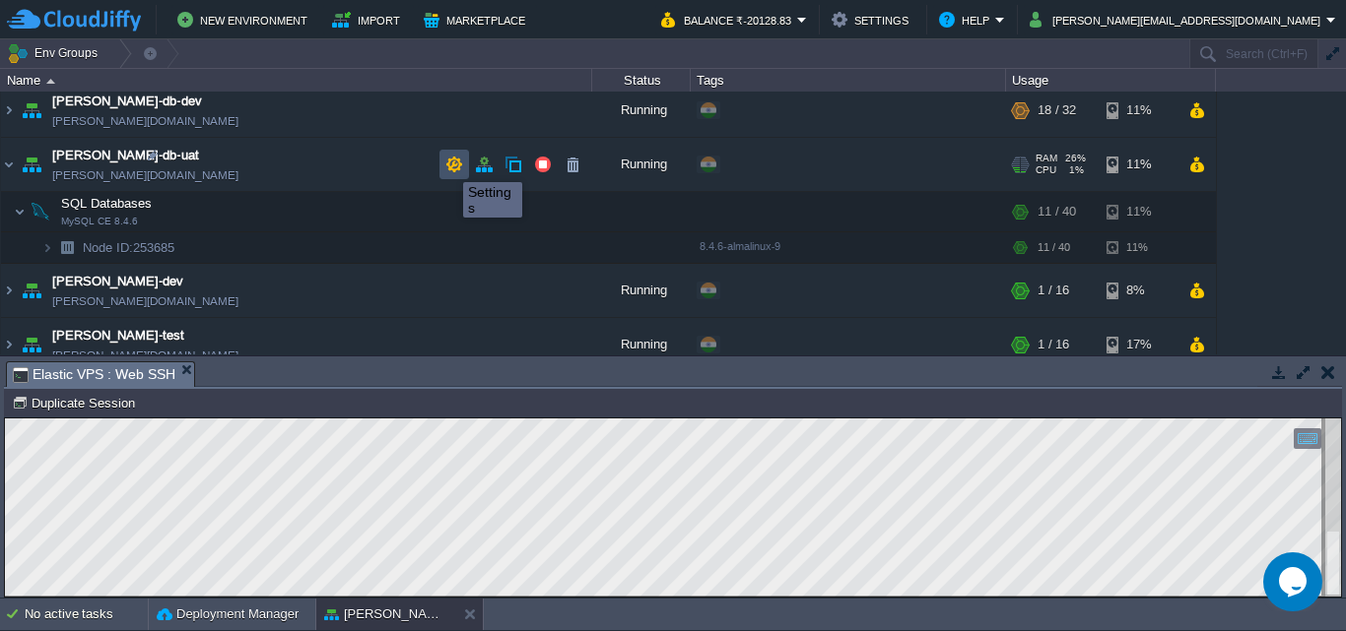
click at [448, 165] on button "button" at bounding box center [454, 165] width 18 height 18
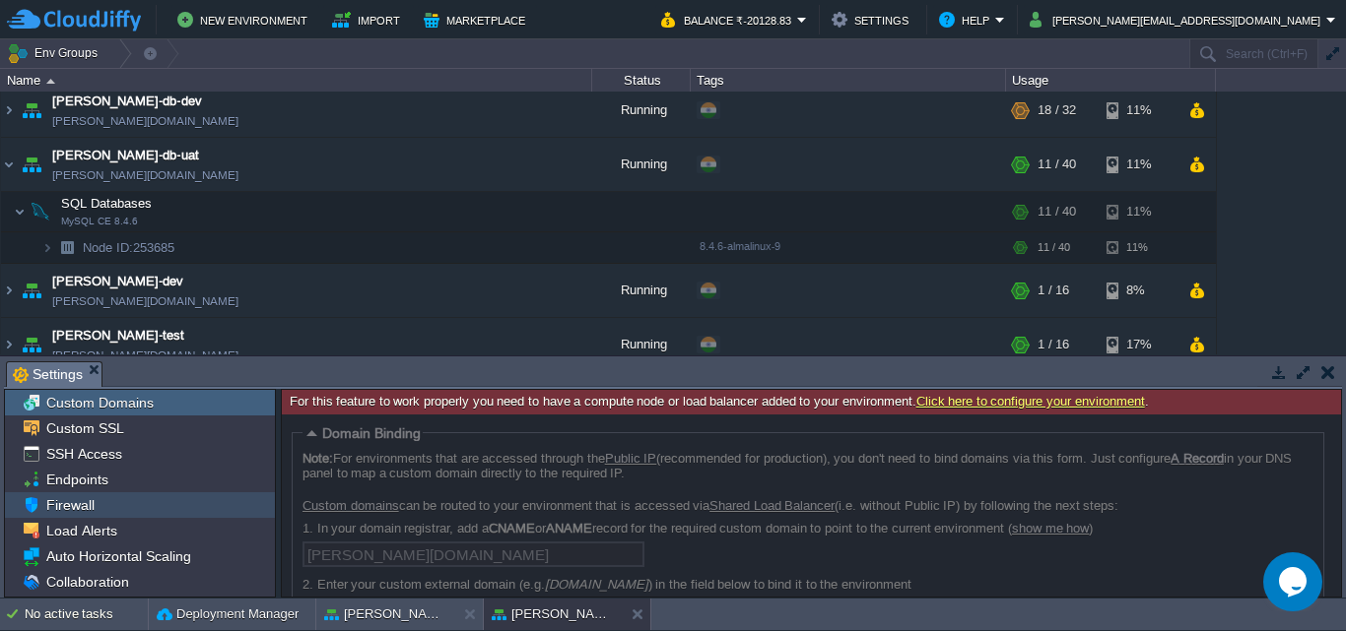
click at [76, 498] on span "Firewall" at bounding box center [69, 506] width 55 height 18
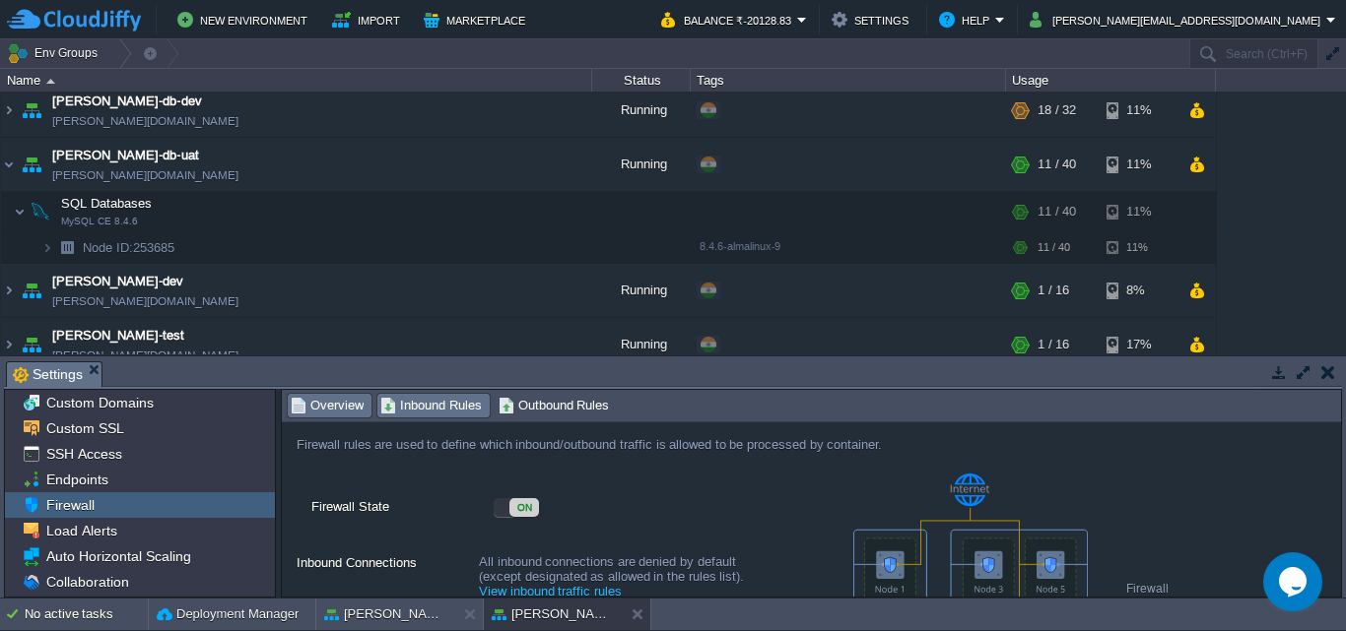
click at [447, 400] on span "Inbound Rules" at bounding box center [430, 406] width 101 height 22
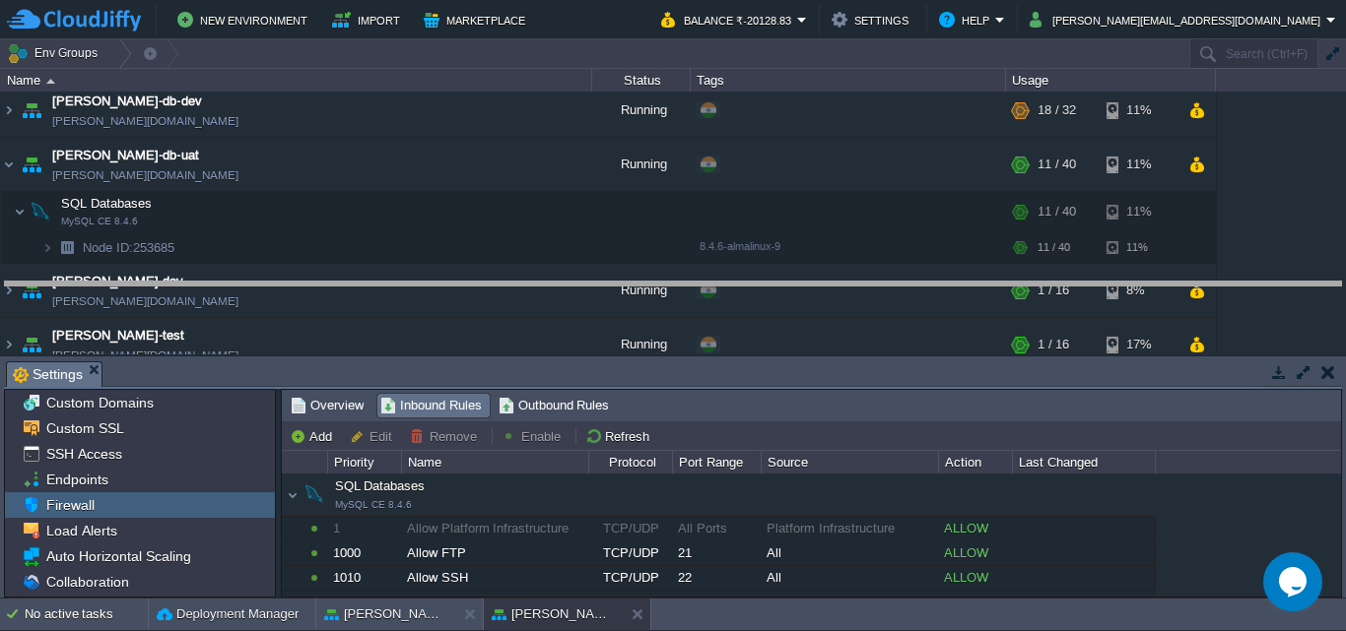
drag, startPoint x: 772, startPoint y: 376, endPoint x: 771, endPoint y: 297, distance: 79.8
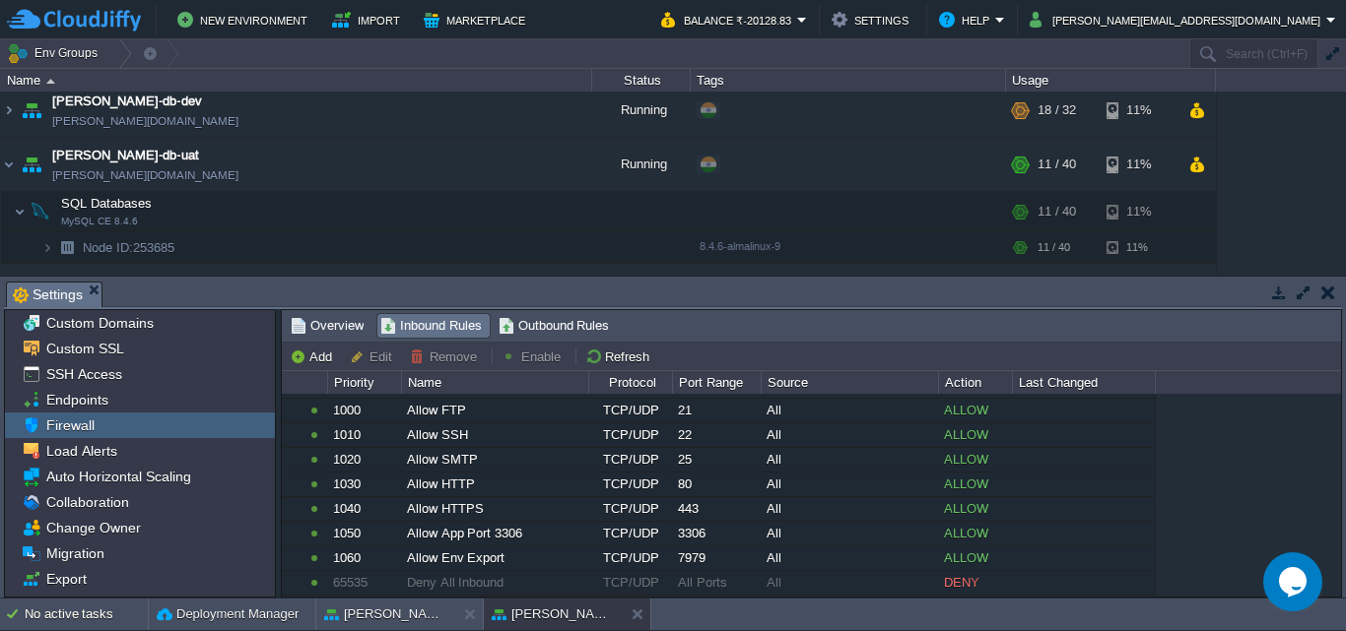
scroll to position [0, 0]
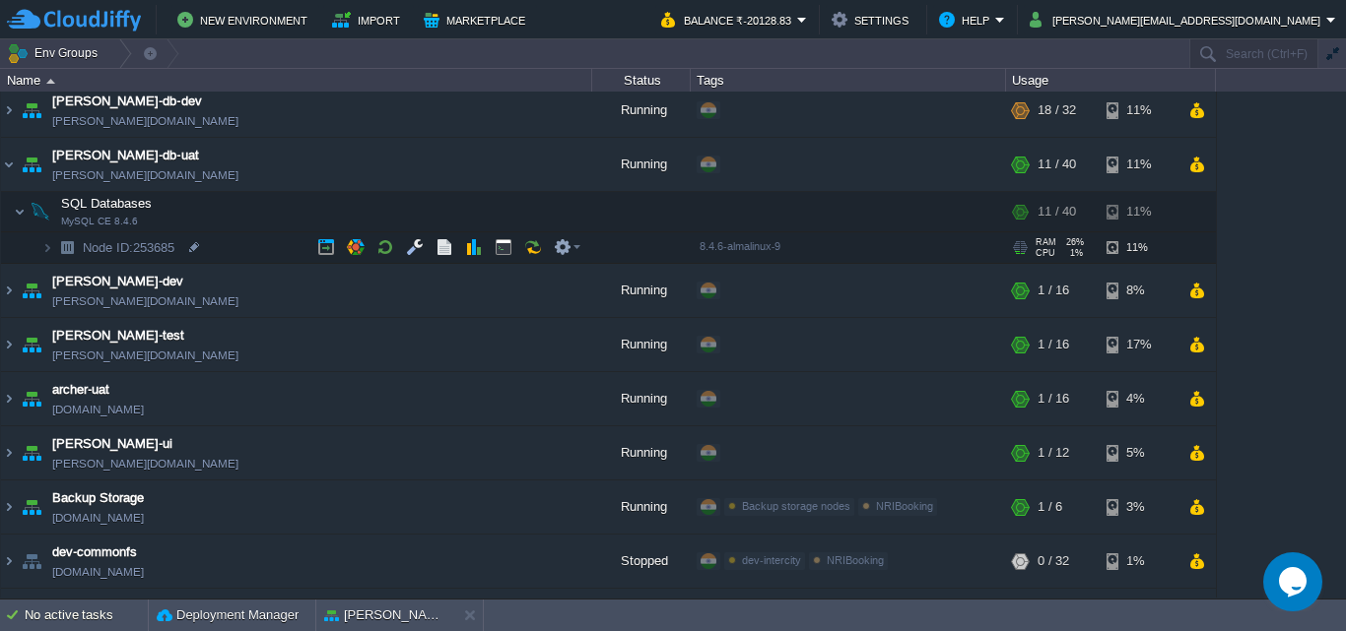
click at [53, 253] on img at bounding box center [67, 248] width 28 height 31
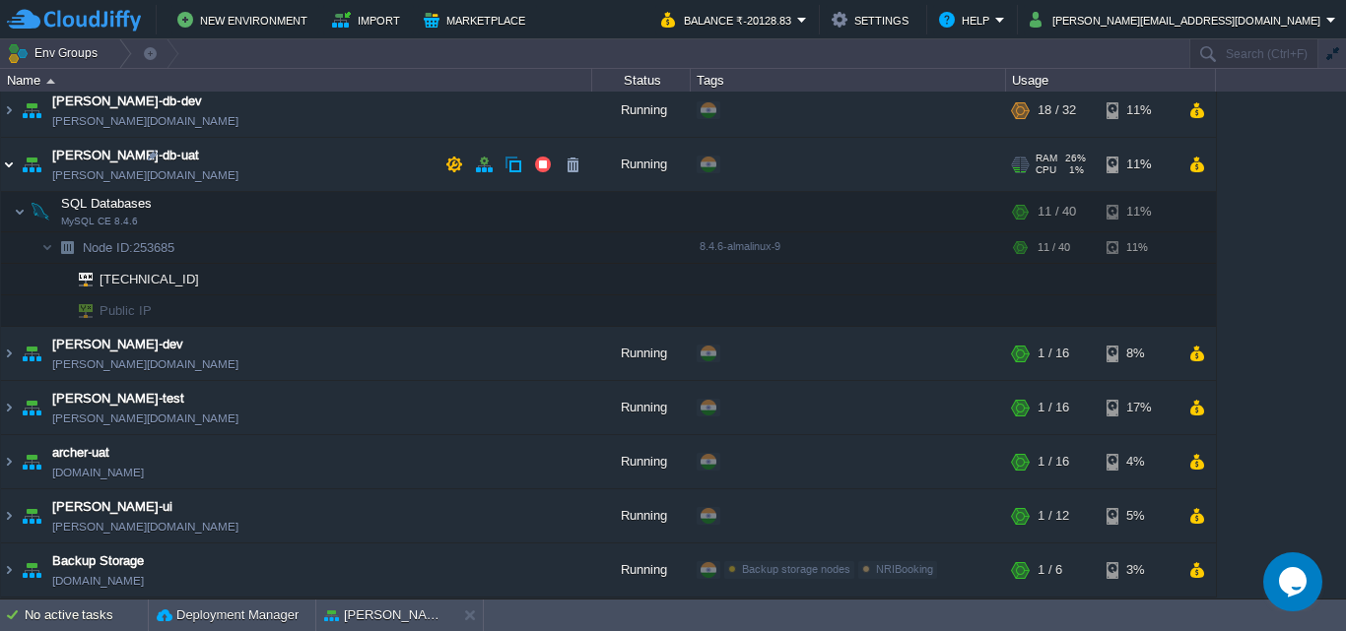
click at [9, 163] on img at bounding box center [9, 164] width 16 height 53
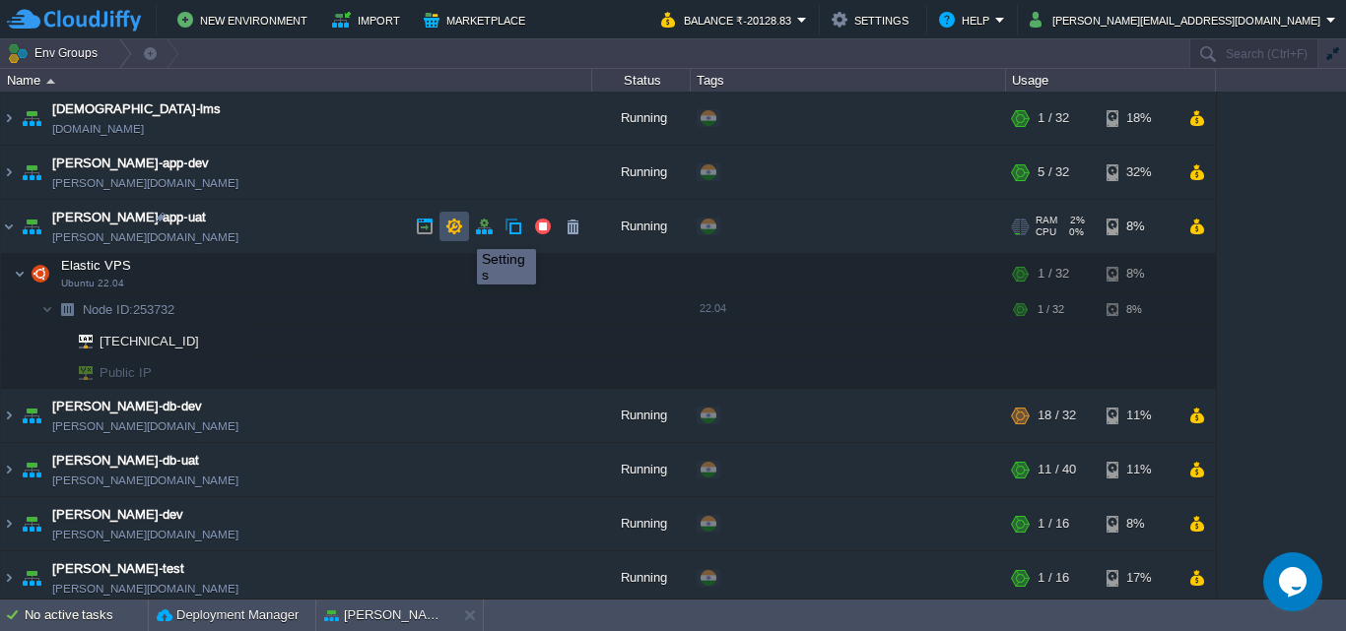
click at [459, 231] on button "button" at bounding box center [454, 227] width 18 height 18
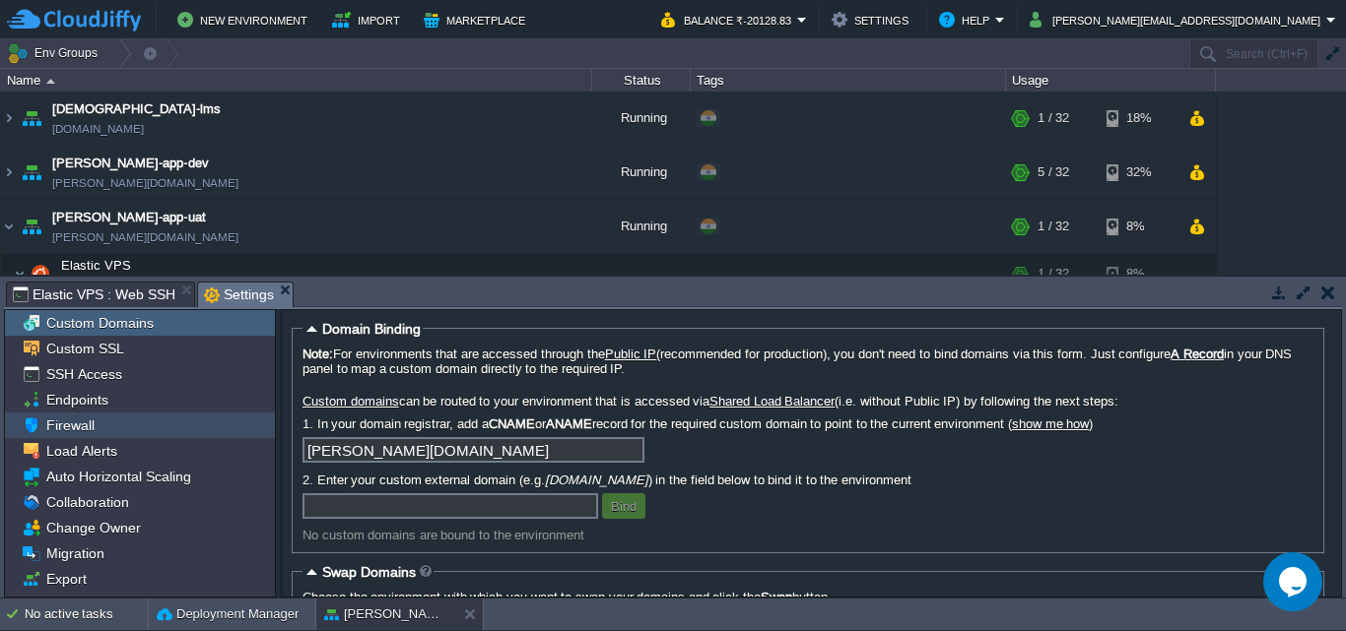
click at [76, 426] on span "Firewall" at bounding box center [69, 426] width 55 height 18
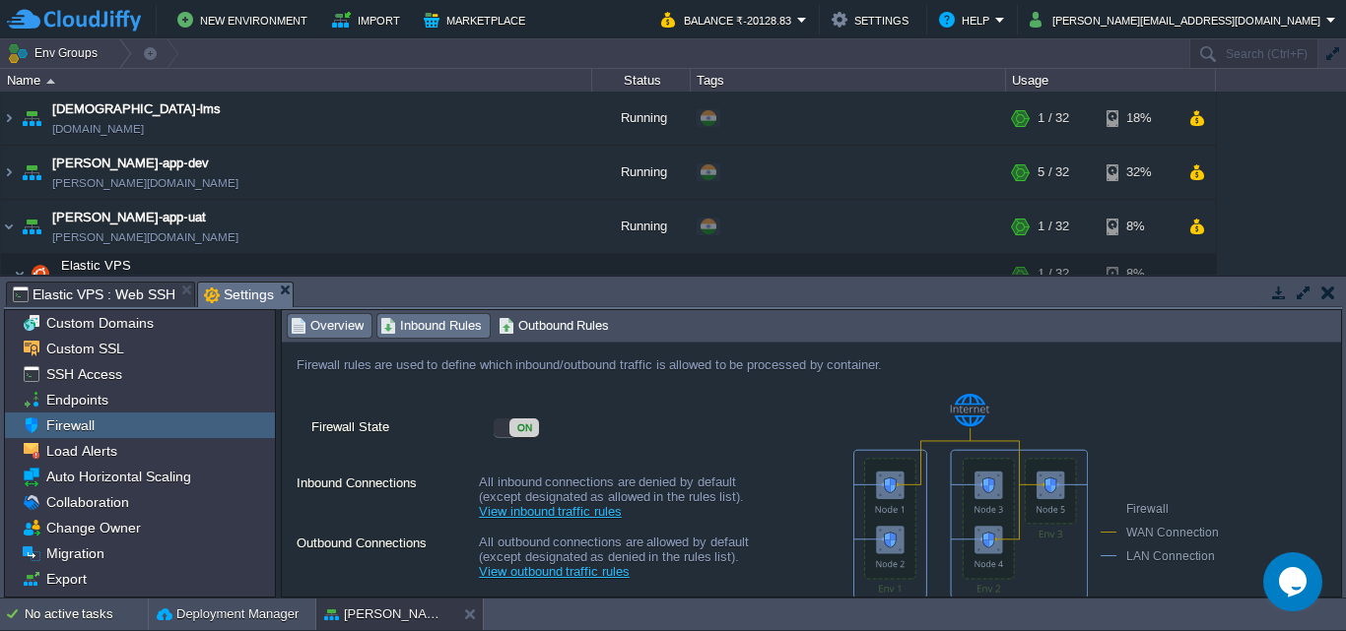
click at [435, 325] on span "Inbound Rules" at bounding box center [430, 326] width 101 height 22
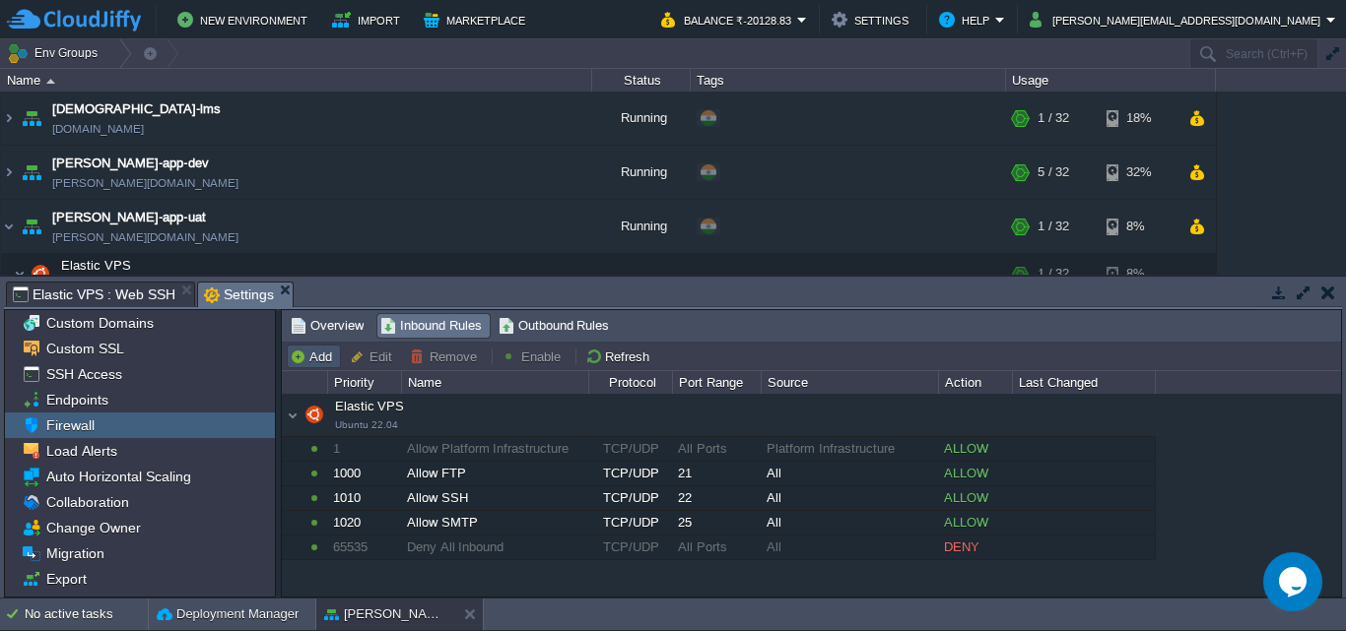
click at [323, 359] on button "Add" at bounding box center [314, 357] width 48 height 18
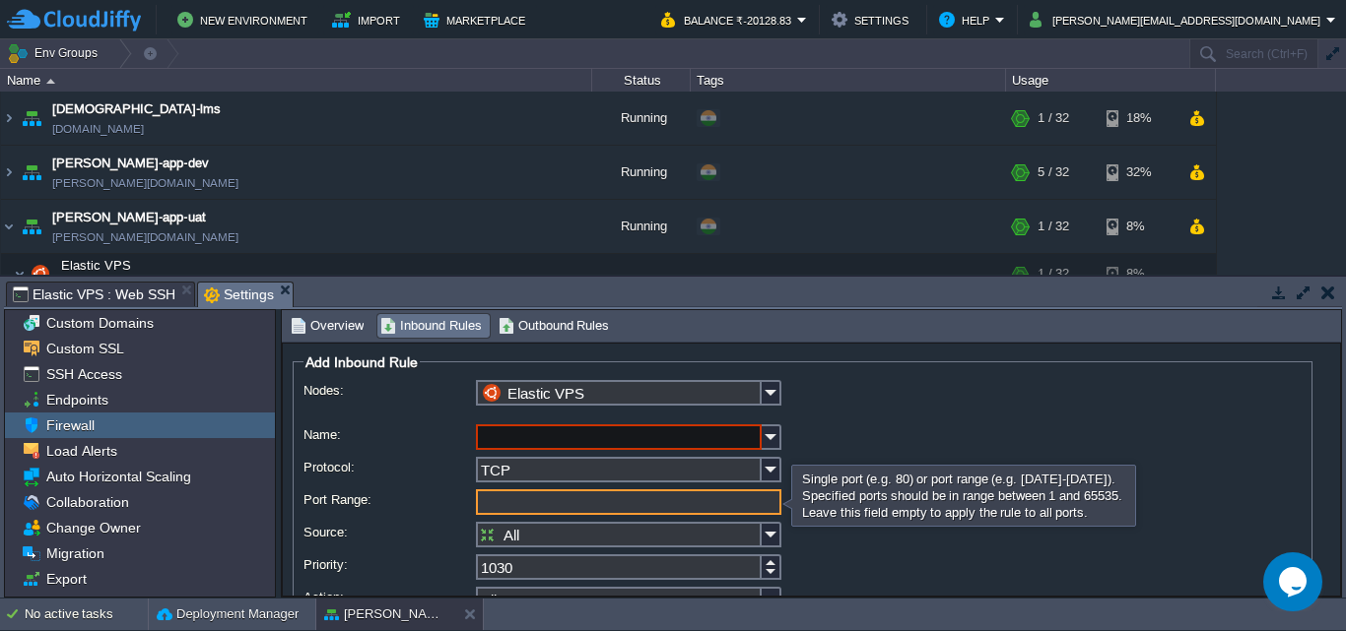
click at [512, 498] on input "Port Range:" at bounding box center [628, 503] width 305 height 26
type input "8080-8090"
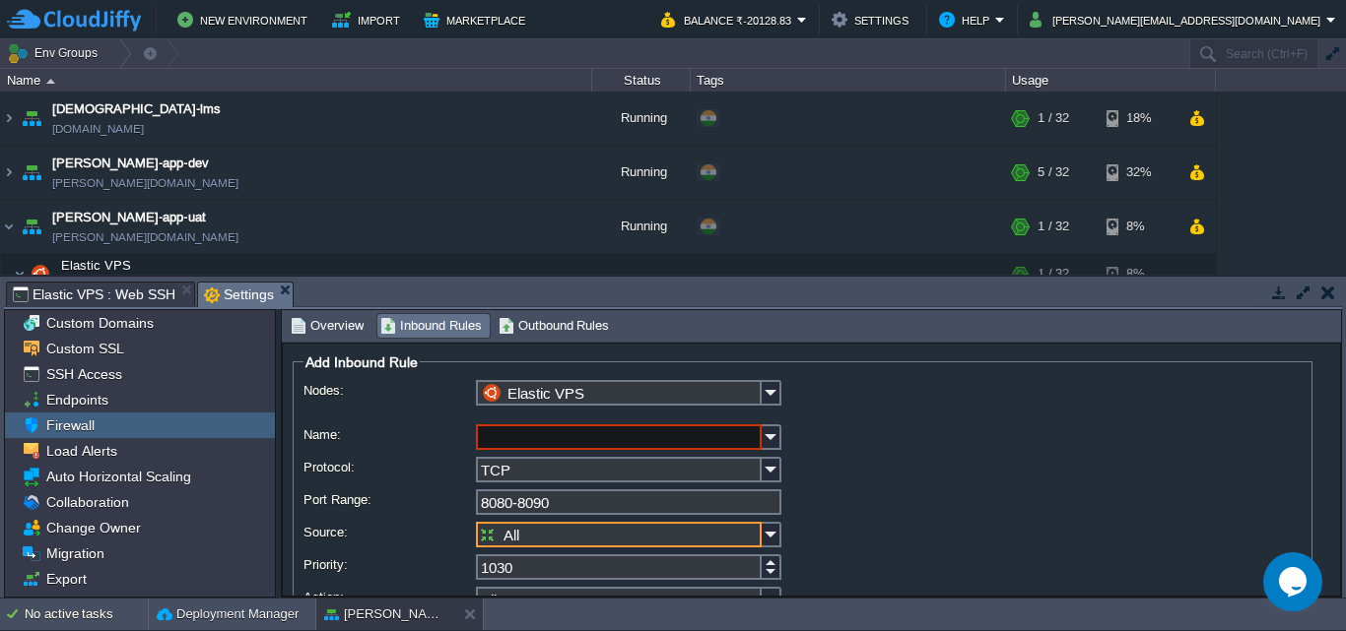
click at [586, 536] on input "All" at bounding box center [619, 535] width 286 height 26
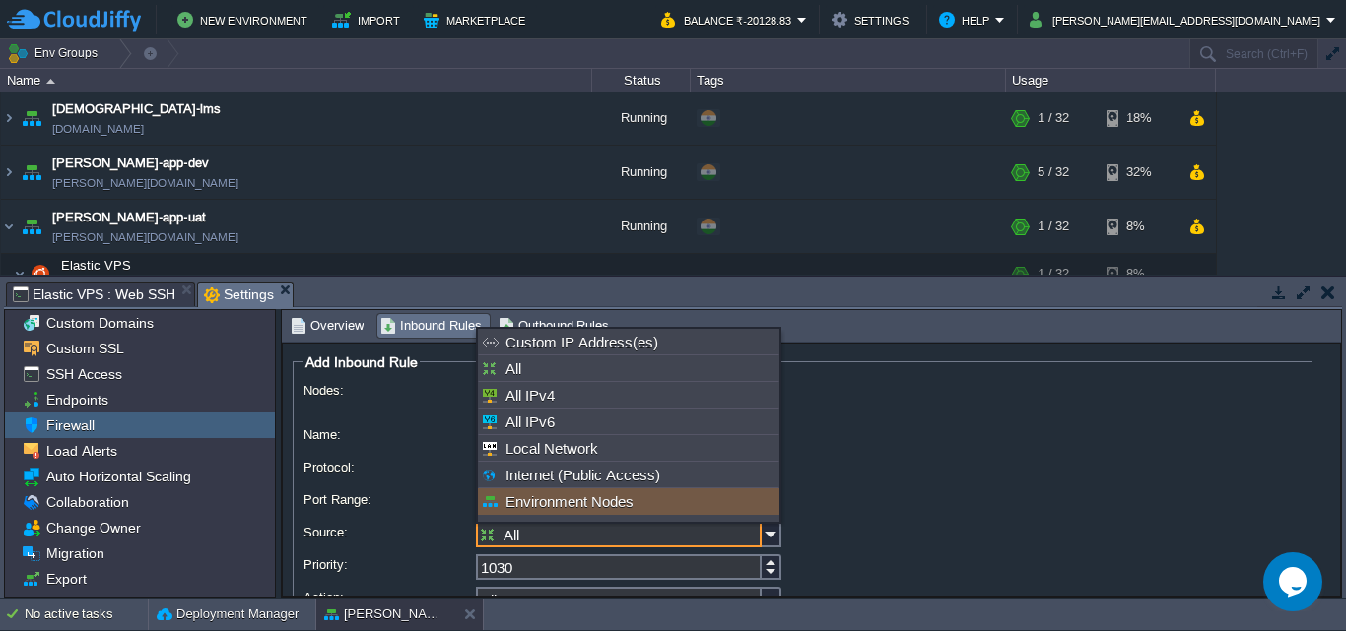
click at [581, 507] on div "Environment Nodes" at bounding box center [628, 502] width 301 height 27
type input "Environment Nodes"
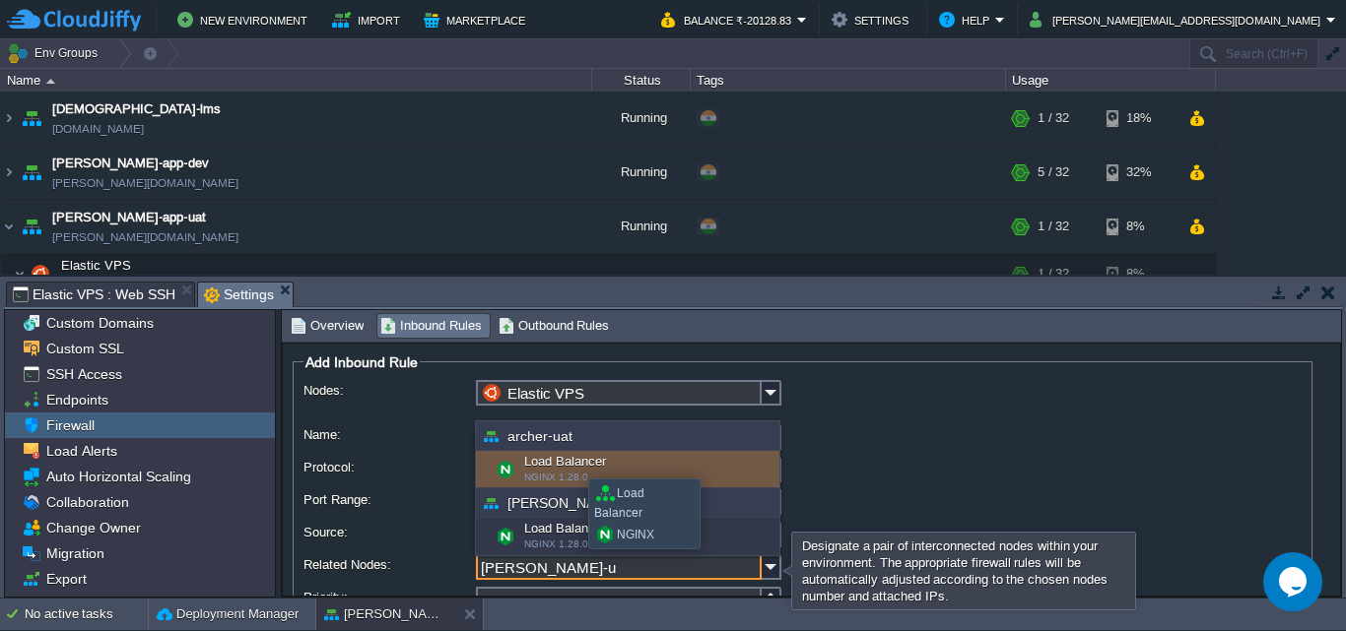
click at [573, 461] on div "Load Balancer NGINX 1.28.0" at bounding box center [627, 469] width 303 height 37
type input "Load Balancer (archer-uat)"
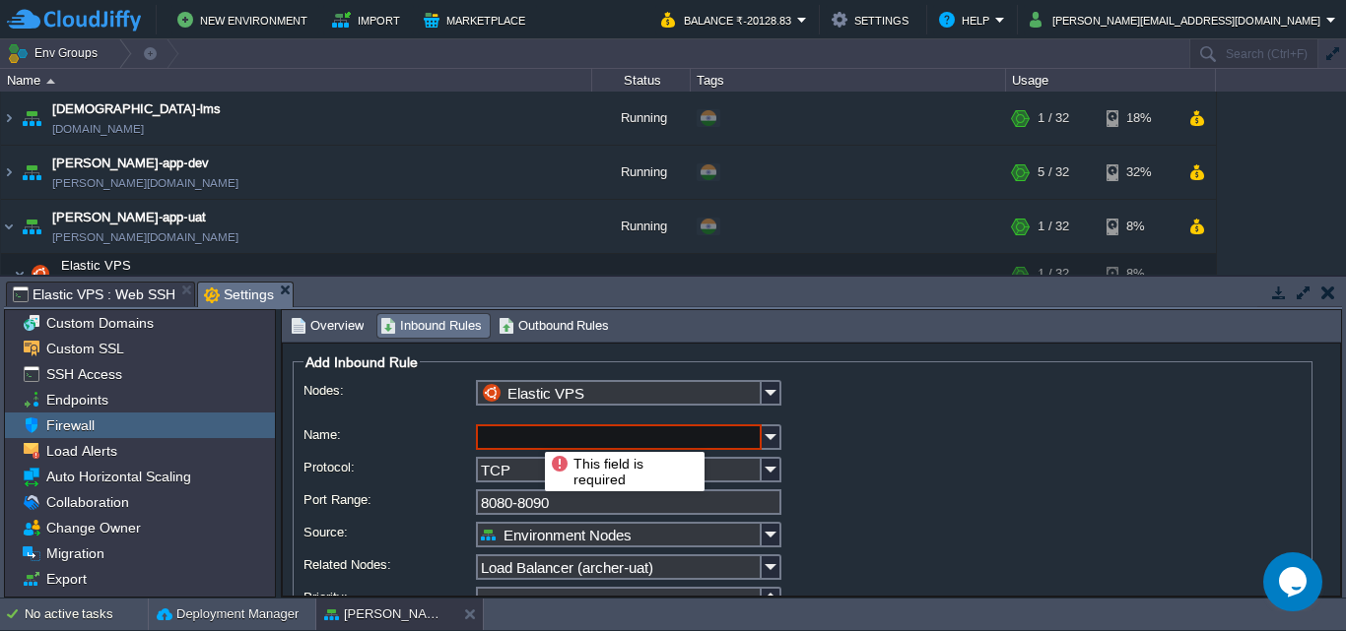
click at [530, 434] on input "Name:" at bounding box center [619, 438] width 286 height 26
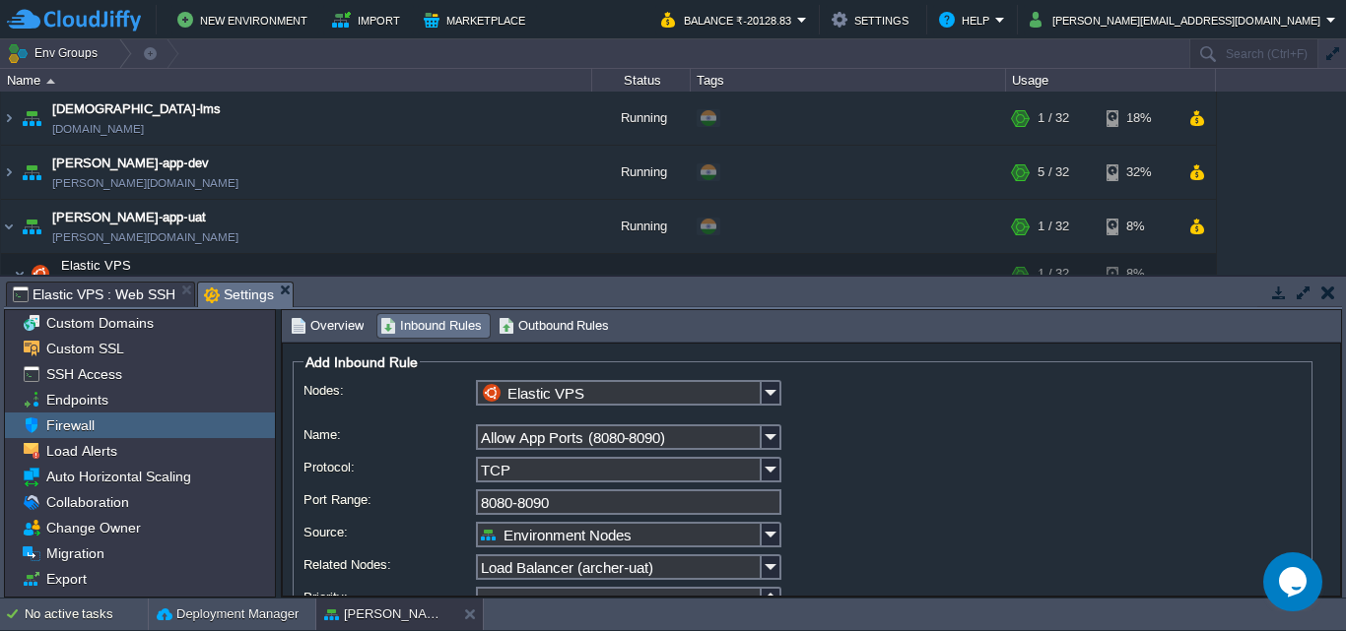
scroll to position [127, 0]
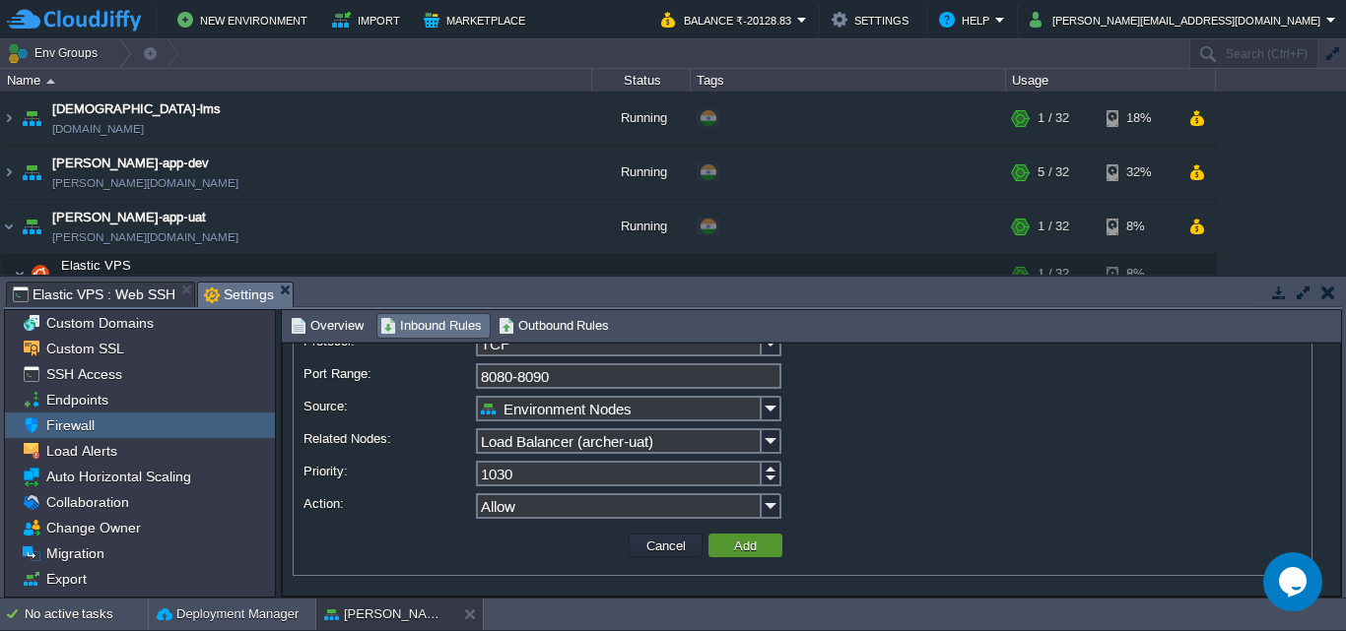
type input "Allow App Ports (8080-8090)"
click at [752, 544] on button "Add" at bounding box center [745, 546] width 34 height 18
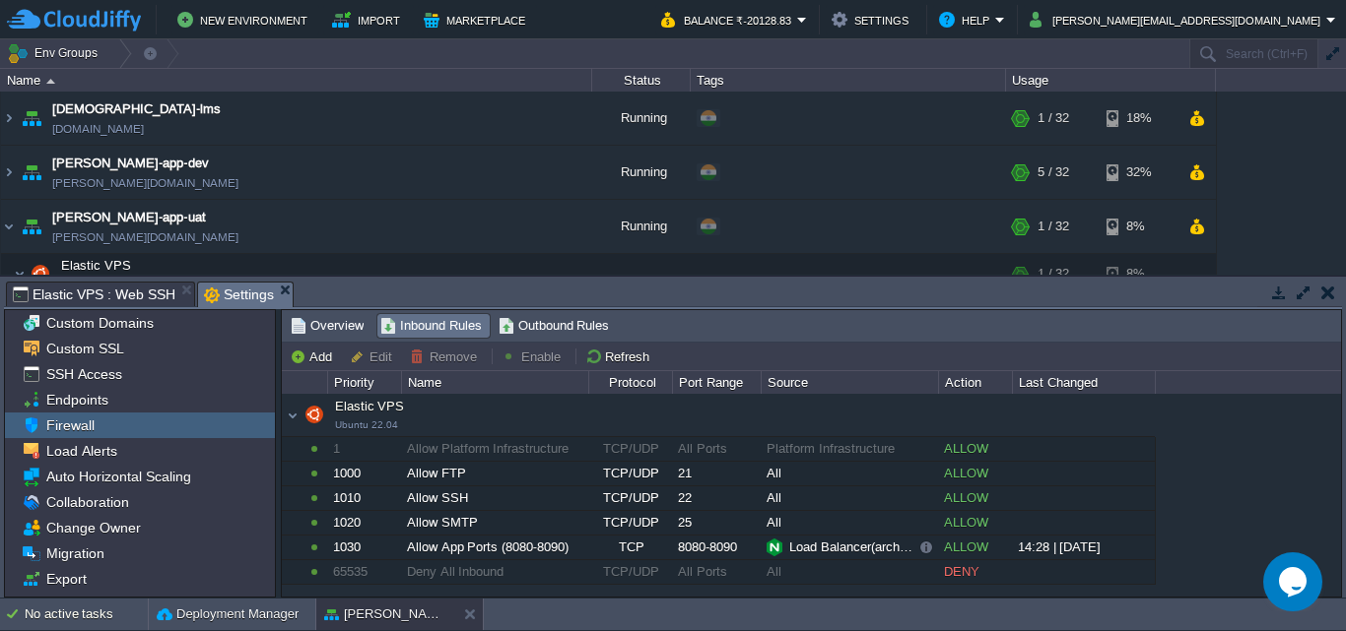
click at [1332, 300] on button "button" at bounding box center [1328, 293] width 14 height 18
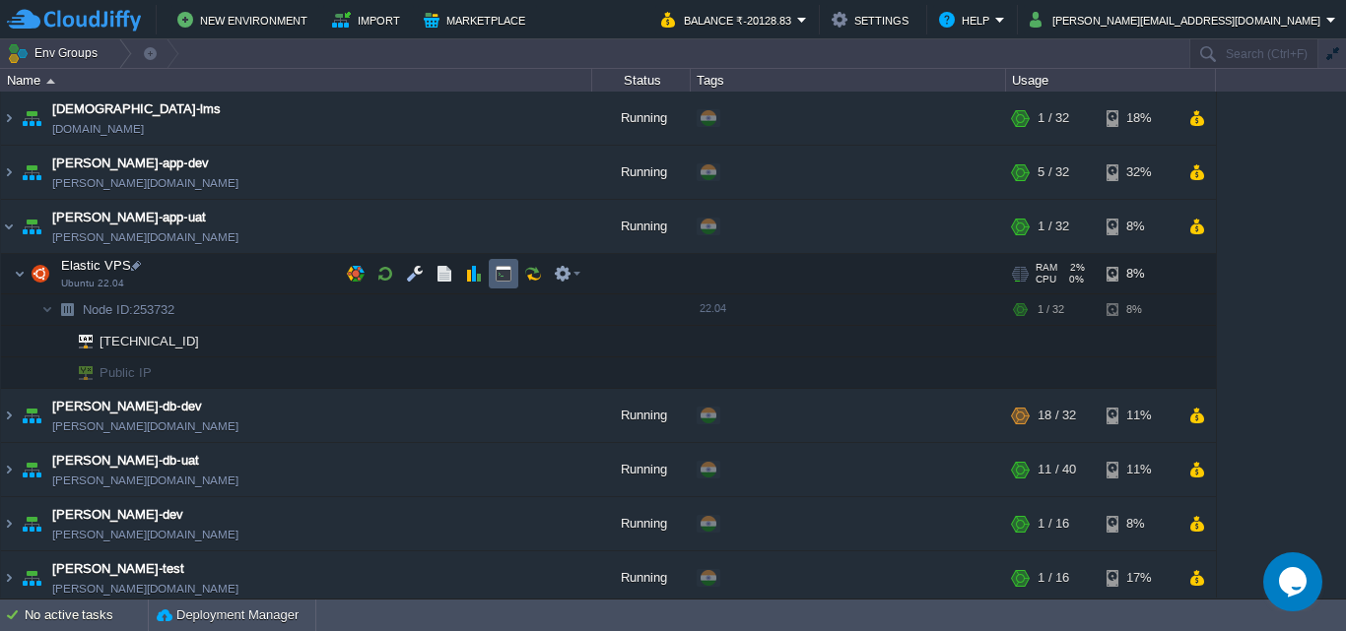
click at [494, 271] on td at bounding box center [504, 274] width 30 height 30
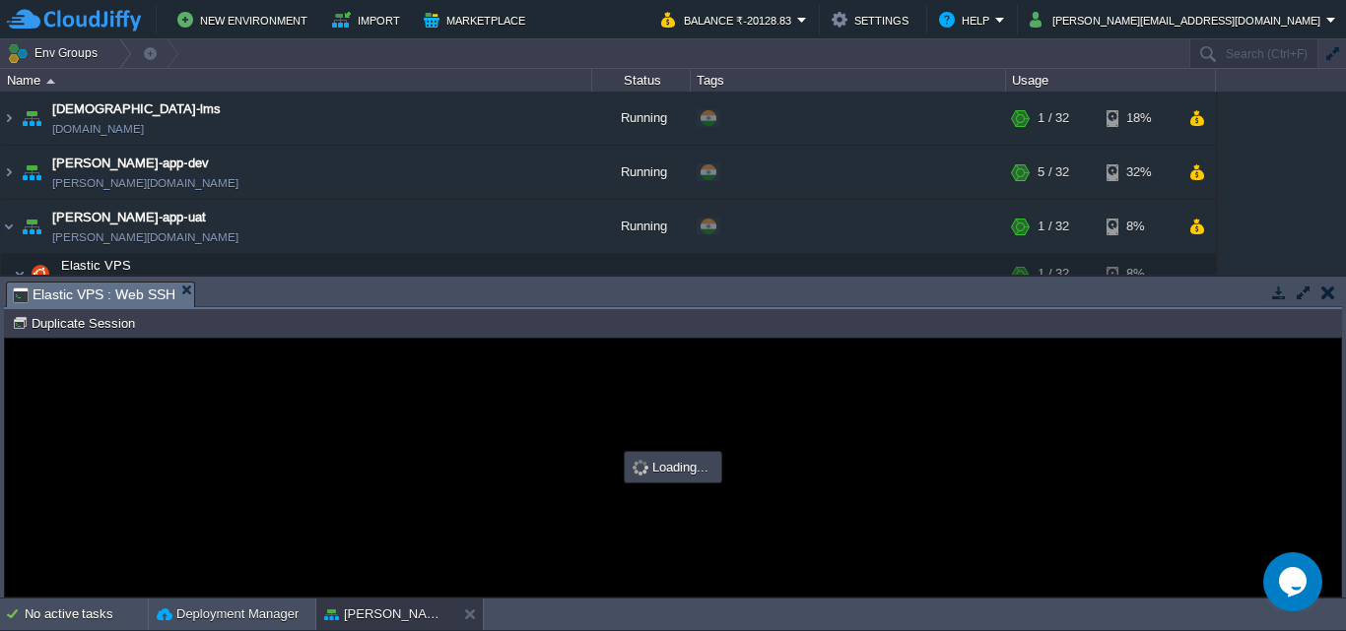
scroll to position [0, 0]
type input "#000000"
